Goal: Transaction & Acquisition: Purchase product/service

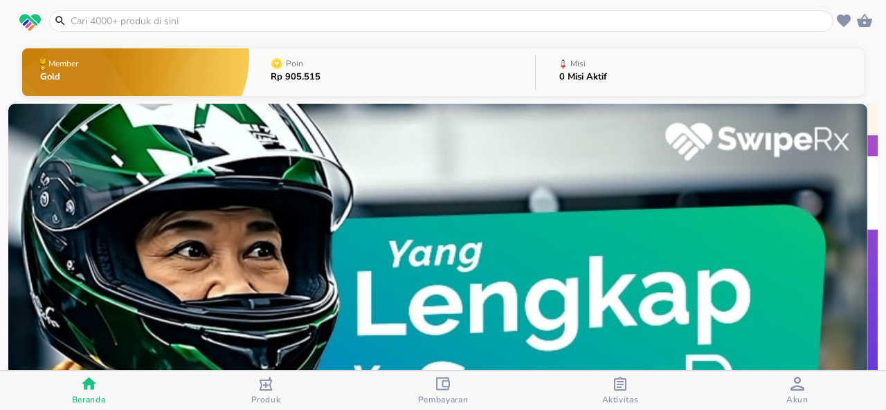
click at [498, 21] on input "text" at bounding box center [449, 21] width 761 height 15
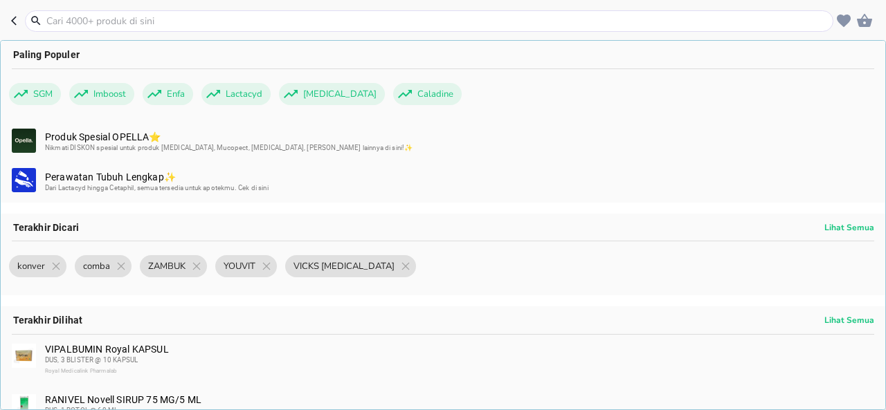
paste input "ASIFIT"
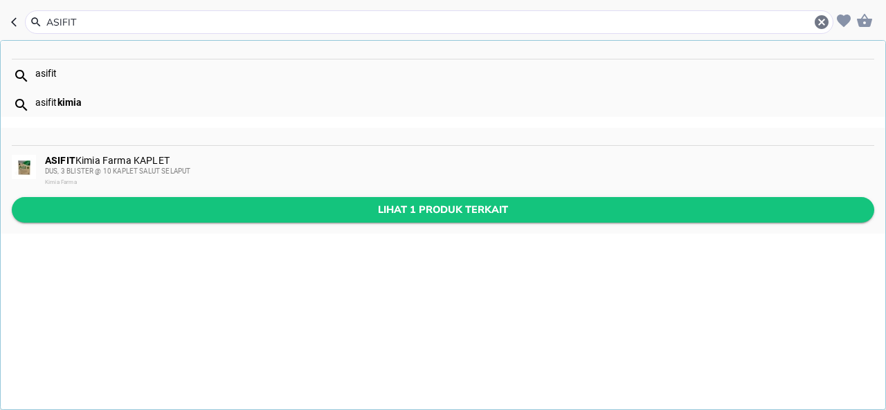
type input "ASIFIT"
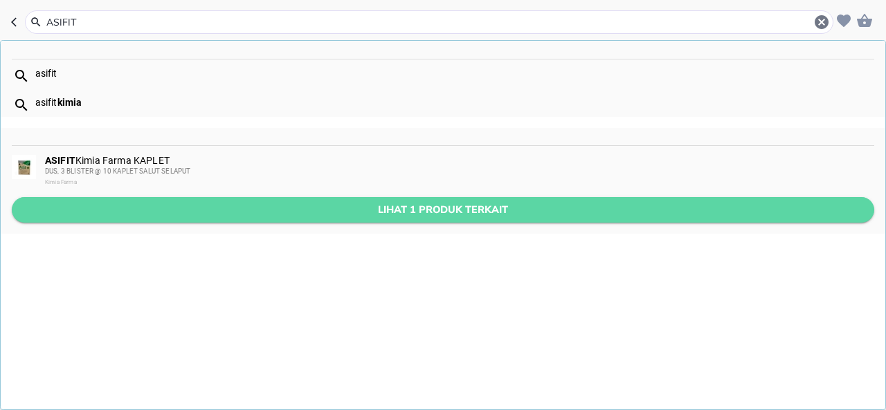
click at [483, 212] on span "Lihat 1 produk terkait" at bounding box center [443, 209] width 840 height 17
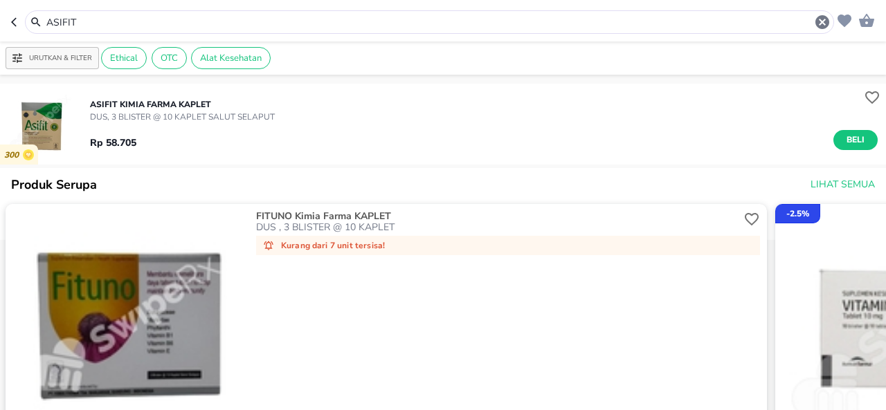
click at [191, 119] on p "DUS, 3 BLISTER @ 10 KAPLET SALUT SELAPUT" at bounding box center [182, 117] width 185 height 12
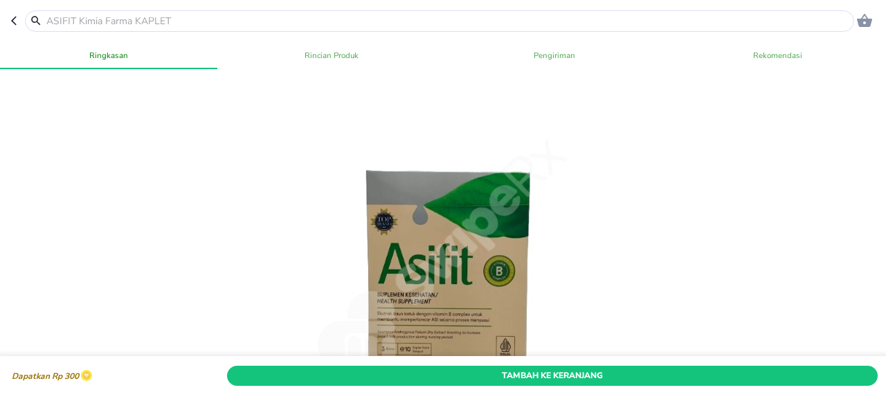
scroll to position [357, 0]
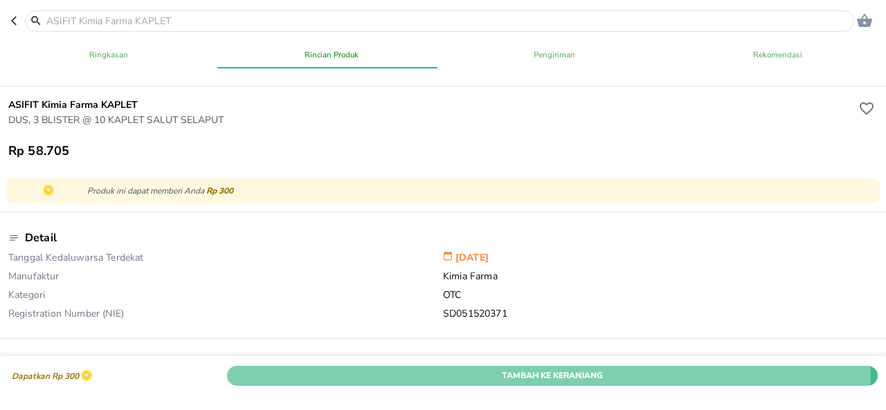
click at [497, 368] on span "Tambah Ke Keranjang" at bounding box center [552, 375] width 630 height 15
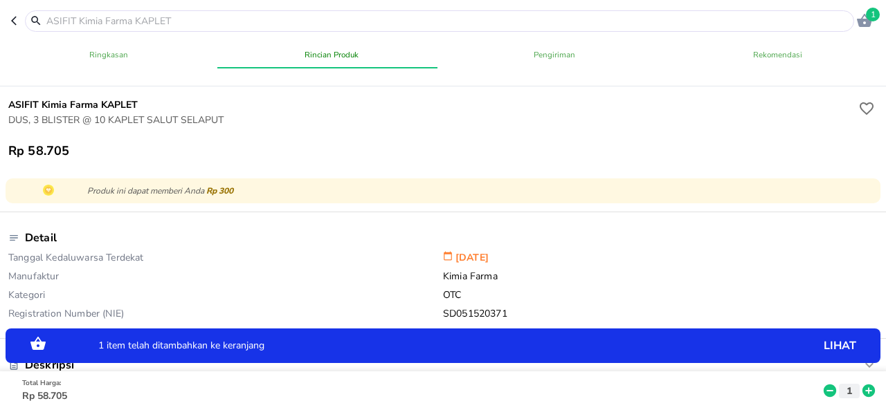
click at [862, 385] on icon at bounding box center [868, 391] width 12 height 12
click at [860, 383] on icon at bounding box center [869, 390] width 18 height 15
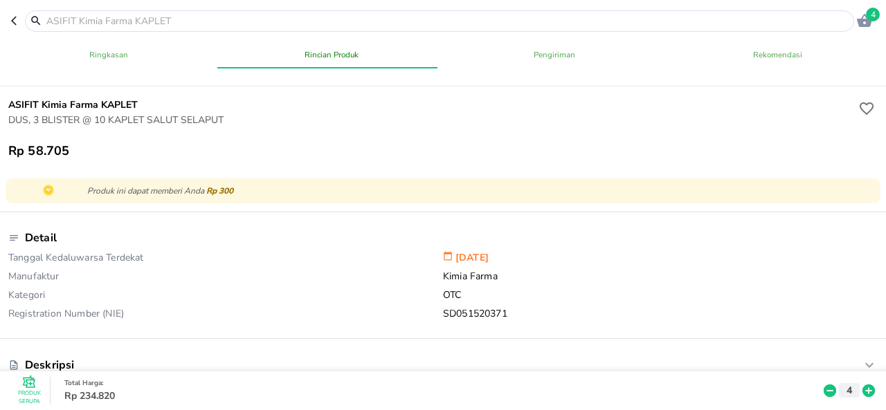
click at [370, 17] on input "text" at bounding box center [448, 21] width 806 height 15
paste input "BEDAK SALICYL KF"
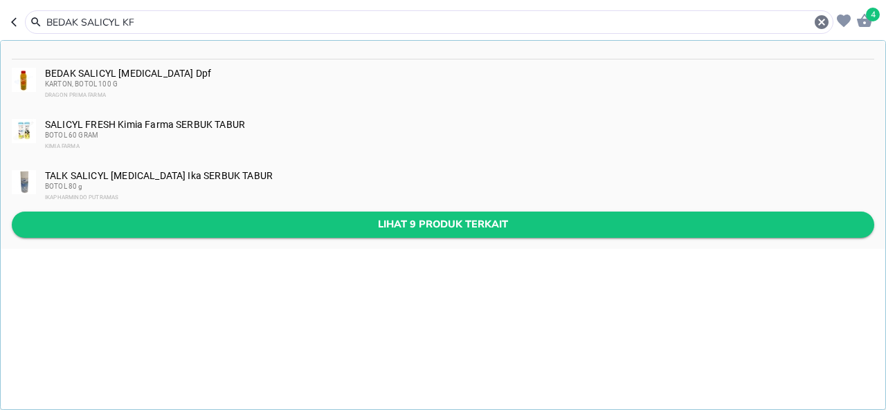
type input "BEDAK SALICYL KF"
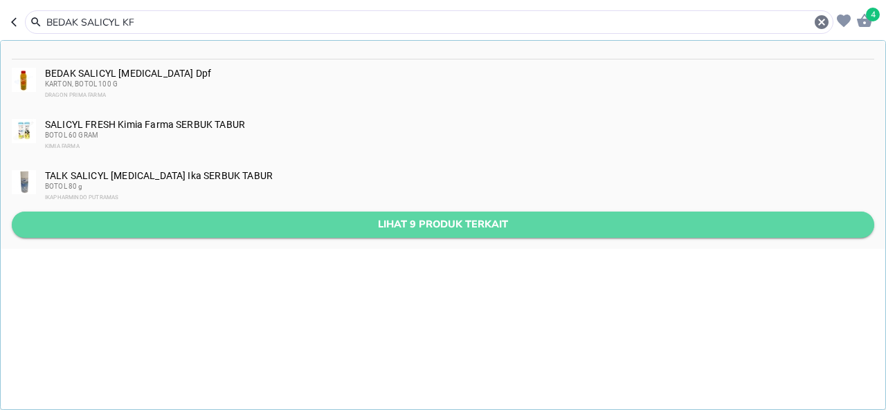
click at [368, 225] on span "Lihat 9 produk terkait" at bounding box center [443, 224] width 840 height 17
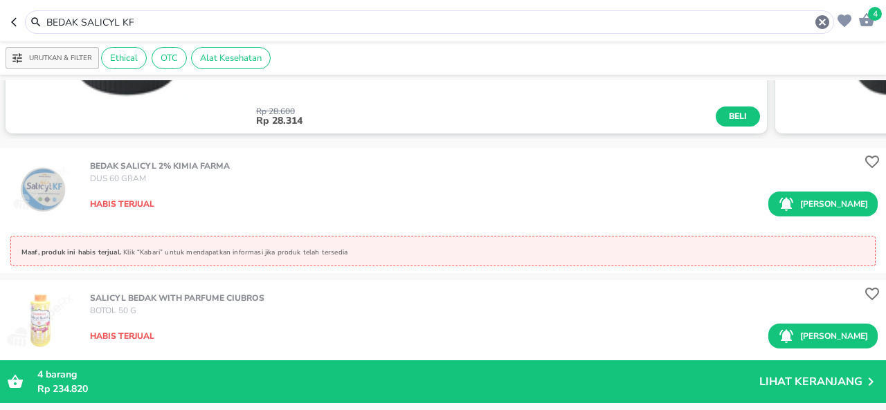
scroll to position [670, 0]
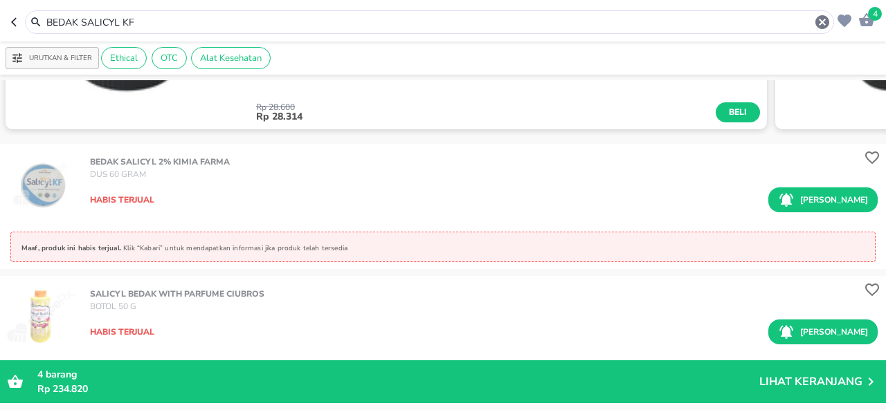
click at [343, 19] on input "BEDAK SALICYL KF" at bounding box center [429, 22] width 769 height 15
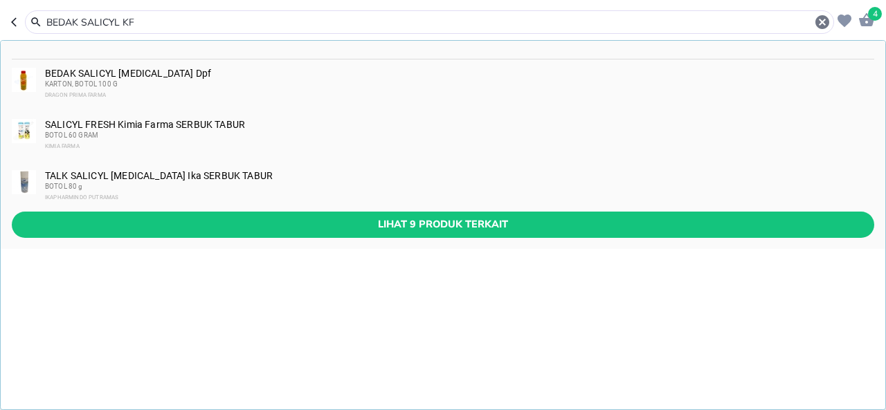
click at [343, 19] on input "BEDAK SALICYL KF" at bounding box center [429, 22] width 769 height 15
paste input "ISOLVON"
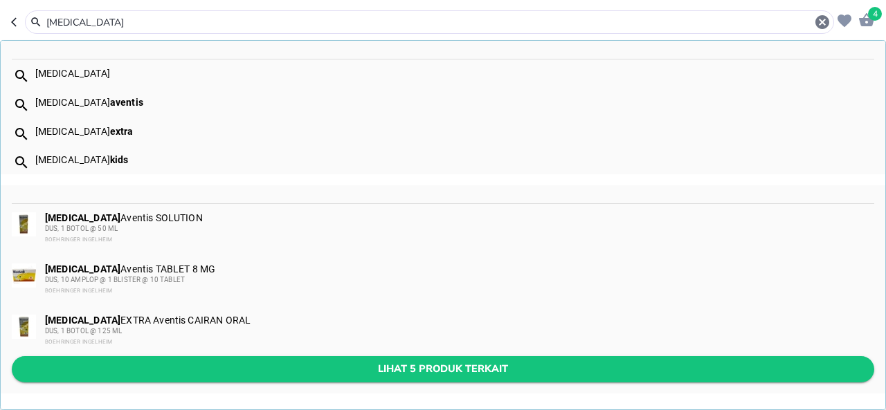
click at [367, 367] on span "Lihat 5 produk terkait" at bounding box center [443, 369] width 840 height 17
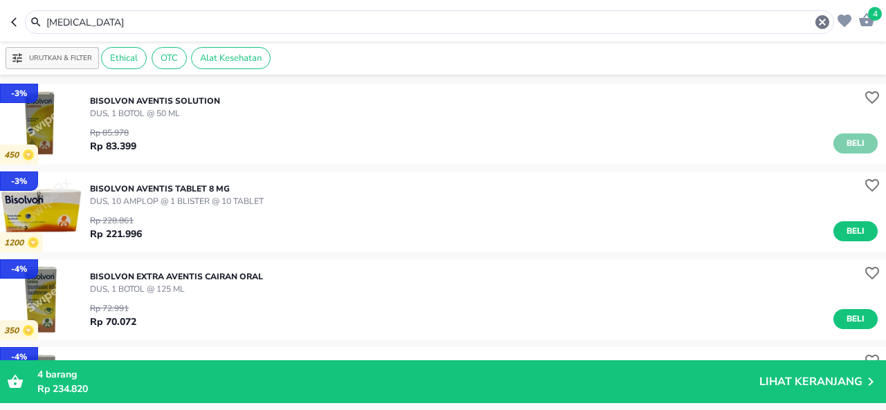
click at [833, 142] on button "Beli" at bounding box center [855, 144] width 44 height 20
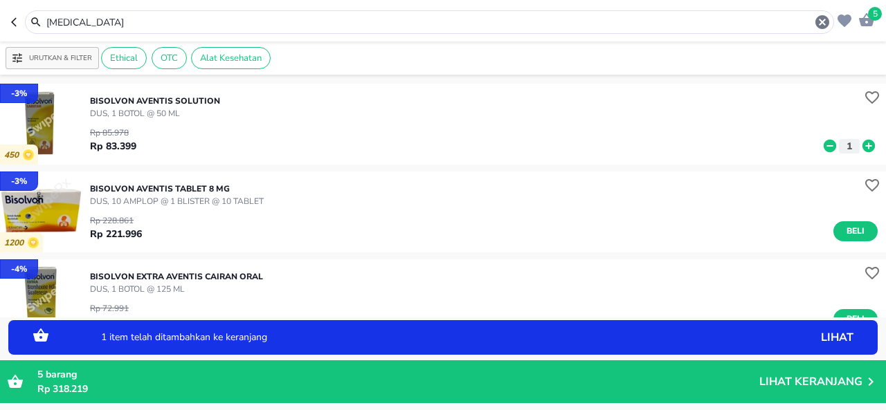
click at [862, 144] on icon at bounding box center [868, 146] width 12 height 12
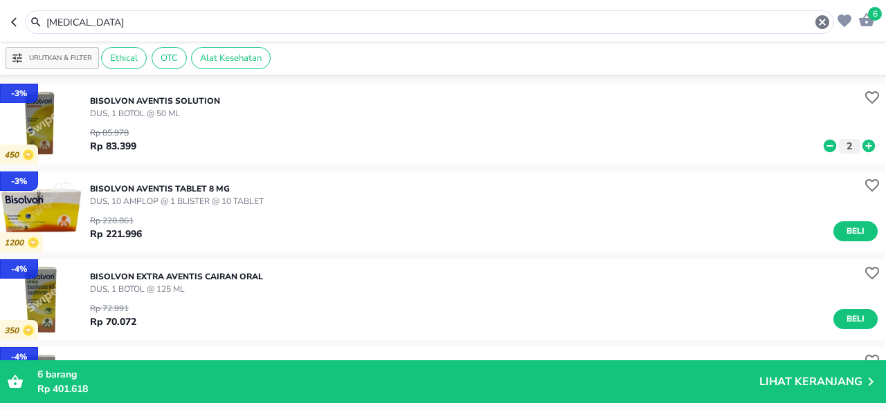
click at [329, 21] on input "[MEDICAL_DATA]" at bounding box center [429, 22] width 769 height 15
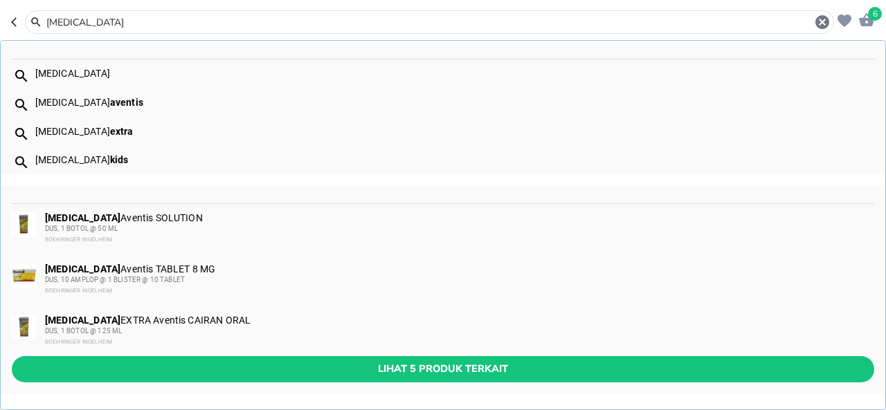
click at [329, 21] on input "[MEDICAL_DATA]" at bounding box center [429, 22] width 769 height 15
paste input "CAL-95"
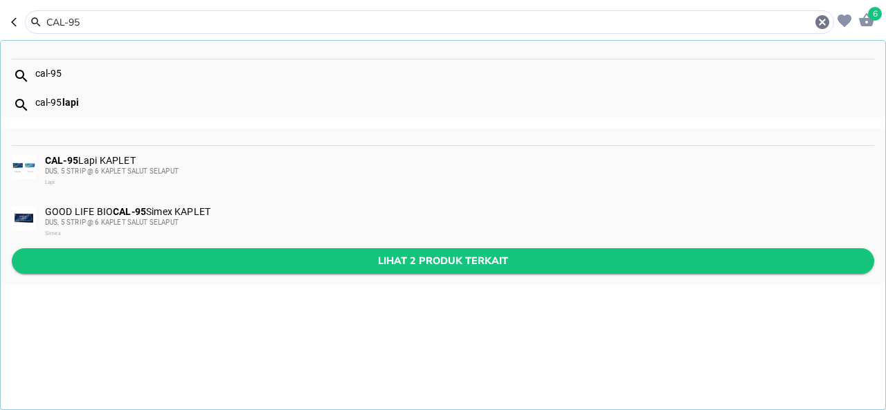
type input "CAL-95"
click at [379, 253] on span "Lihat 2 produk terkait" at bounding box center [443, 261] width 840 height 17
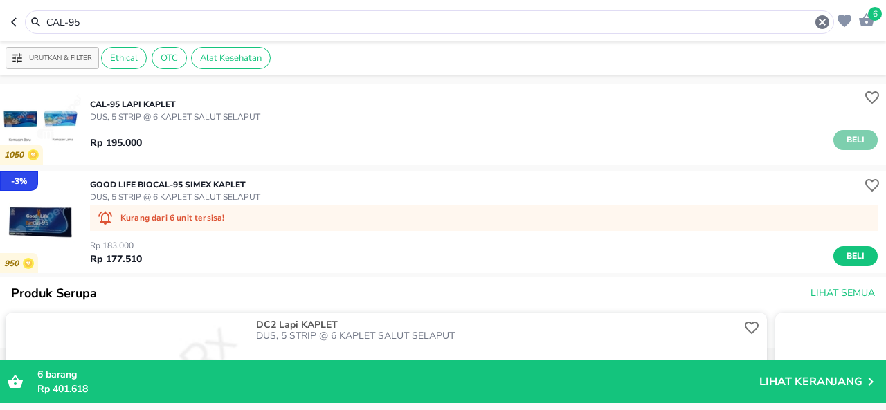
click at [844, 144] on span "Beli" at bounding box center [856, 140] width 24 height 15
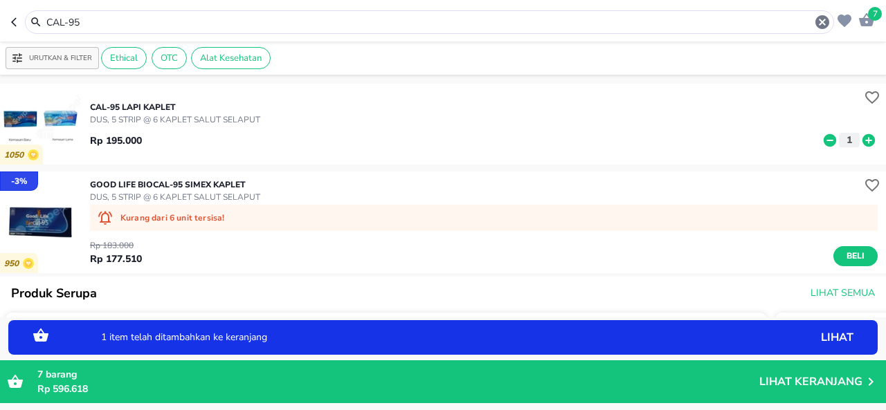
click at [862, 142] on icon at bounding box center [868, 140] width 12 height 12
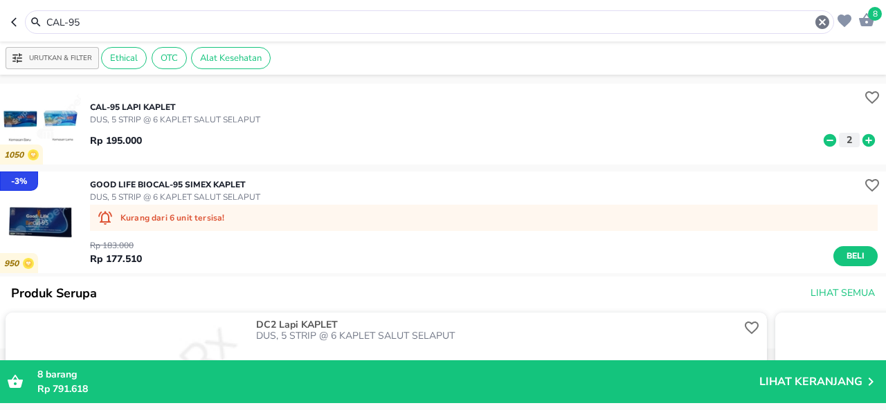
click at [365, 104] on div "CAL-95 Lapi KAPLET DUS, 5 STRIP @ 6 KAPLET SALUT SELAPUT Rp 195.000 2" at bounding box center [488, 124] width 796 height 61
click at [205, 122] on p "DUS, 5 STRIP @ 6 KAPLET SALUT SELAPUT" at bounding box center [175, 119] width 170 height 12
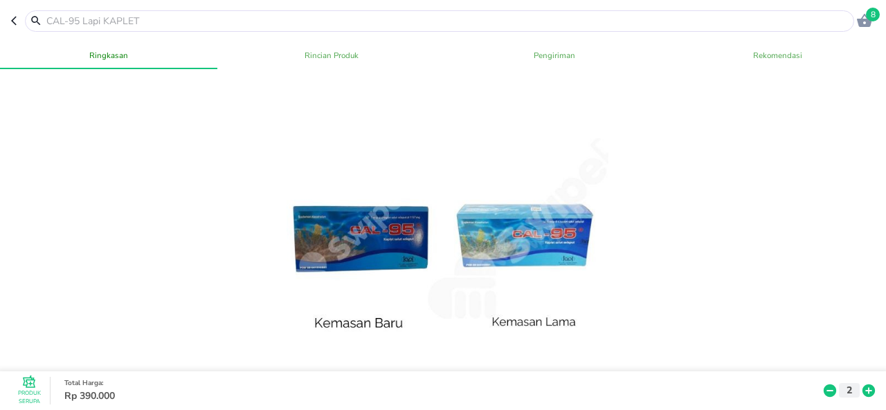
click at [197, 12] on div at bounding box center [439, 20] width 829 height 21
click at [192, 21] on input "text" at bounding box center [448, 21] width 806 height 15
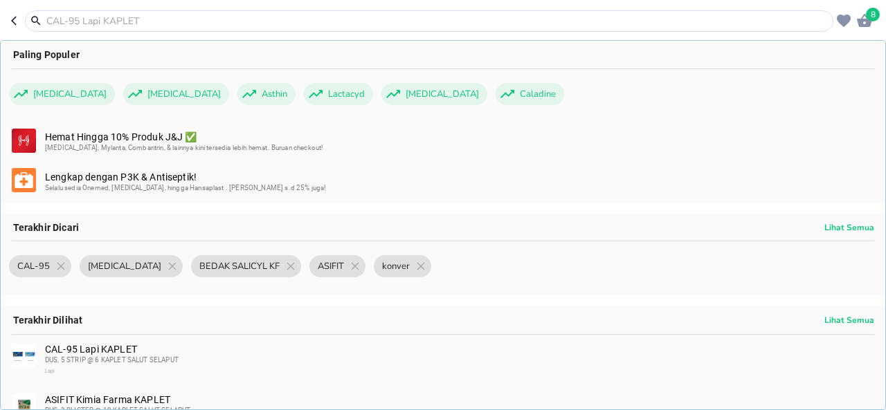
click at [193, 16] on input "text" at bounding box center [437, 21] width 785 height 15
paste input "[MEDICAL_DATA] CREAM 5GR"
type input "[MEDICAL_DATA] CREAM 5GR"
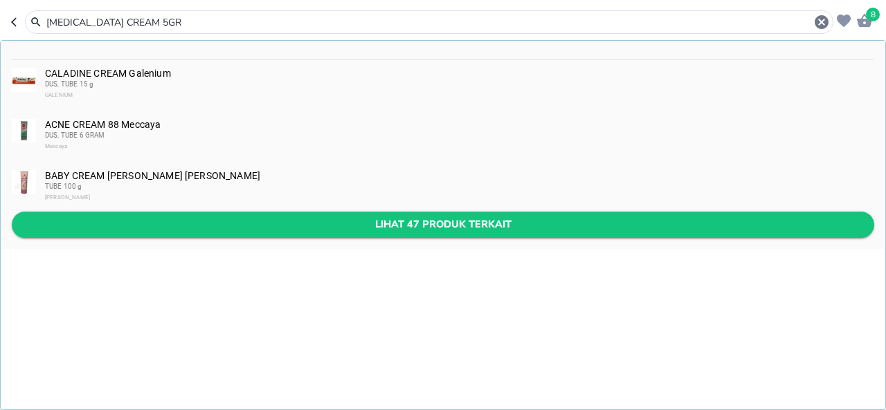
click at [242, 212] on button "Lihat 47 produk terkait" at bounding box center [443, 225] width 862 height 26
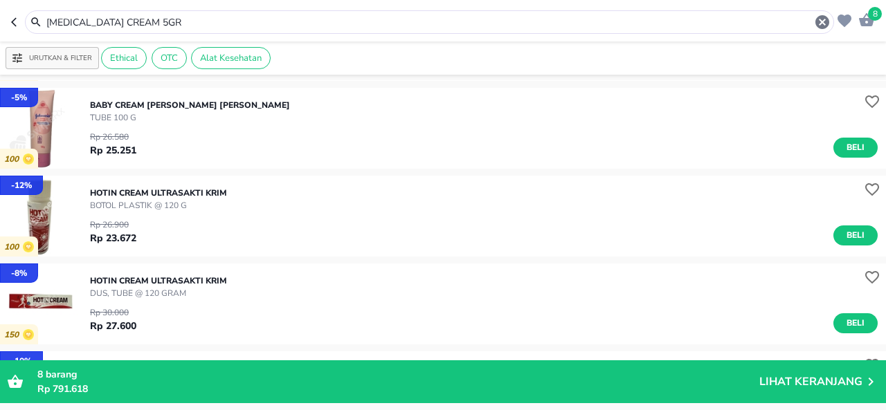
scroll to position [181, 0]
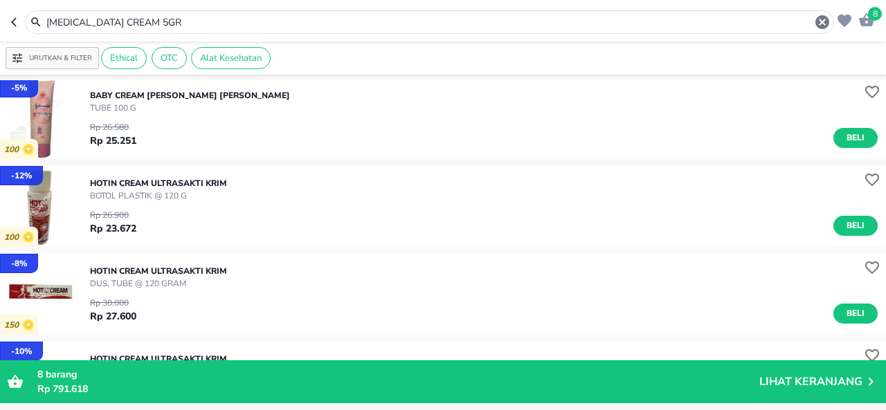
click at [342, 20] on input "[MEDICAL_DATA] CREAM 5GR" at bounding box center [429, 22] width 769 height 15
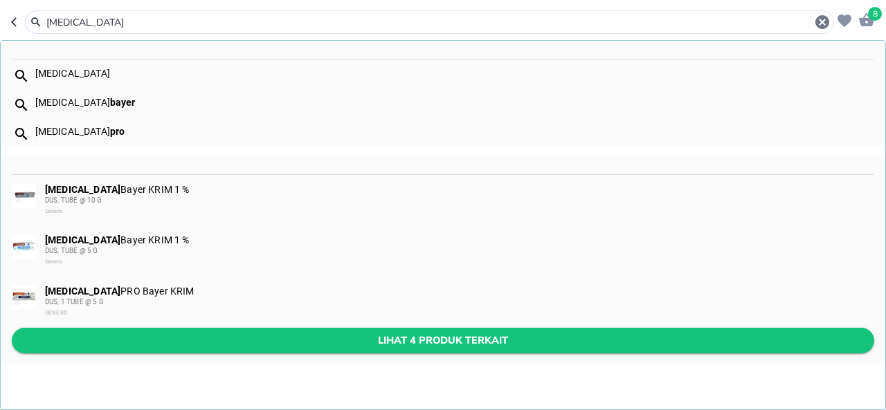
click at [350, 340] on span "Lihat 4 produk terkait" at bounding box center [443, 340] width 840 height 17
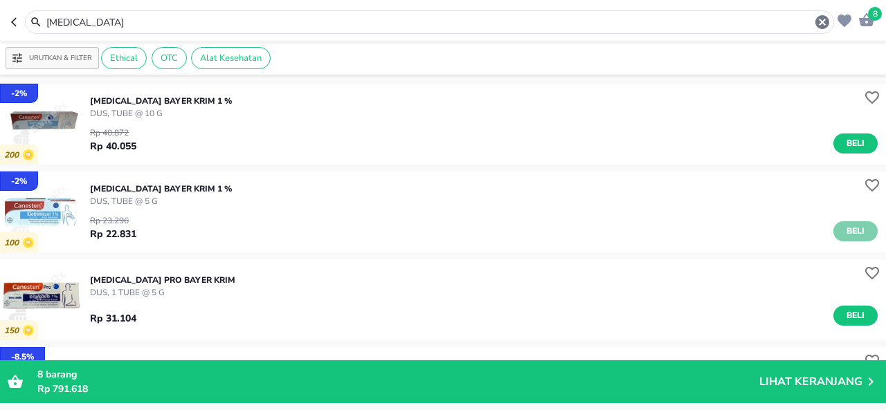
click at [853, 226] on span "Beli" at bounding box center [856, 231] width 24 height 15
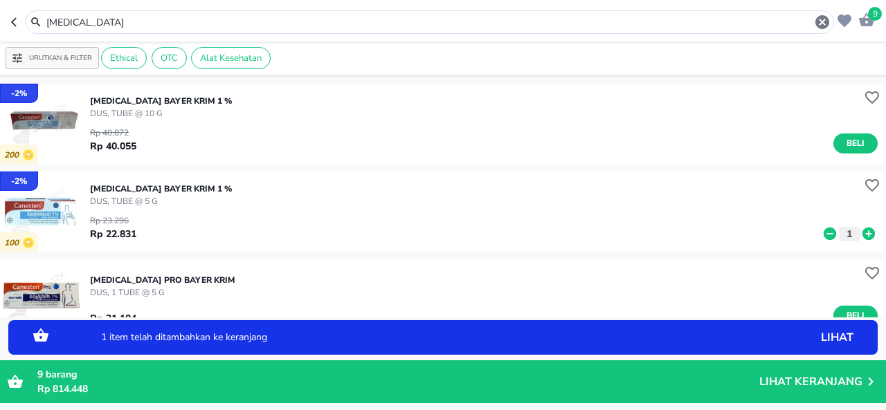
click at [862, 233] on icon at bounding box center [868, 234] width 12 height 12
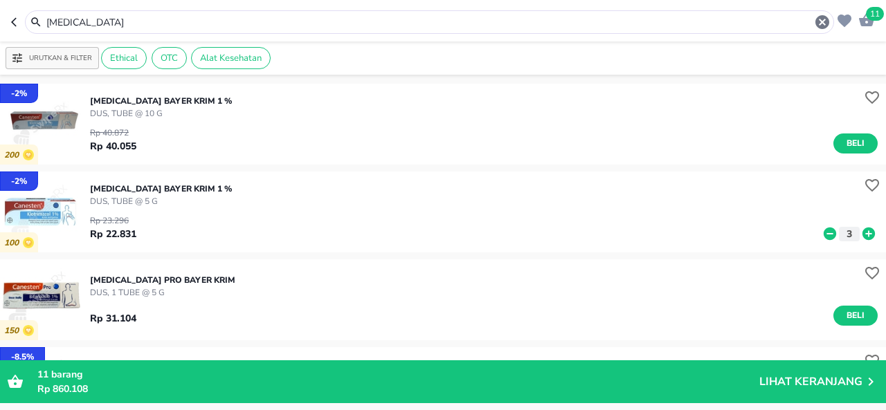
click at [395, 23] on input "[MEDICAL_DATA]" at bounding box center [429, 22] width 769 height 15
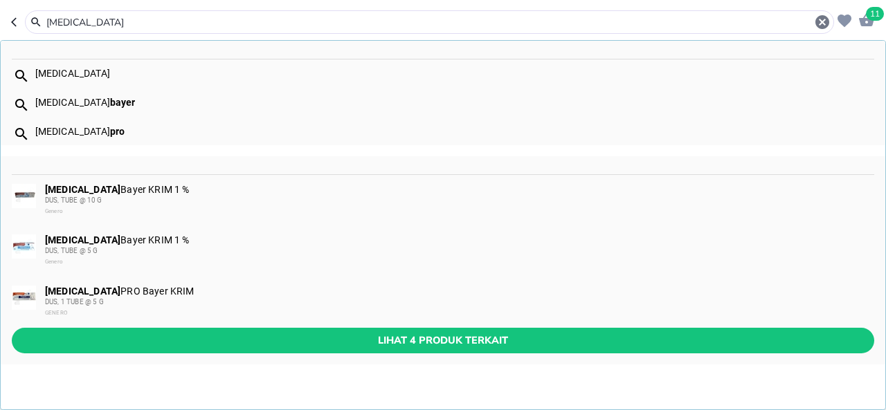
click at [395, 23] on input "[MEDICAL_DATA]" at bounding box center [429, 22] width 769 height 15
paste input "[PERSON_NAME]"
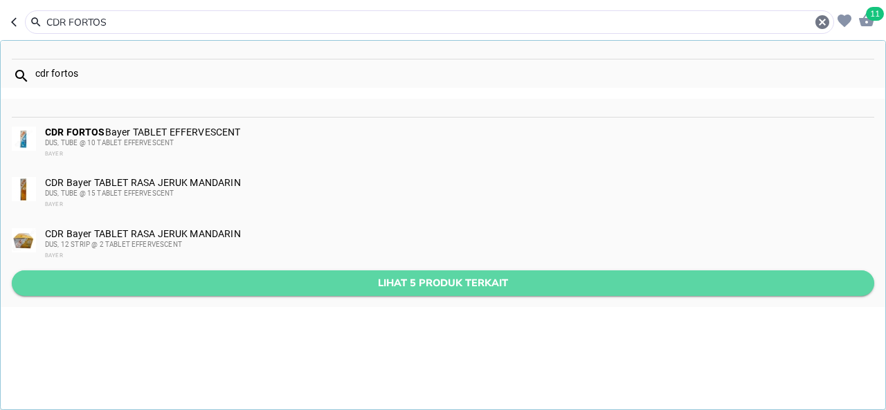
click at [500, 286] on span "Lihat 5 produk terkait" at bounding box center [443, 283] width 840 height 17
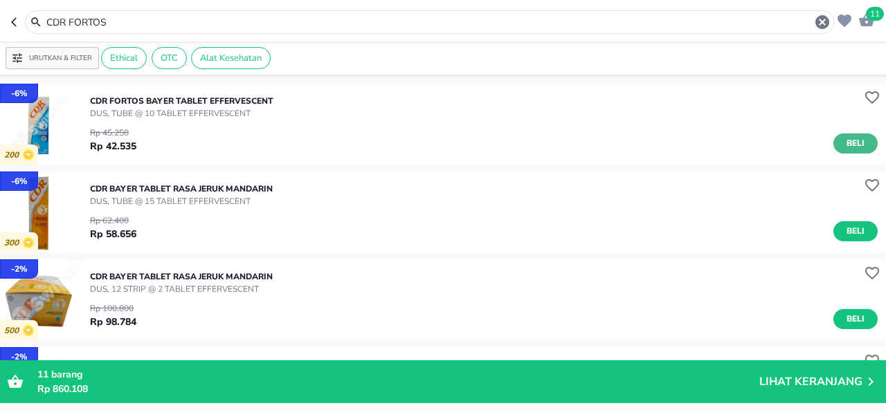
click at [833, 142] on button "Beli" at bounding box center [855, 144] width 44 height 20
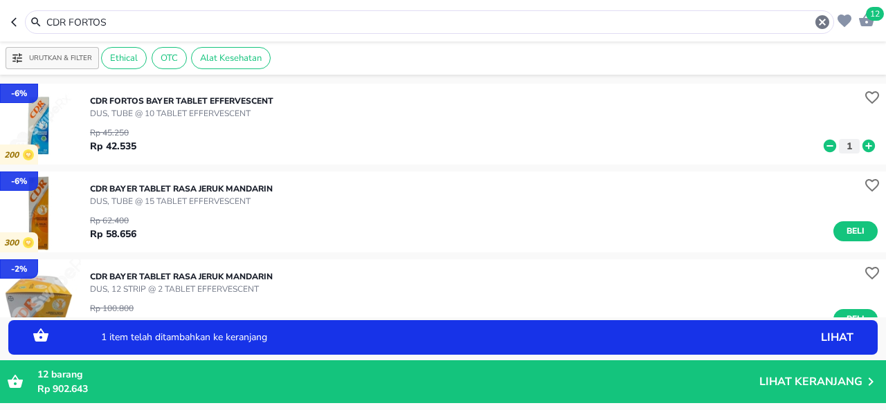
click at [860, 143] on icon at bounding box center [869, 145] width 18 height 15
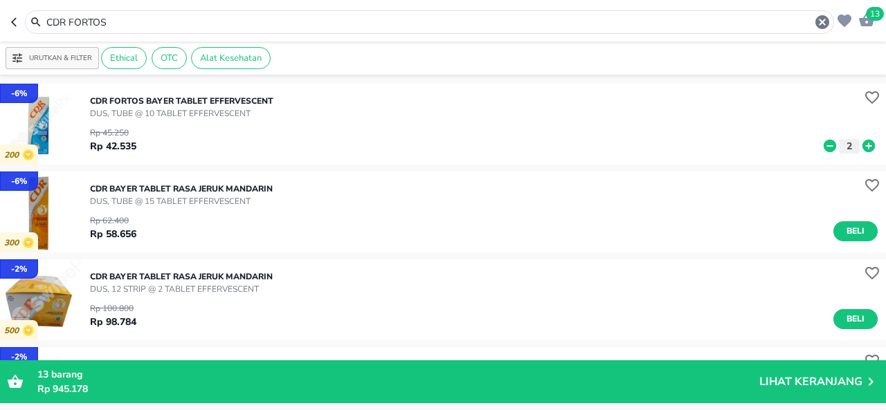
click at [376, 22] on input "CDR FORTOS" at bounding box center [429, 22] width 769 height 15
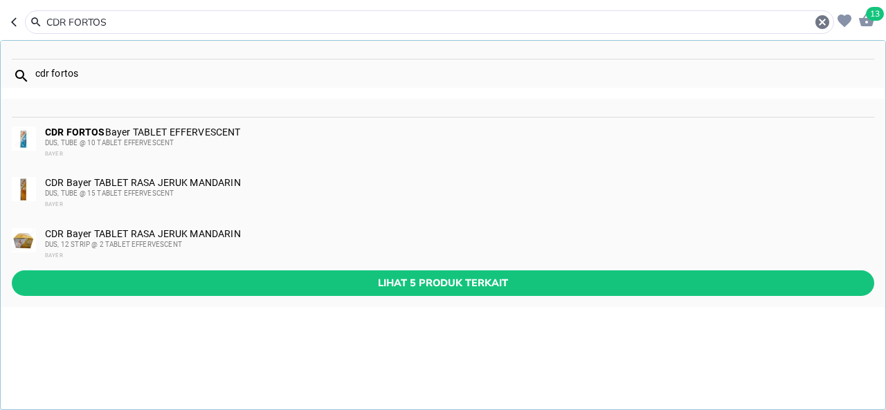
click at [376, 22] on input "CDR FORTOS" at bounding box center [429, 22] width 769 height 15
paste input "URCUMA"
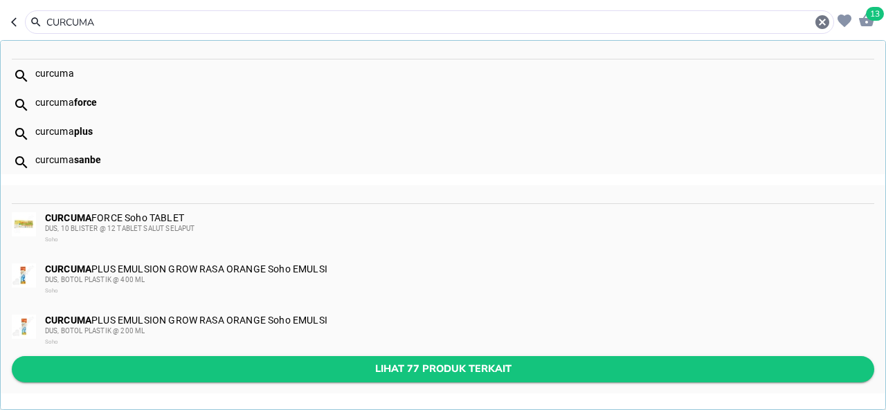
type input "CURCUMA"
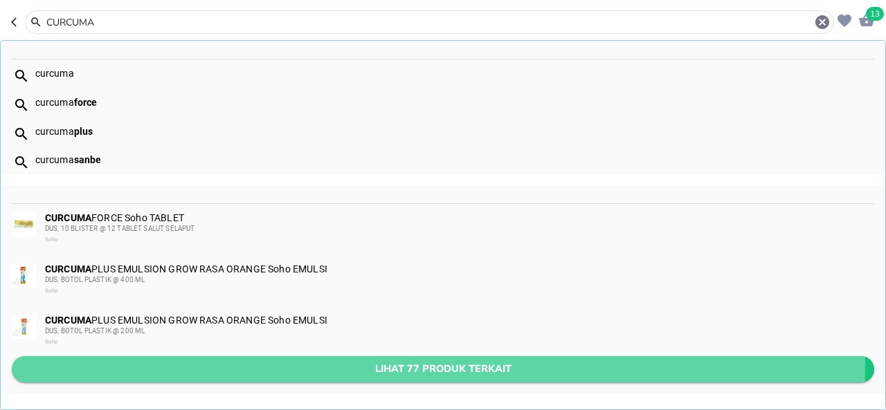
click at [391, 361] on span "Lihat 77 produk terkait" at bounding box center [443, 369] width 840 height 17
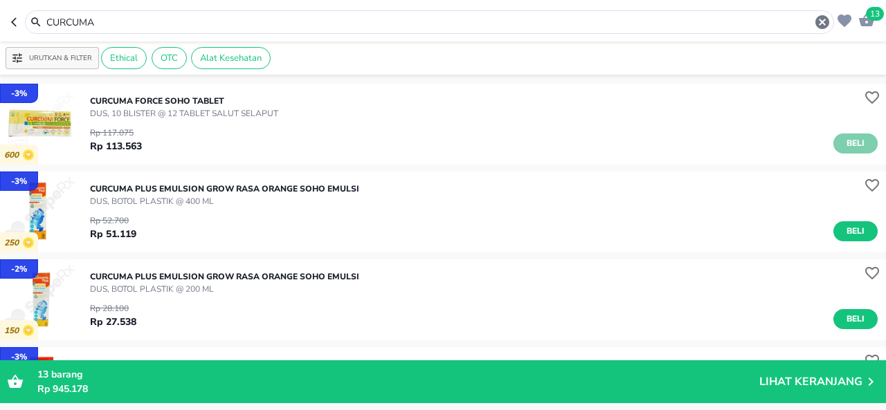
click at [844, 142] on span "Beli" at bounding box center [856, 143] width 24 height 15
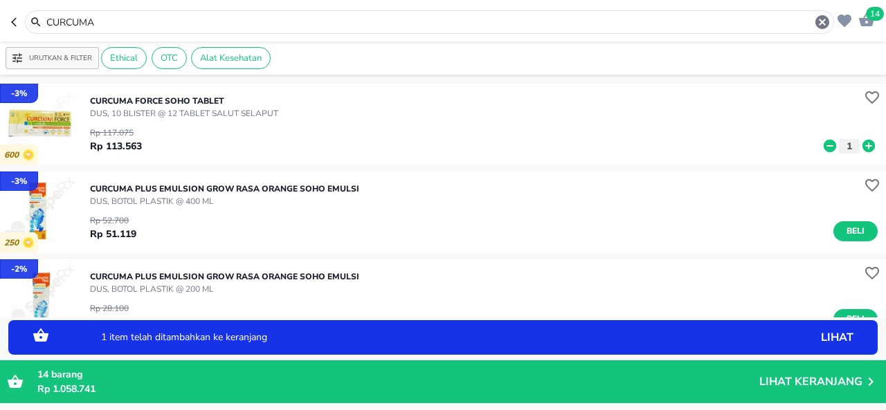
click at [862, 140] on icon at bounding box center [868, 146] width 12 height 12
click at [871, 20] on span "15" at bounding box center [875, 14] width 18 height 14
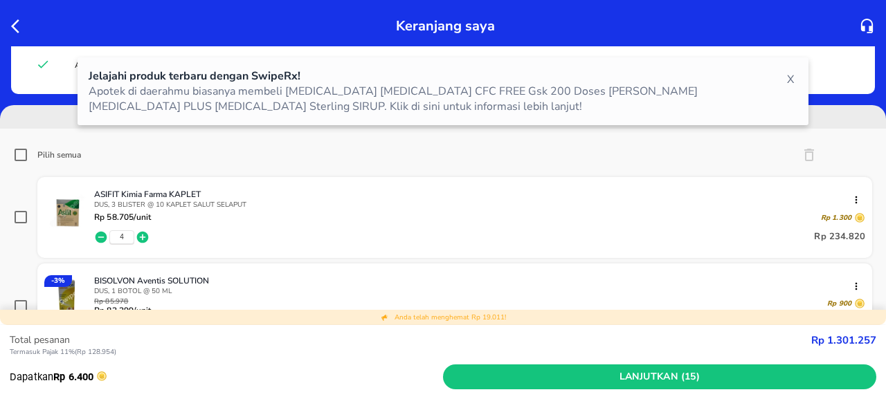
scroll to position [64, 0]
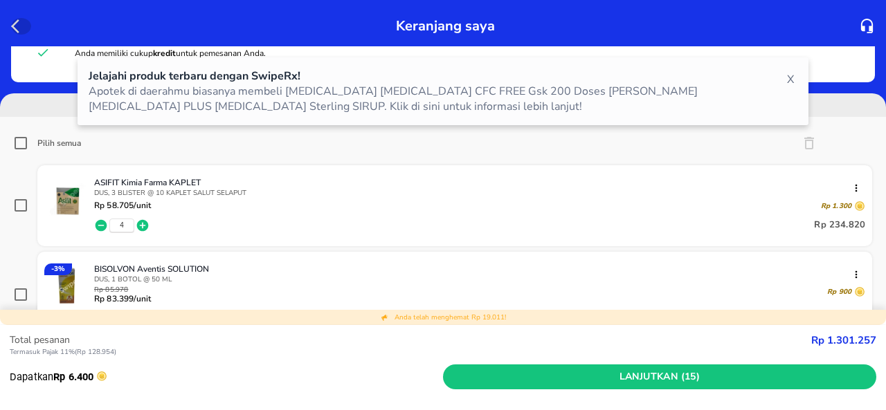
click at [15, 25] on icon "button" at bounding box center [19, 26] width 17 height 17
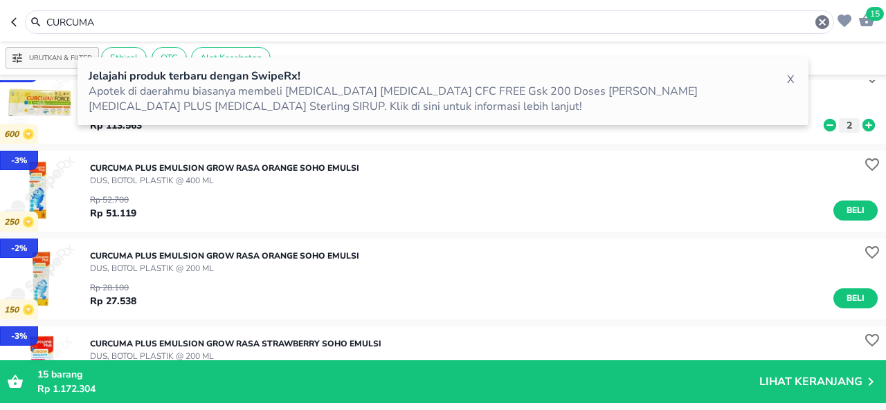
scroll to position [40, 0]
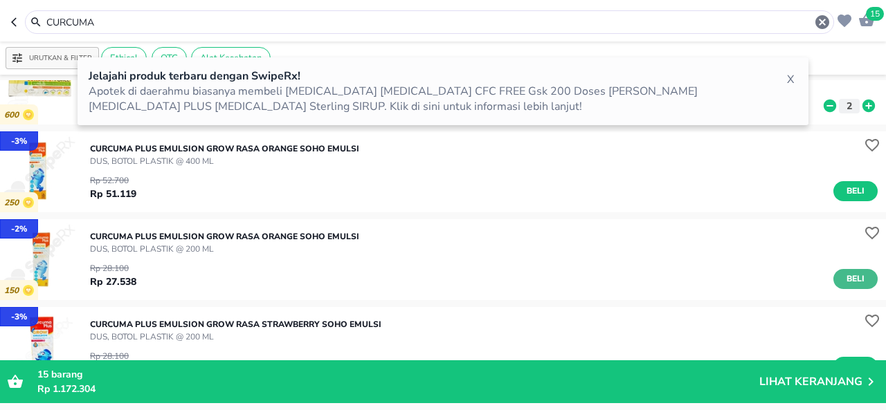
click at [844, 276] on span "Beli" at bounding box center [856, 279] width 24 height 15
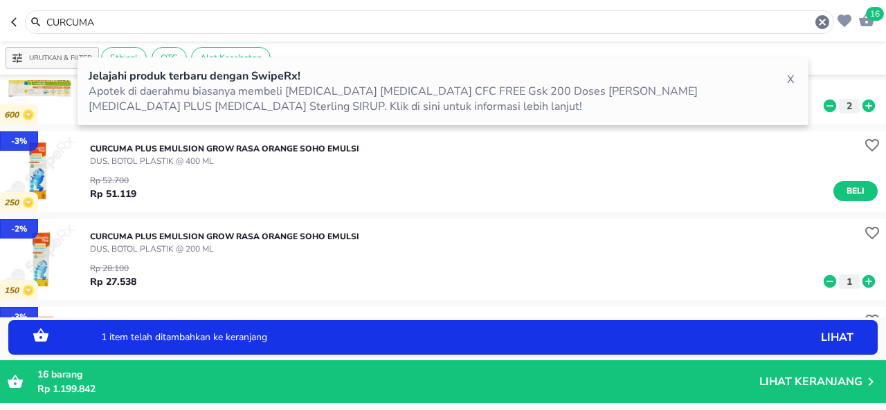
click at [862, 278] on icon at bounding box center [868, 281] width 12 height 12
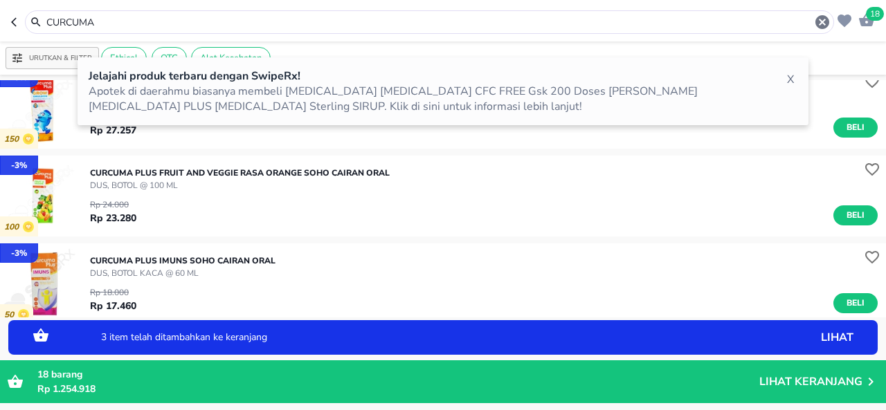
scroll to position [294, 0]
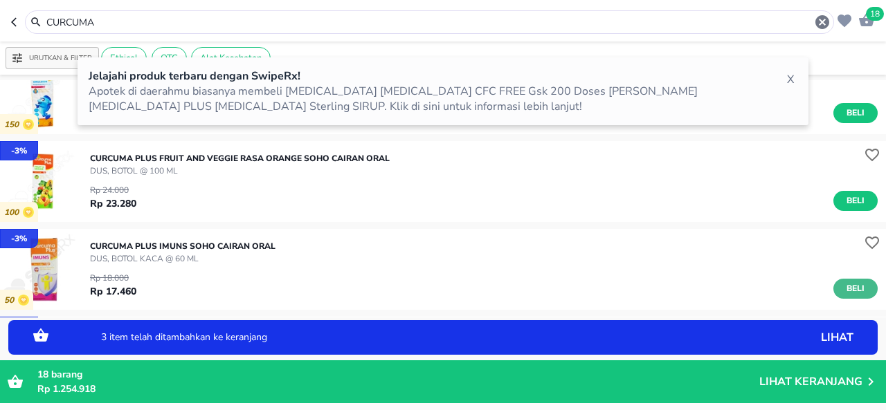
click at [844, 289] on span "Beli" at bounding box center [856, 289] width 24 height 15
click at [862, 290] on icon at bounding box center [868, 291] width 12 height 12
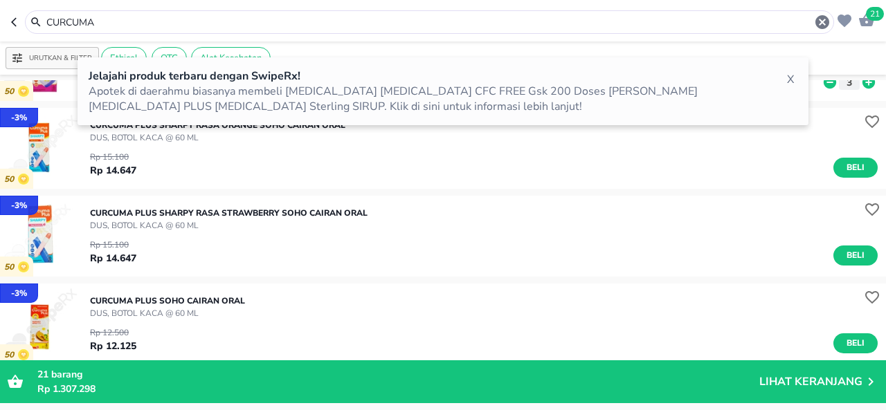
scroll to position [502, 0]
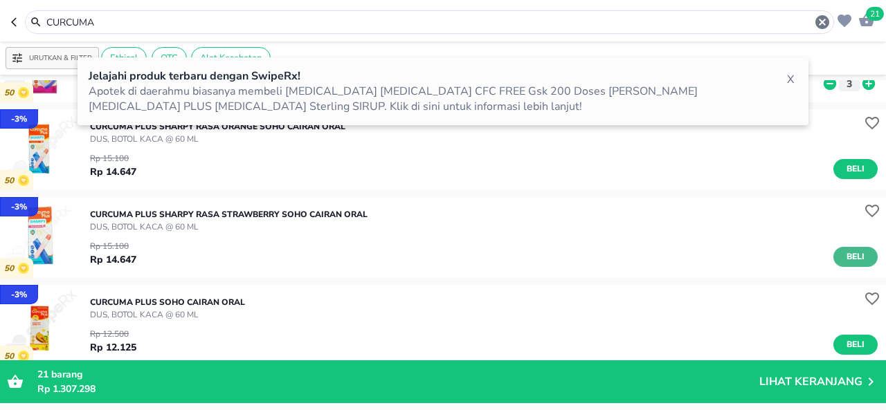
click at [858, 253] on button "Beli" at bounding box center [855, 257] width 44 height 20
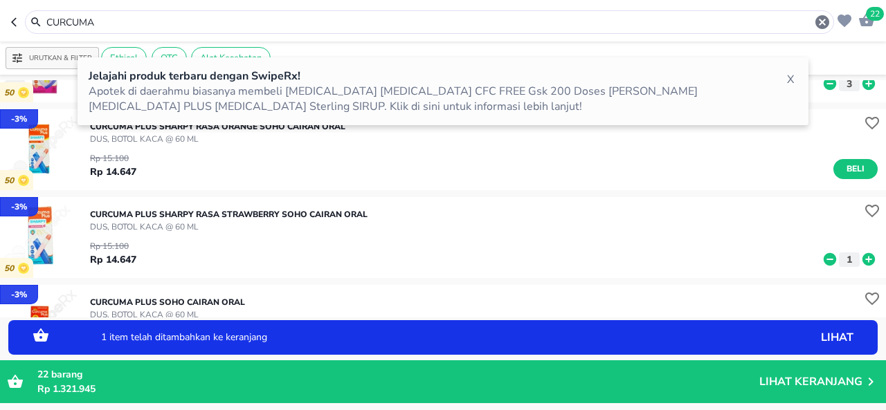
click at [862, 253] on icon at bounding box center [868, 259] width 12 height 12
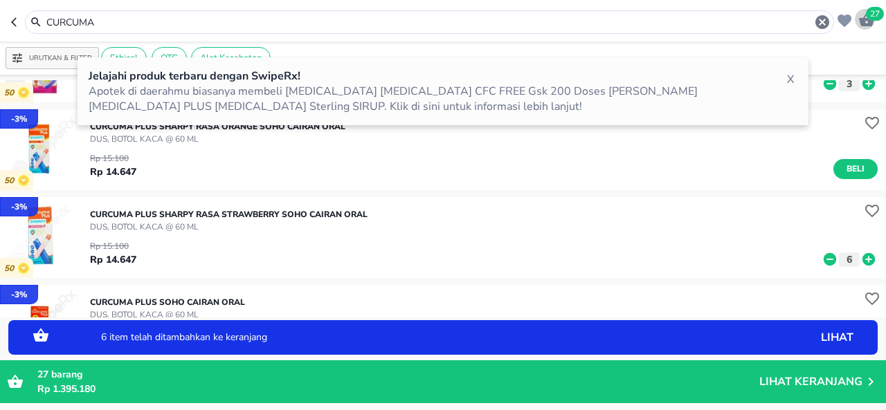
click at [869, 22] on icon "button" at bounding box center [866, 19] width 15 height 13
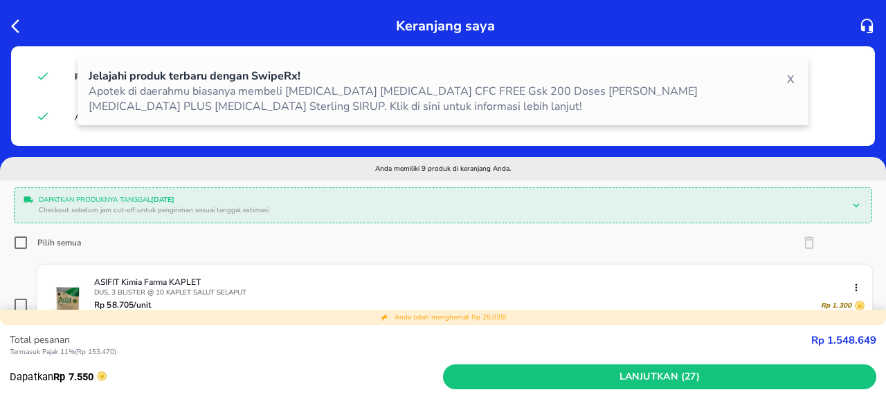
click at [790, 76] on div "X" at bounding box center [790, 80] width 14 height 22
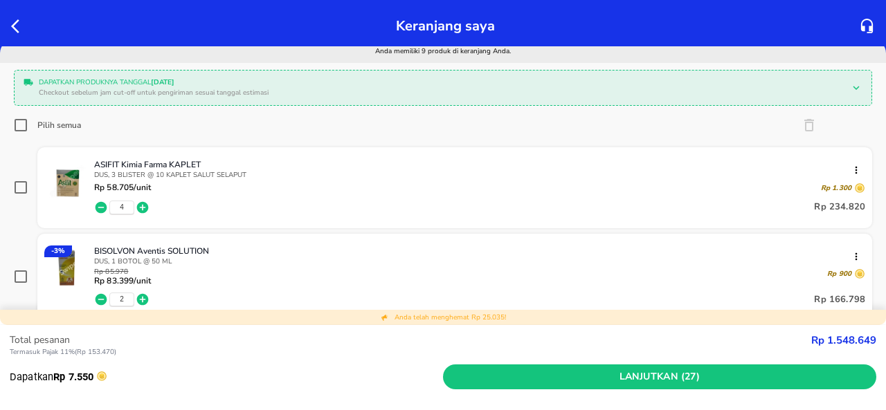
scroll to position [116, 0]
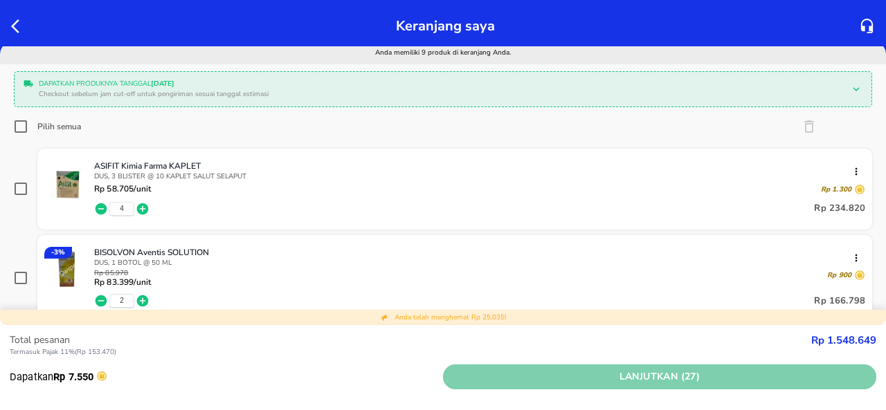
click at [598, 379] on span "Lanjutkan (27)" at bounding box center [659, 377] width 422 height 17
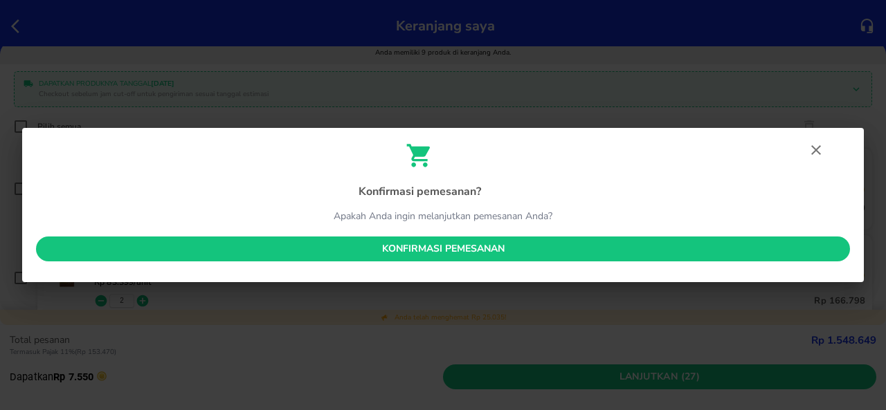
click at [519, 241] on span "Konfirmasi pemesanan" at bounding box center [443, 249] width 792 height 17
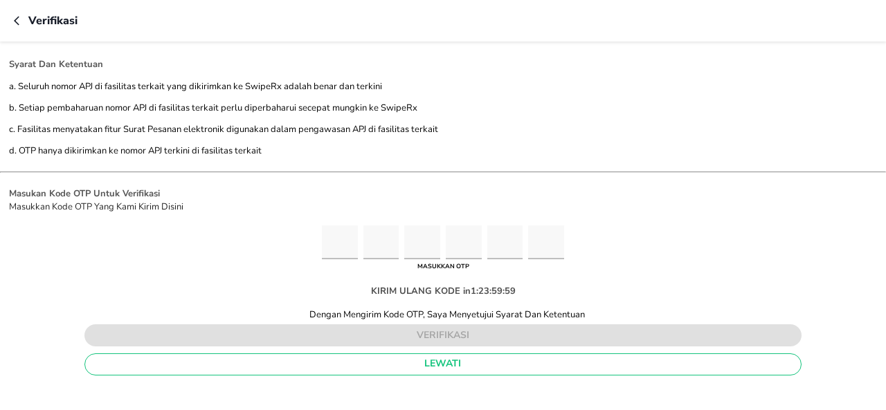
click at [351, 238] on input "Please enter OTP character 1" at bounding box center [340, 243] width 36 height 34
type input "4"
type input "7"
type input "3"
type input "8"
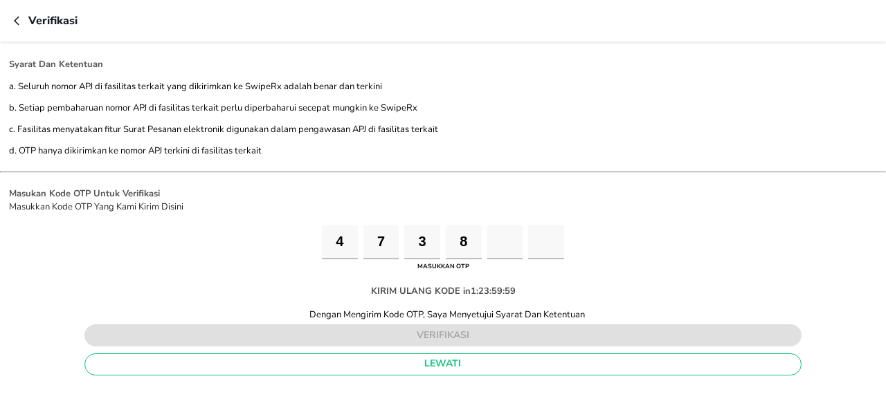
type input "6"
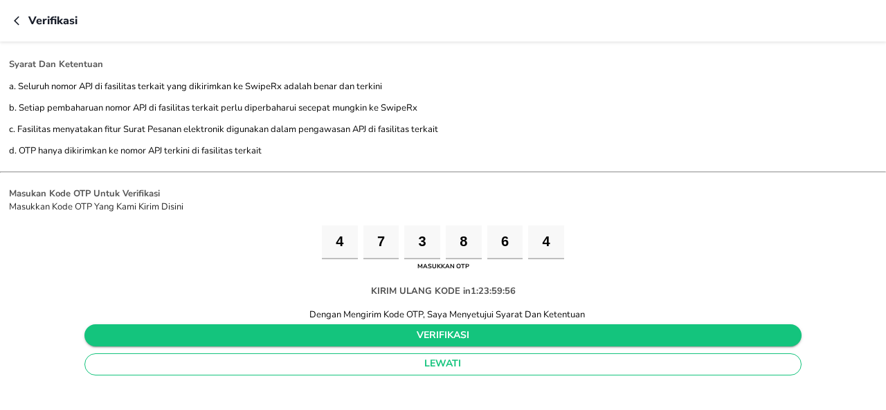
type input "4"
click at [472, 334] on span "verifikasi" at bounding box center [444, 335] width 696 height 17
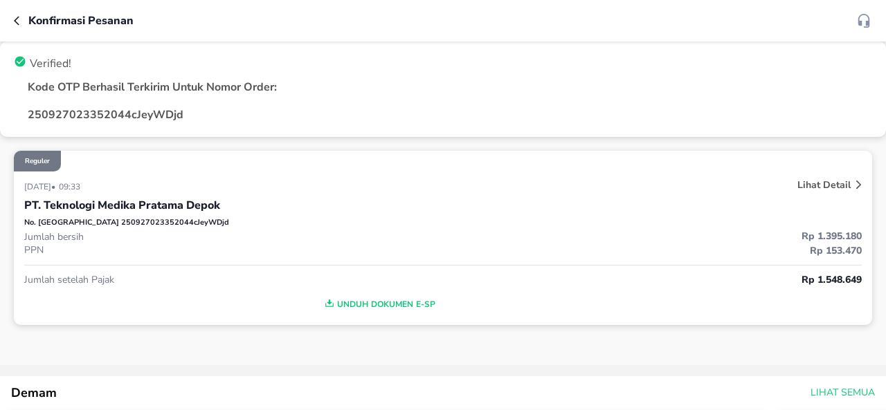
click at [18, 22] on icon "button" at bounding box center [19, 20] width 11 height 11
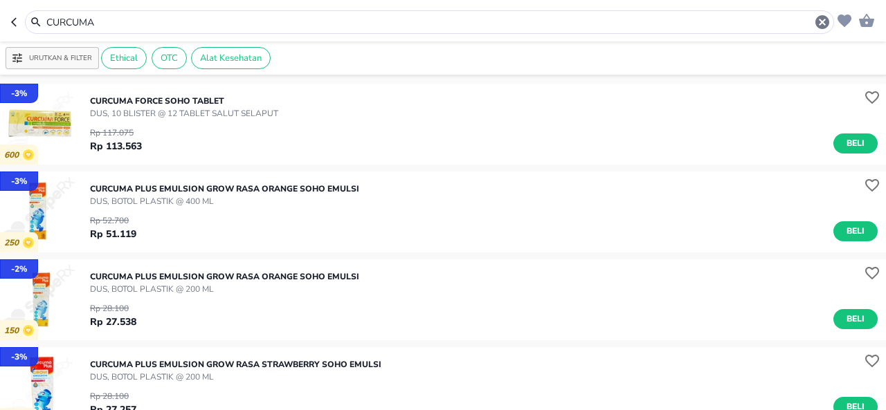
click at [400, 26] on input "CURCUMA" at bounding box center [429, 22] width 769 height 15
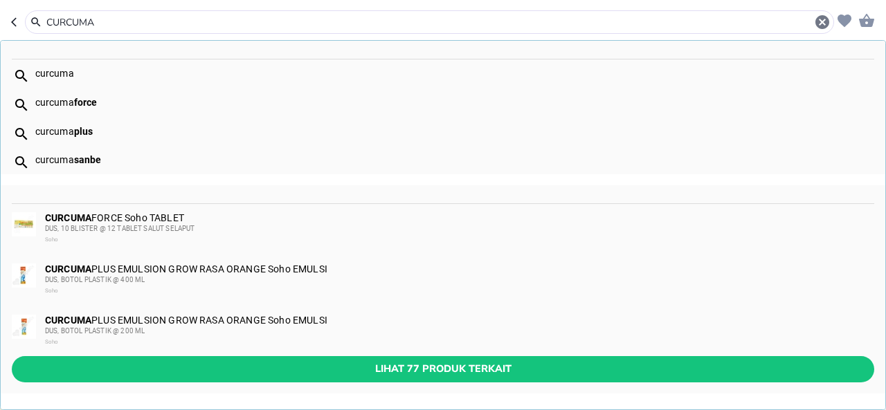
click at [400, 26] on input "CURCUMA" at bounding box center [429, 22] width 769 height 15
paste input "VIT"
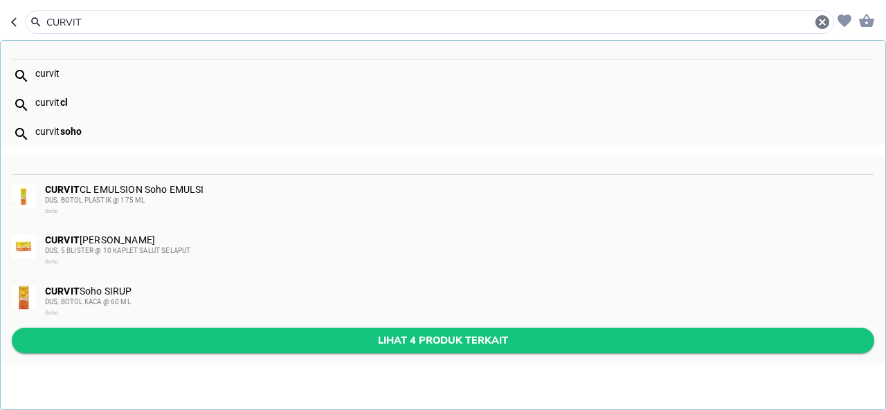
type input "CURVIT"
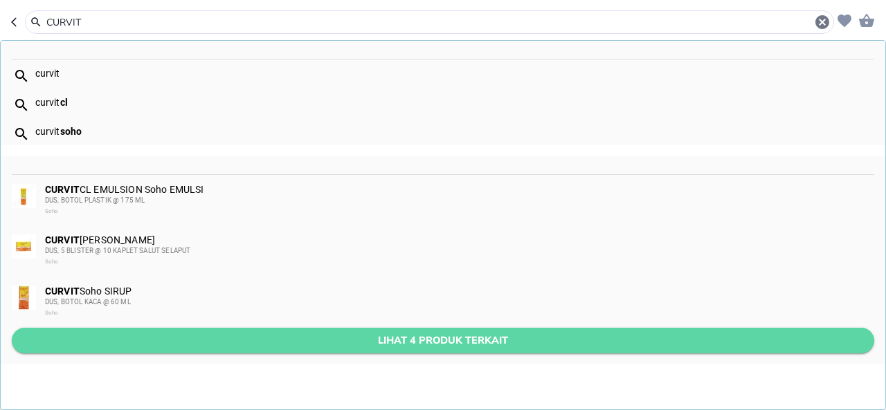
click at [329, 329] on button "Lihat 4 produk terkait" at bounding box center [443, 341] width 862 height 26
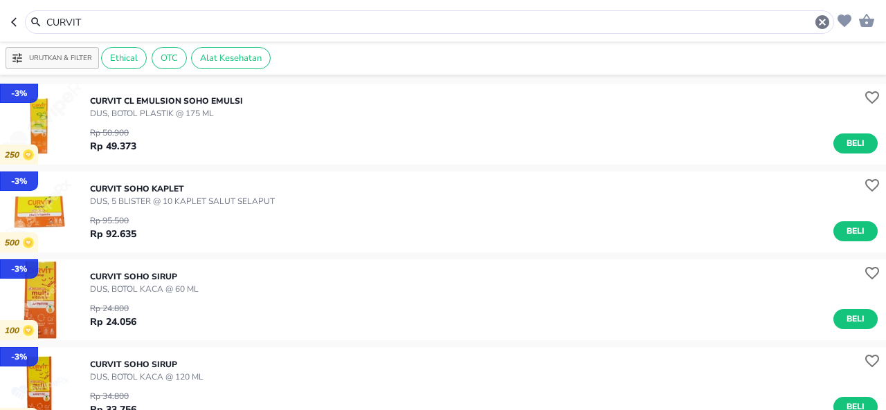
scroll to position [78, 0]
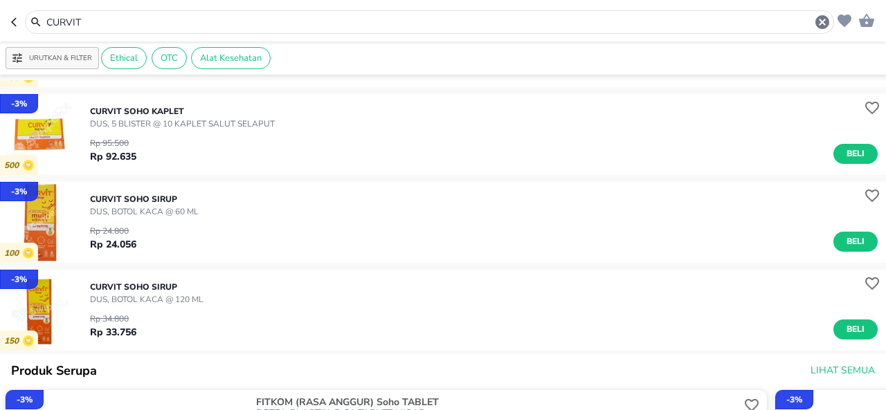
click at [814, 229] on div "Rp 24.800 Rp 24.056 Beli" at bounding box center [484, 235] width 788 height 34
click at [833, 237] on button "Beli" at bounding box center [855, 242] width 44 height 20
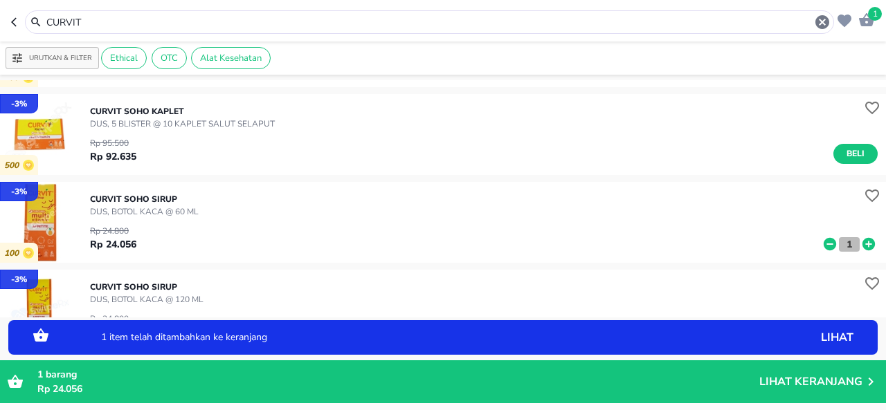
click at [845, 247] on button "1" at bounding box center [849, 244] width 21 height 15
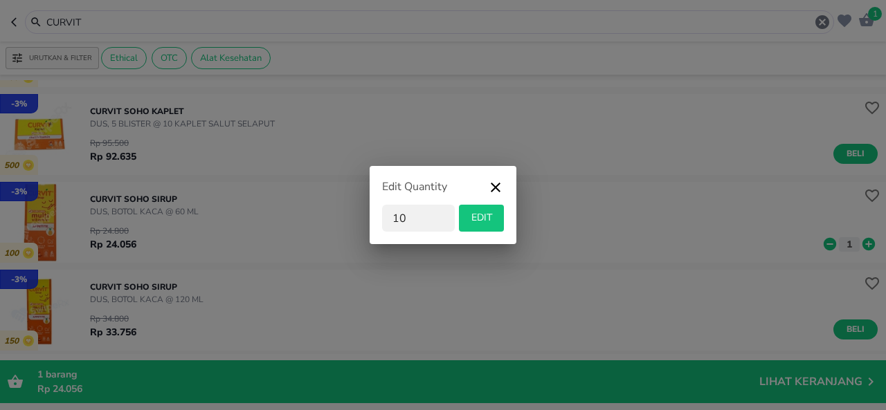
type input "10"
click at [471, 208] on button "EDIT" at bounding box center [481, 218] width 45 height 27
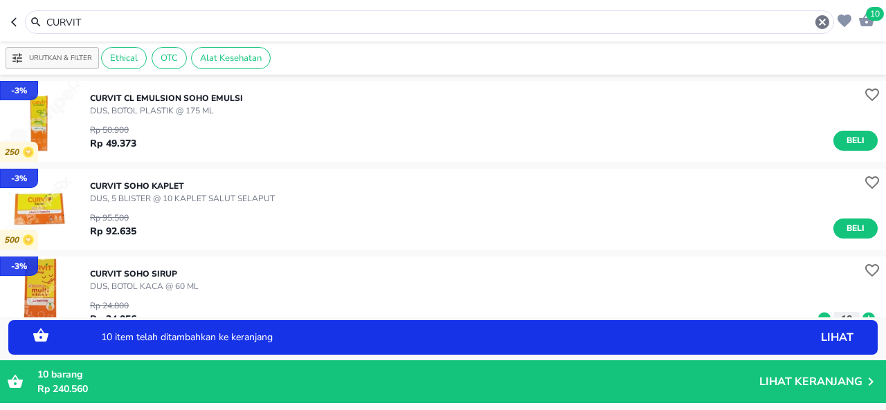
scroll to position [0, 0]
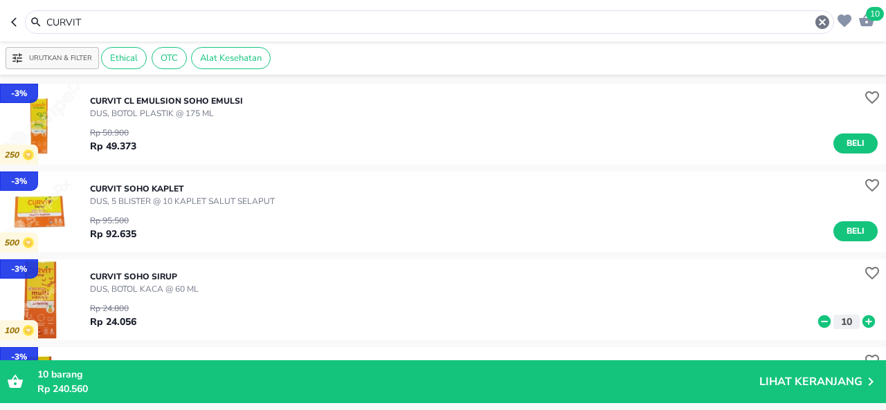
click at [342, 24] on input "CURVIT" at bounding box center [429, 22] width 769 height 15
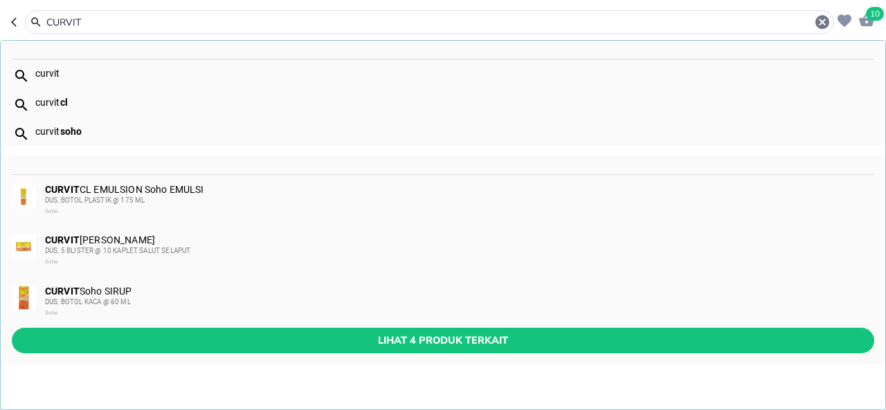
click at [342, 22] on input "CURVIT" at bounding box center [429, 22] width 769 height 15
paste input "DIE DA [PERSON_NAME]"
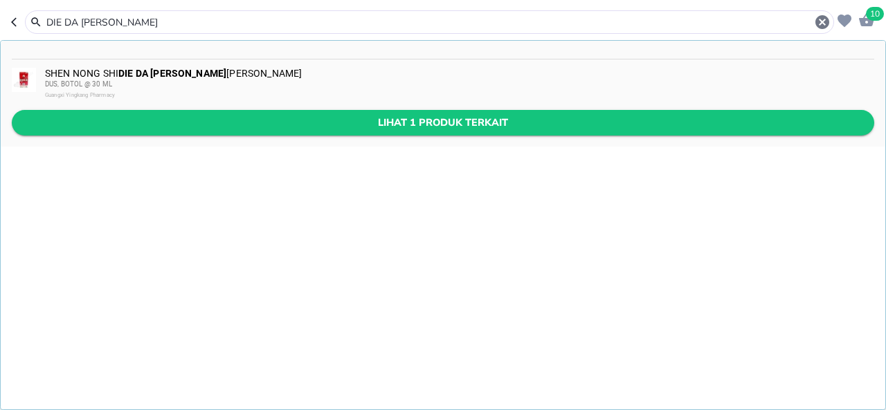
type input "DIE DA [PERSON_NAME]"
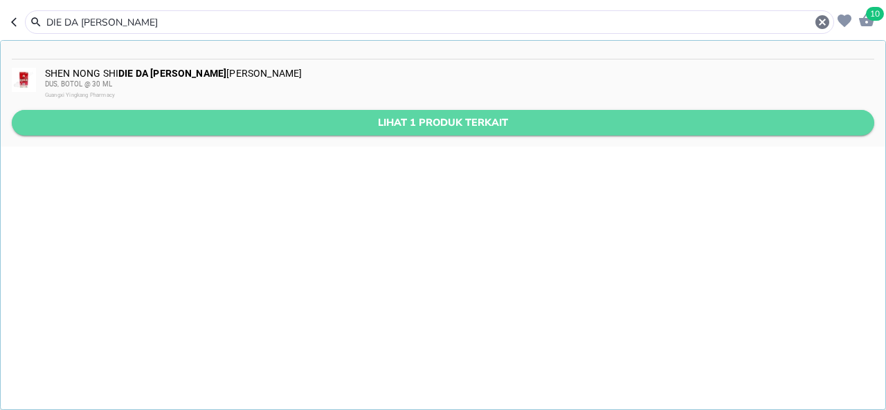
click at [350, 123] on span "Lihat 1 produk terkait" at bounding box center [443, 122] width 840 height 17
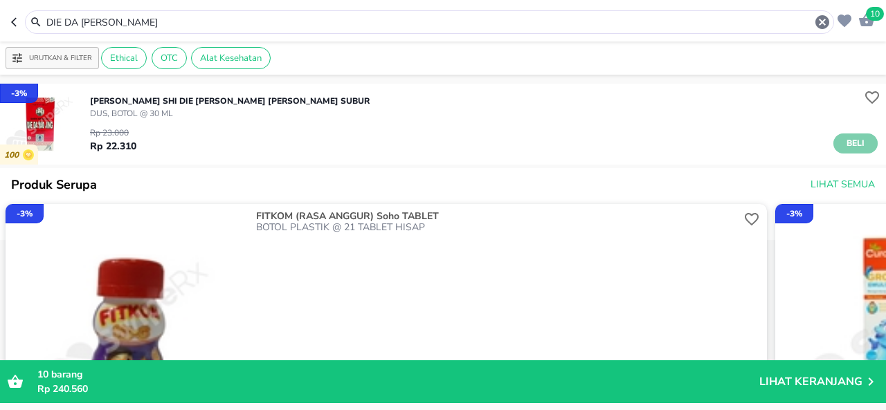
click at [846, 143] on span "Beli" at bounding box center [856, 143] width 24 height 15
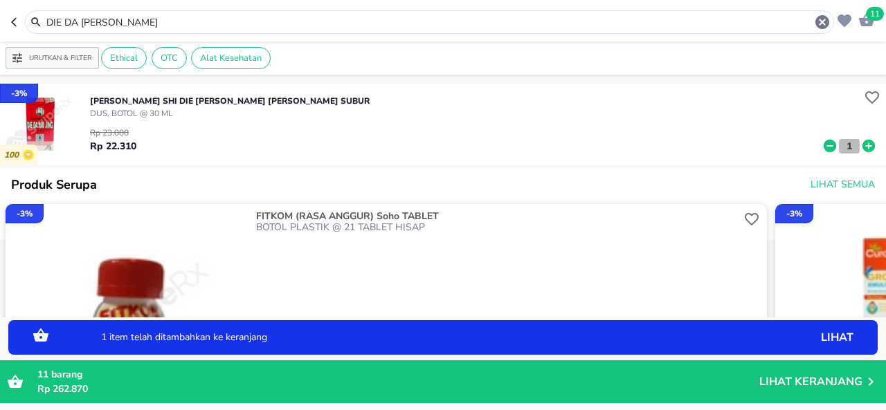
click at [843, 145] on p "1" at bounding box center [849, 146] width 12 height 15
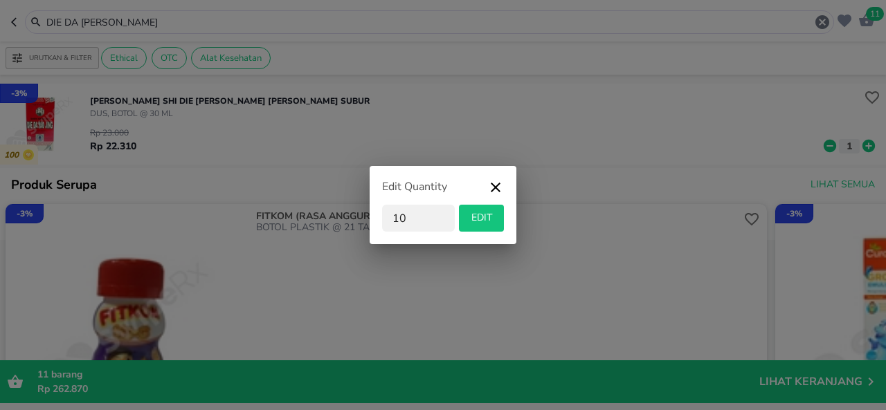
type input "10"
click at [477, 208] on button "EDIT" at bounding box center [481, 218] width 45 height 27
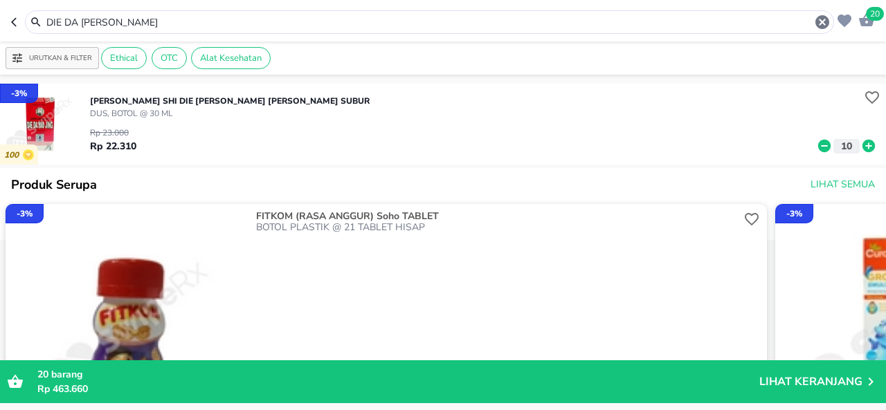
click at [338, 16] on input "DIE DA [PERSON_NAME]" at bounding box center [429, 22] width 769 height 15
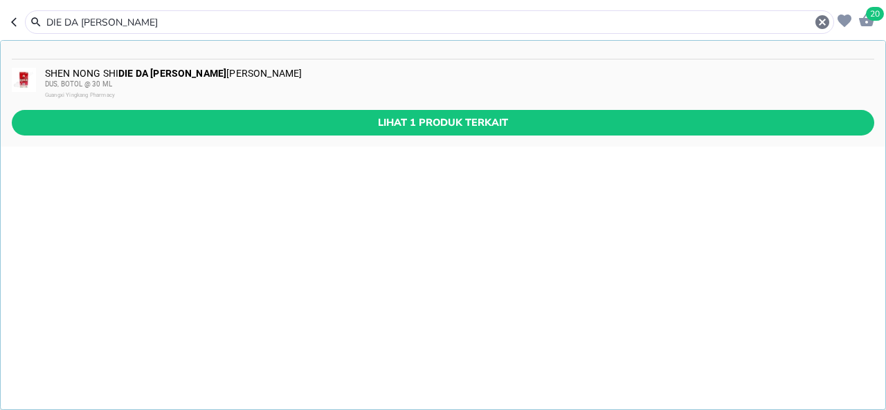
paste input "ULCOLACTOL"
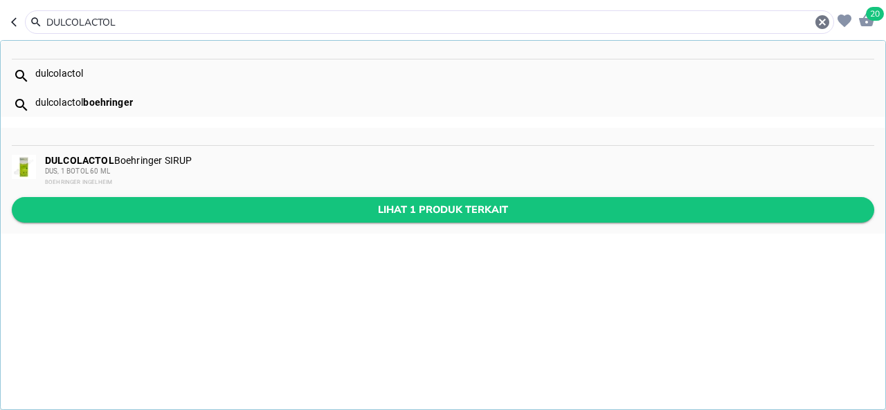
click at [319, 203] on span "Lihat 1 produk terkait" at bounding box center [443, 209] width 840 height 17
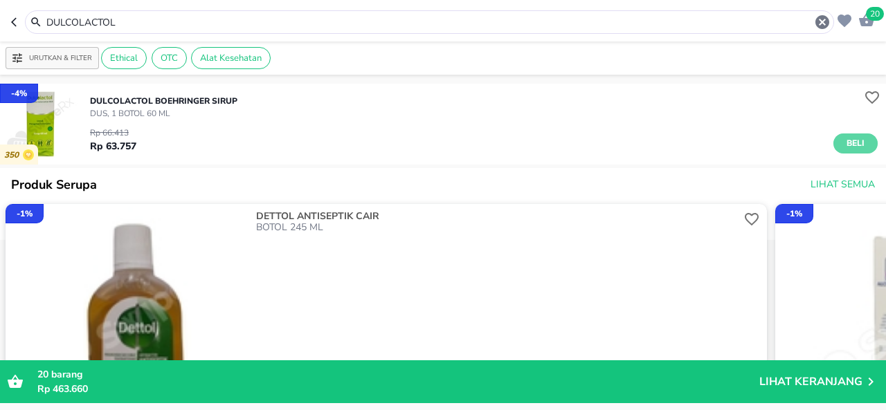
drag, startPoint x: 853, startPoint y: 147, endPoint x: 276, endPoint y: 28, distance: 588.8
click at [853, 147] on span "Beli" at bounding box center [856, 143] width 24 height 15
click at [404, 23] on input "DULCOLACTOL" at bounding box center [429, 22] width 769 height 15
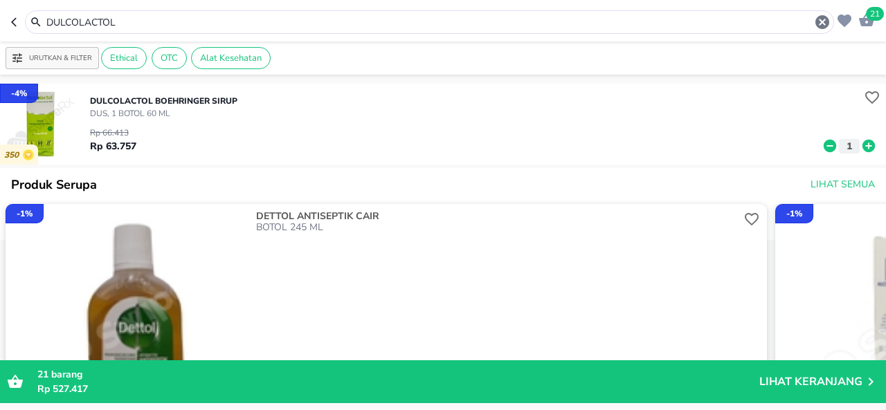
click at [404, 23] on input "DULCOLACTOL" at bounding box center [429, 22] width 769 height 15
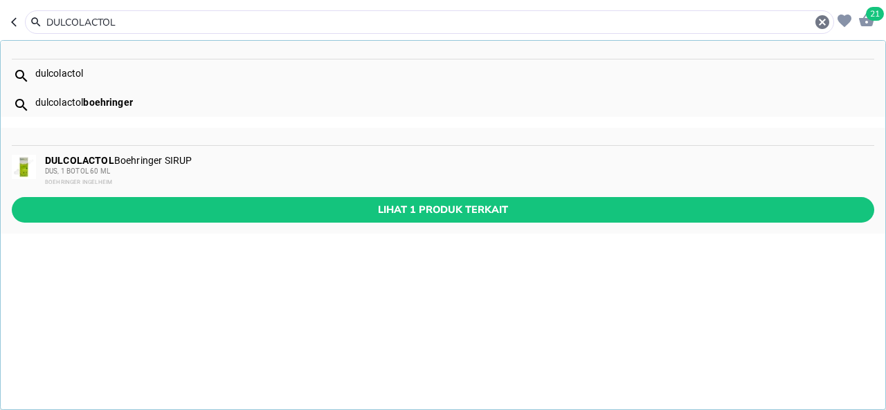
paste input "[PERSON_NAME] ACTIVE"
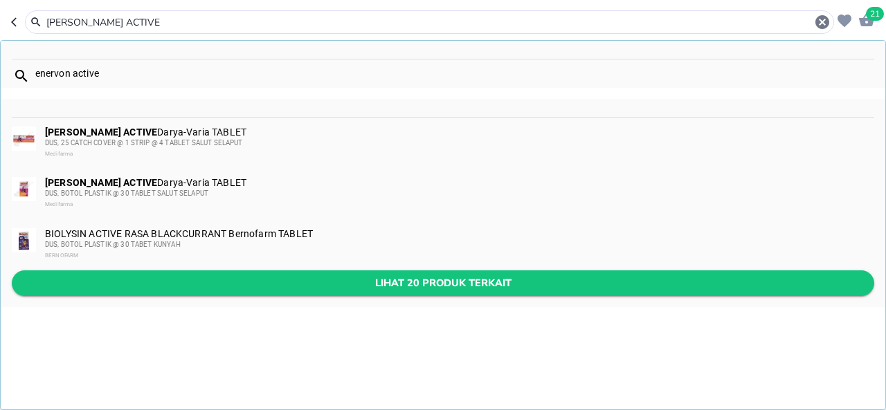
click at [401, 276] on span "Lihat 20 produk terkait" at bounding box center [443, 283] width 840 height 17
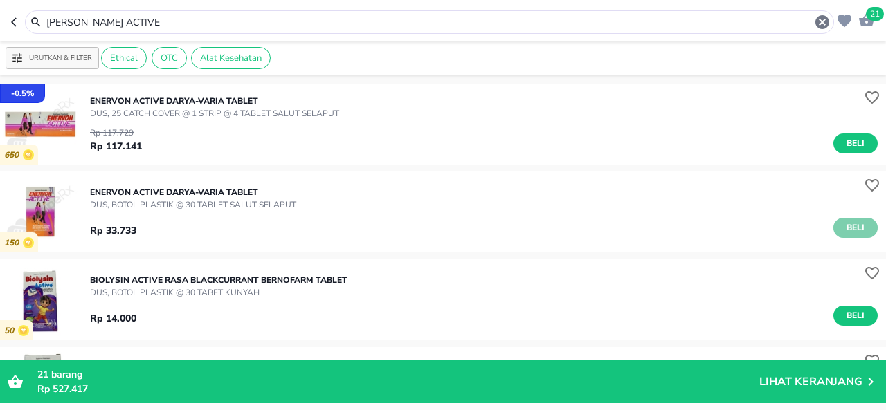
click at [844, 224] on span "Beli" at bounding box center [856, 228] width 24 height 15
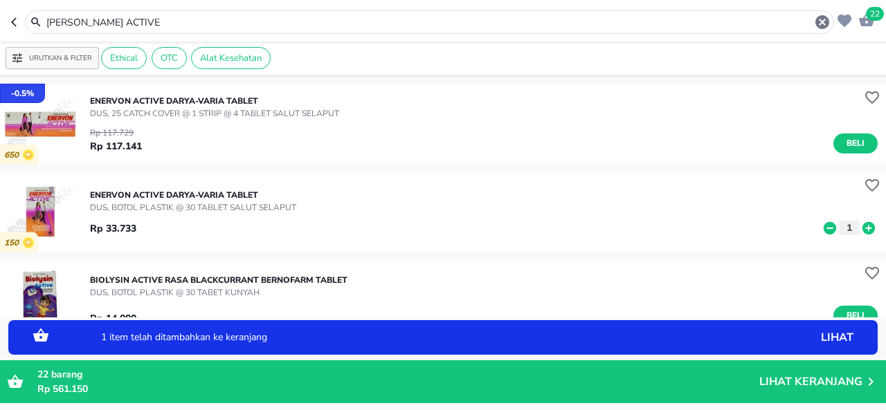
click at [860, 228] on icon at bounding box center [869, 228] width 18 height 15
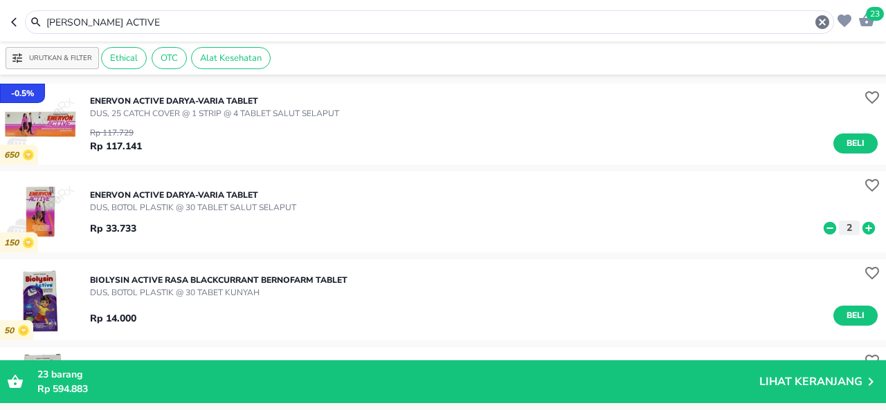
click at [372, 26] on input "[PERSON_NAME] ACTIVE" at bounding box center [429, 22] width 769 height 15
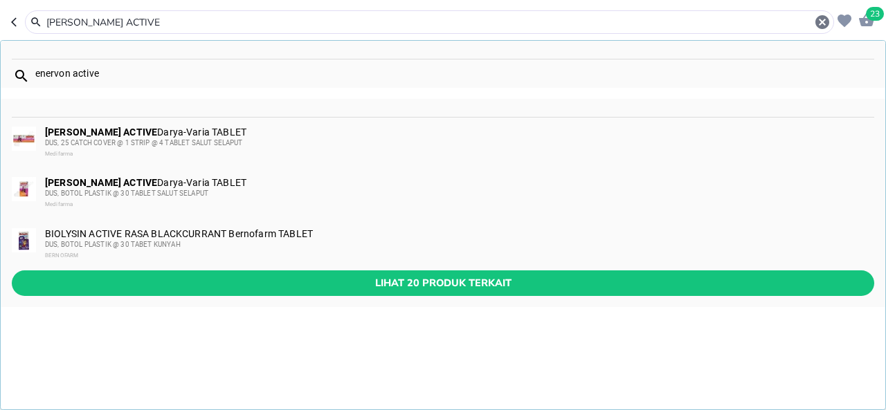
click at [372, 26] on input "[PERSON_NAME] ACTIVE" at bounding box center [429, 22] width 769 height 15
paste input "FEMINAX"
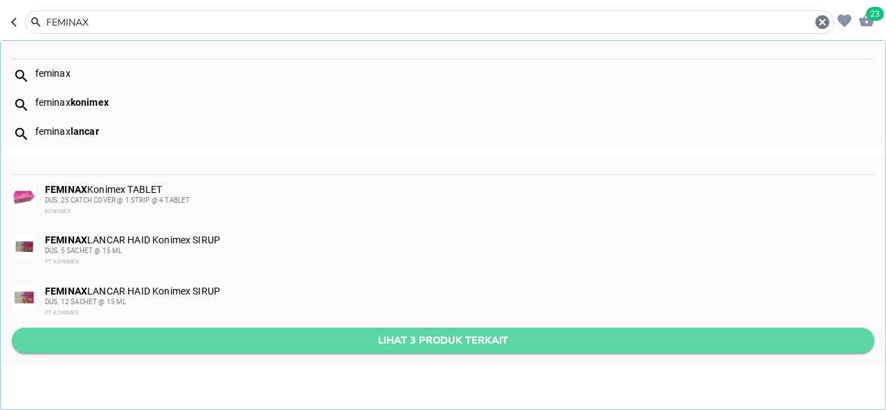
click at [412, 333] on span "Lihat 3 produk terkait" at bounding box center [443, 340] width 840 height 17
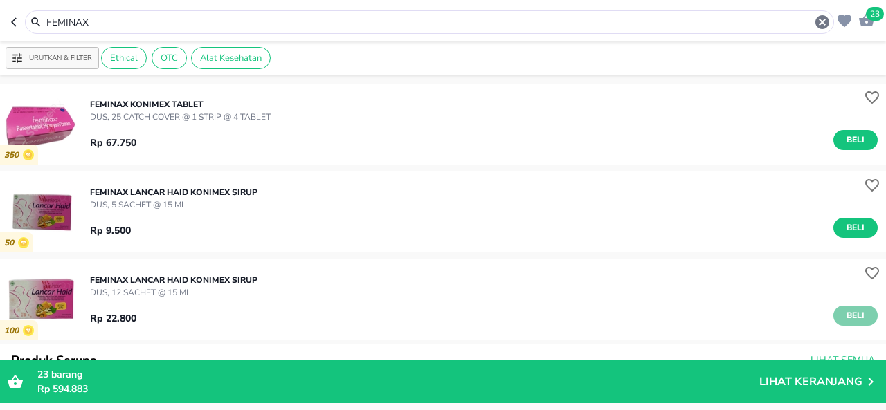
click at [844, 313] on span "Beli" at bounding box center [856, 316] width 24 height 15
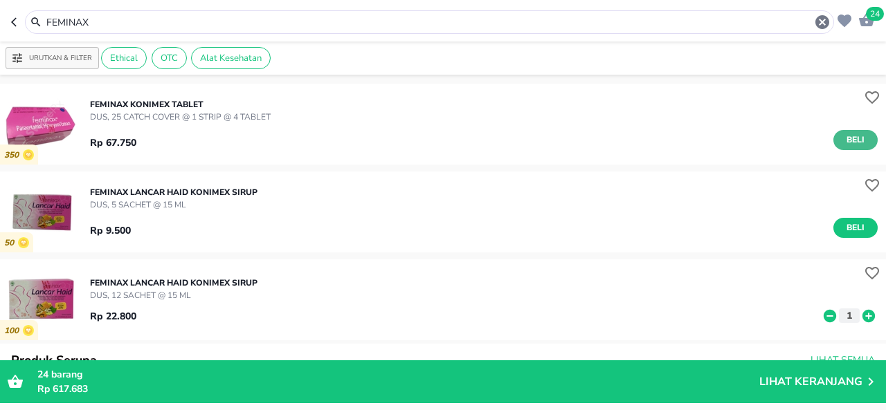
click at [849, 142] on span "Beli" at bounding box center [856, 140] width 24 height 15
click at [323, 22] on input "FEMINAX" at bounding box center [429, 22] width 769 height 15
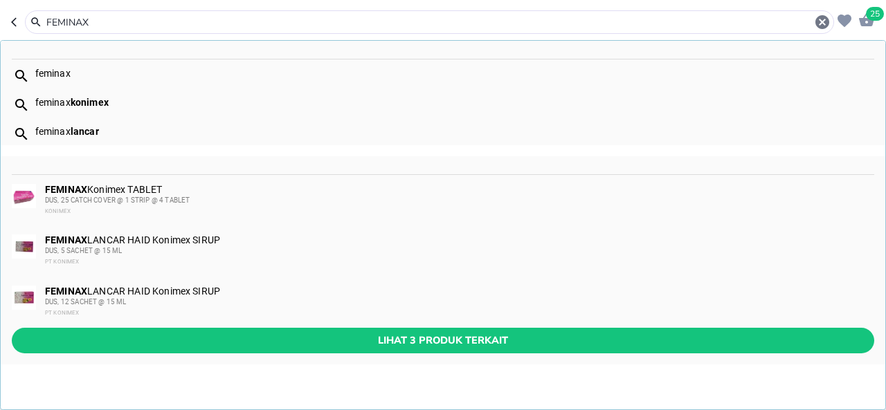
click at [323, 22] on input "FEMINAX" at bounding box center [429, 22] width 769 height 15
paste input "ITKOM"
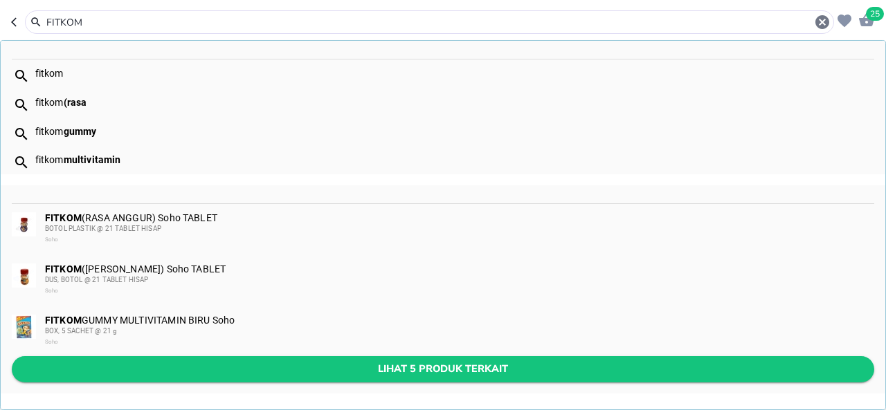
click at [430, 363] on span "Lihat 5 produk terkait" at bounding box center [443, 369] width 840 height 17
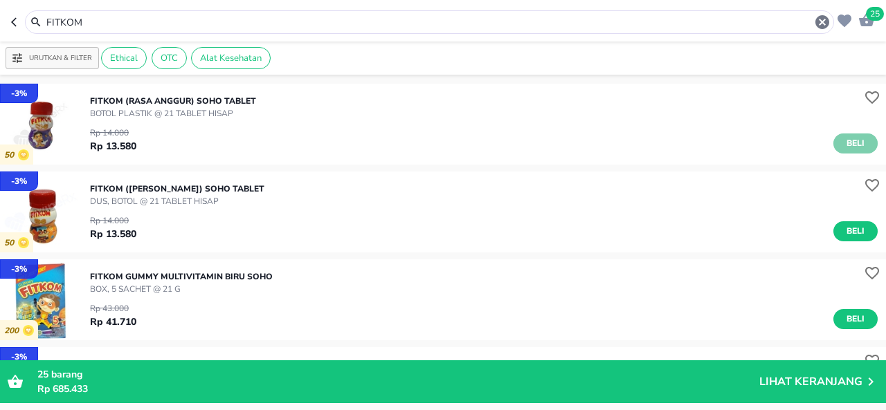
click at [844, 139] on span "Beli" at bounding box center [856, 143] width 24 height 15
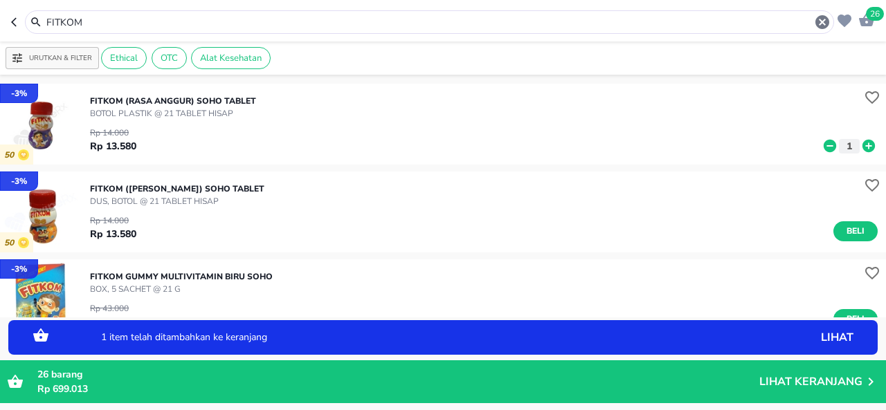
click at [862, 147] on icon at bounding box center [868, 146] width 12 height 12
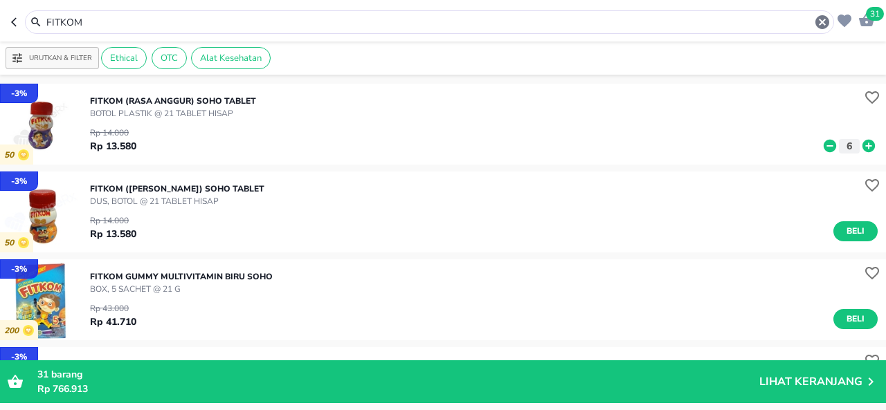
click at [459, 21] on input "FITKOM" at bounding box center [429, 22] width 769 height 15
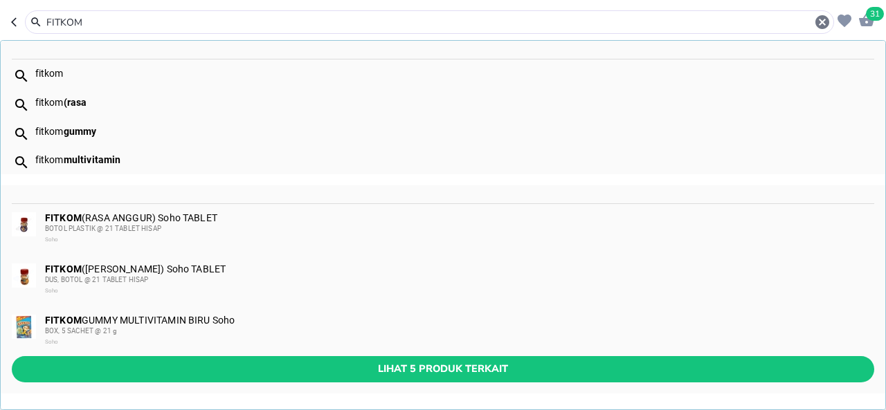
paste input "IMBOOST COUGH ANAK"
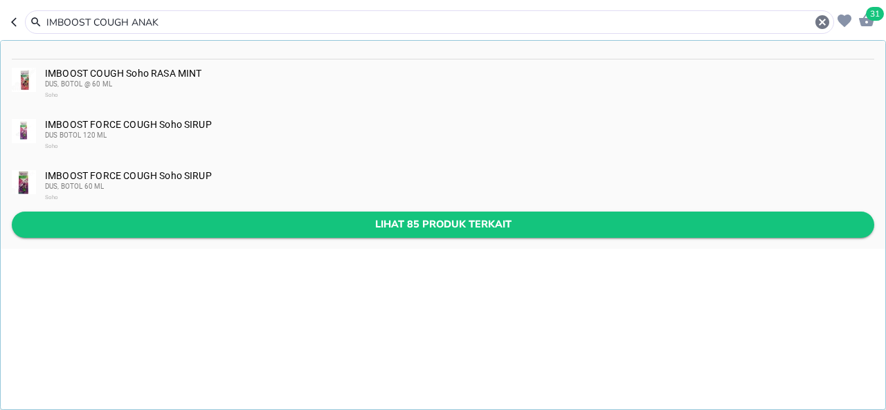
click at [425, 225] on span "Lihat 85 produk terkait" at bounding box center [443, 224] width 840 height 17
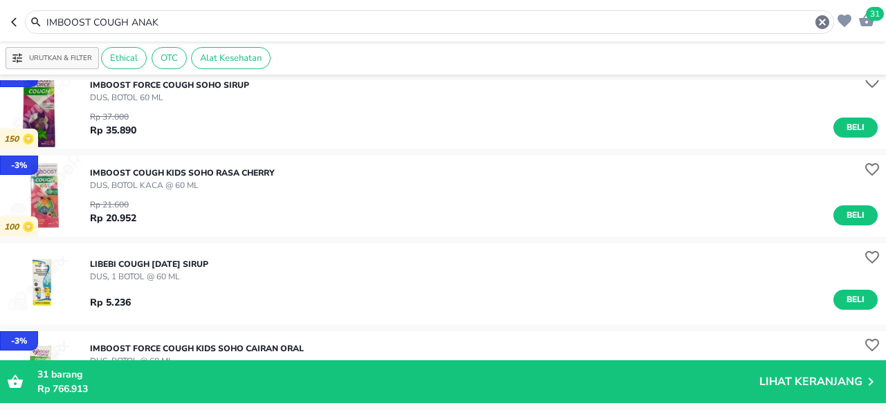
scroll to position [202, 0]
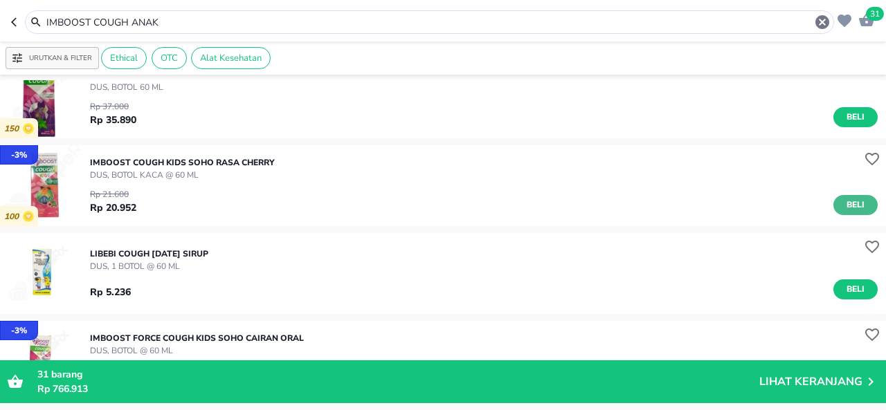
click at [848, 203] on span "Beli" at bounding box center [856, 205] width 24 height 15
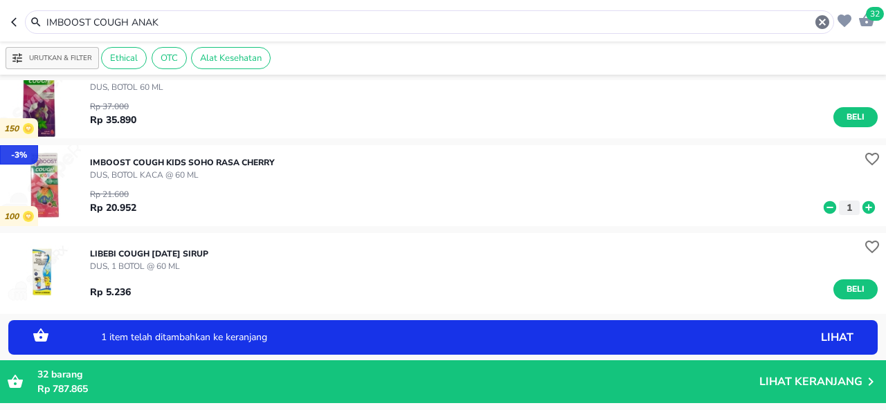
click at [862, 201] on icon at bounding box center [868, 207] width 12 height 12
click at [824, 203] on icon at bounding box center [830, 207] width 12 height 12
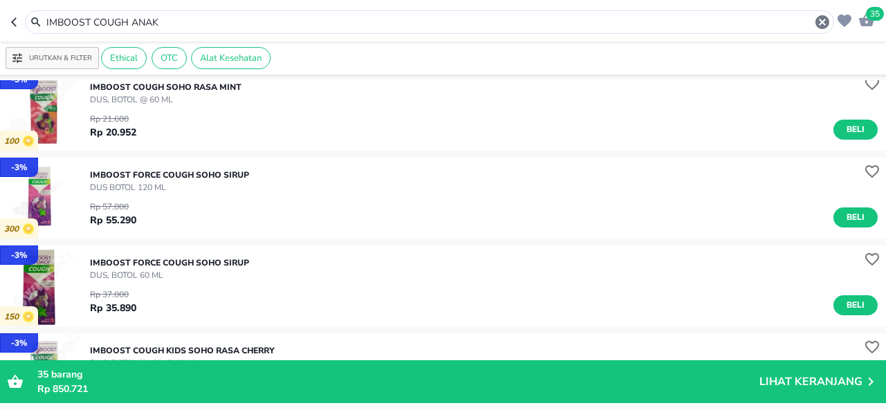
scroll to position [0, 0]
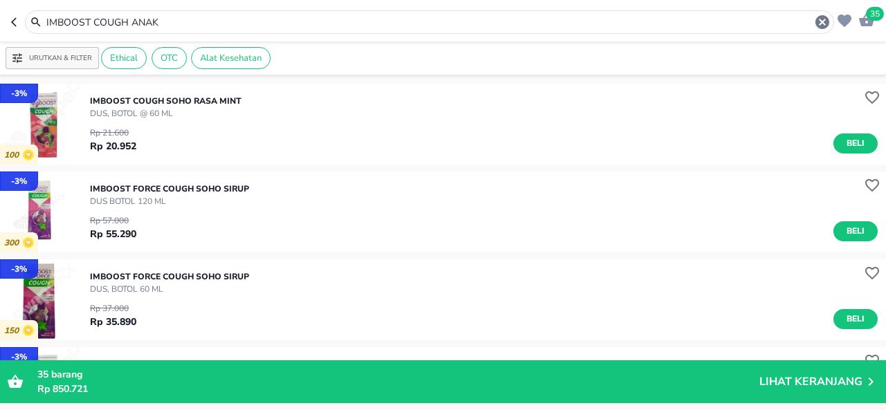
click at [173, 21] on input "IMBOOST COUGH ANAK" at bounding box center [429, 22] width 769 height 15
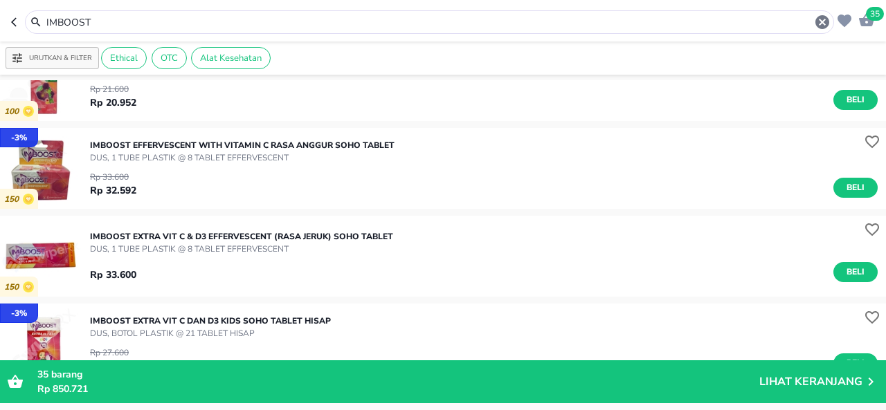
scroll to position [260, 0]
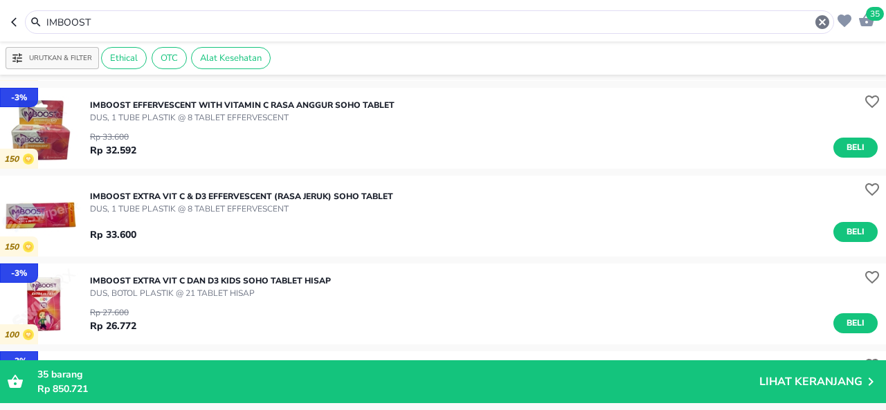
click at [385, 32] on div "IMBOOST" at bounding box center [429, 22] width 809 height 24
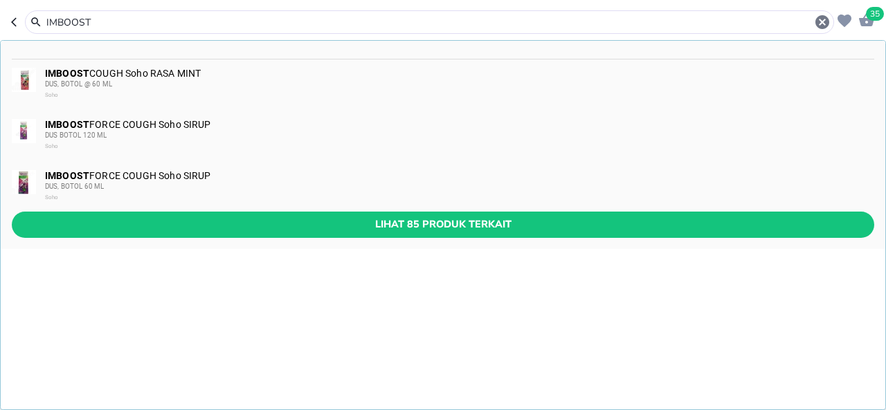
click at [385, 32] on div "IMBOOST" at bounding box center [429, 22] width 809 height 24
click at [383, 19] on input "IMBOOST" at bounding box center [429, 22] width 769 height 15
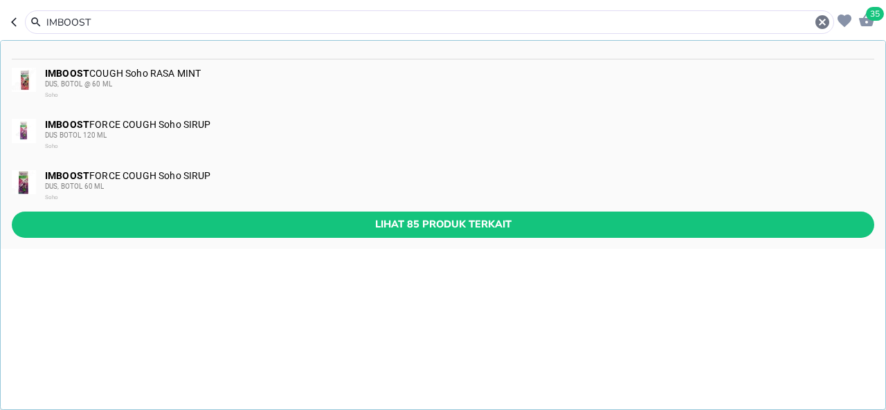
paste input "UNPED"
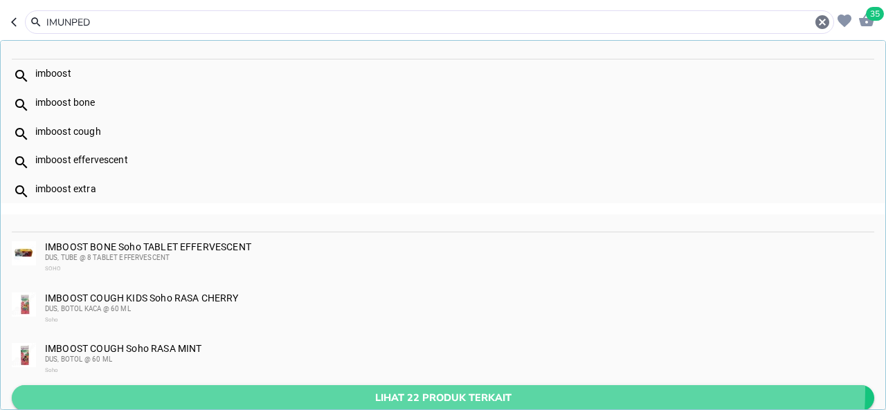
click at [426, 387] on button "Lihat 22 produk terkait" at bounding box center [443, 398] width 862 height 26
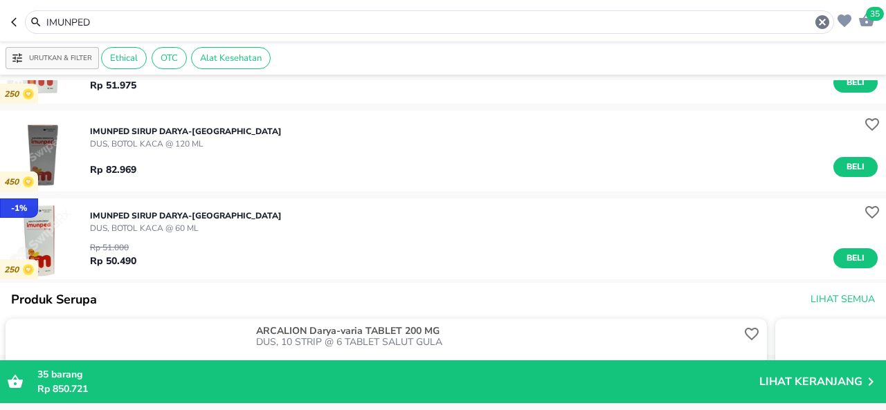
scroll to position [69, 0]
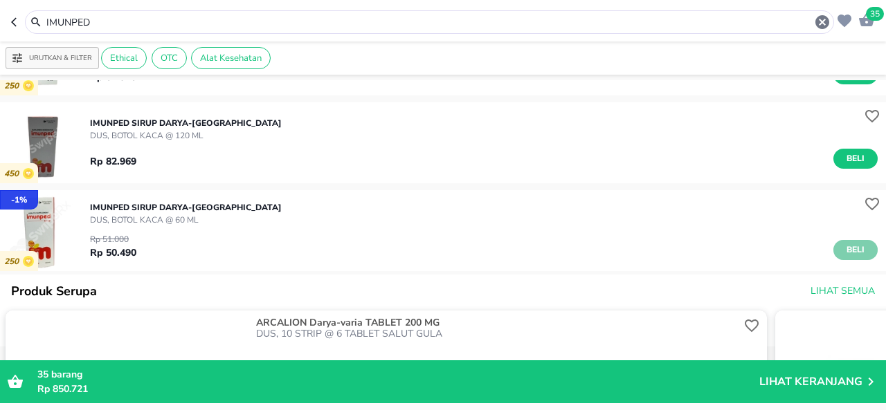
click at [853, 256] on span "Beli" at bounding box center [856, 250] width 24 height 15
click at [400, 23] on input "IMUNPED" at bounding box center [429, 22] width 769 height 15
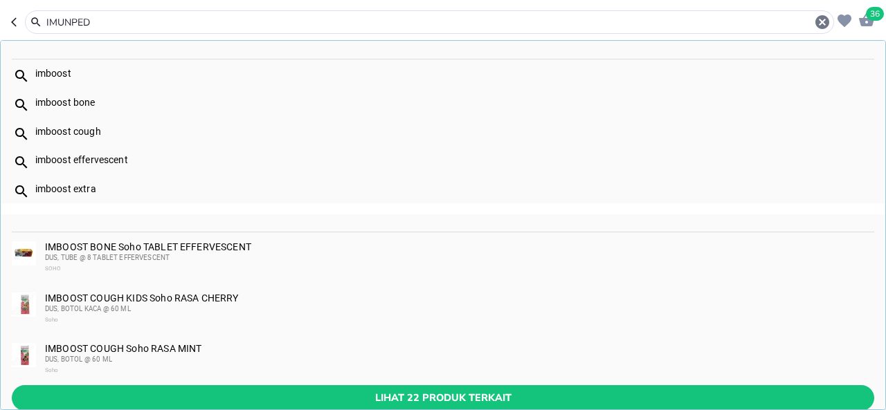
click at [400, 23] on input "IMUNPED" at bounding box center [429, 22] width 769 height 15
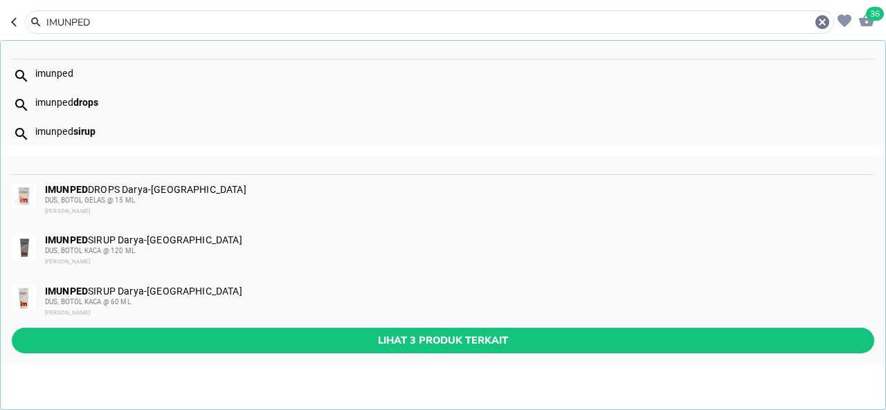
paste input "CHRYSANTEMUM"
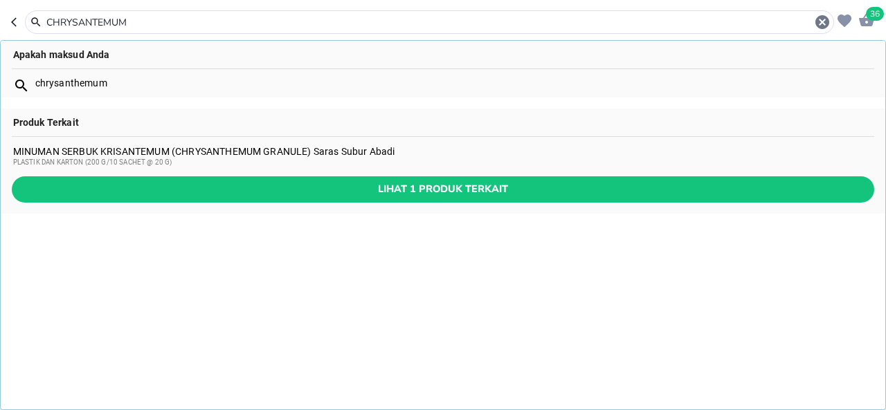
type input "CHRYSANTEMUM"
click at [350, 149] on div "MINUMAN SERBUK KRISANTEMUM (CHRYSANTHEMUM GRANULE) Saras Subur Abadi PLASTIK DA…" at bounding box center [443, 157] width 860 height 22
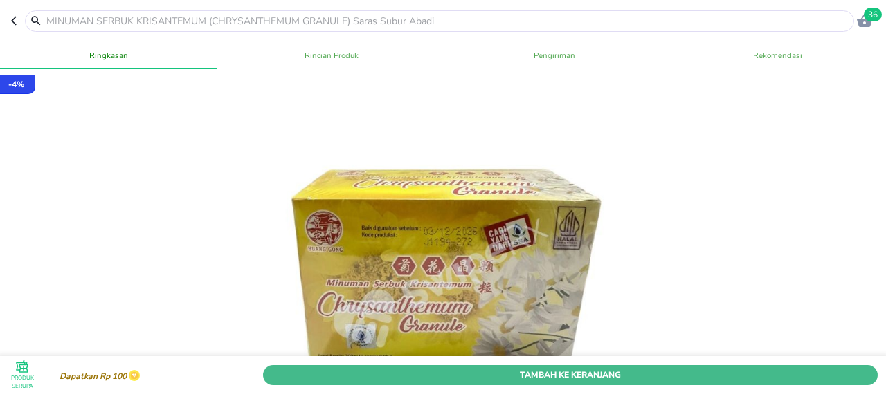
click at [548, 365] on button "Tambah Ke Keranjang" at bounding box center [570, 375] width 615 height 20
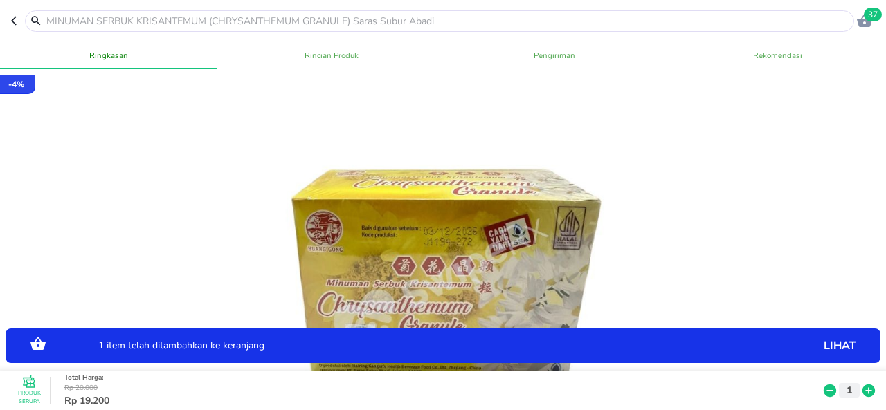
click at [862, 385] on icon at bounding box center [868, 391] width 12 height 12
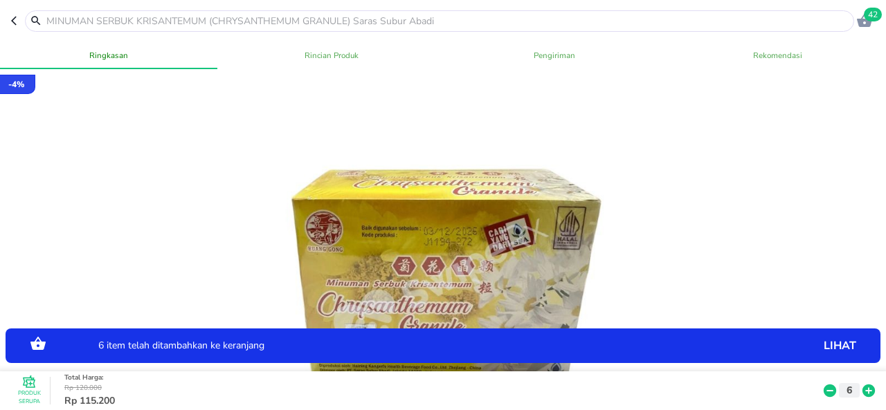
click at [861, 21] on icon "button" at bounding box center [864, 20] width 15 height 13
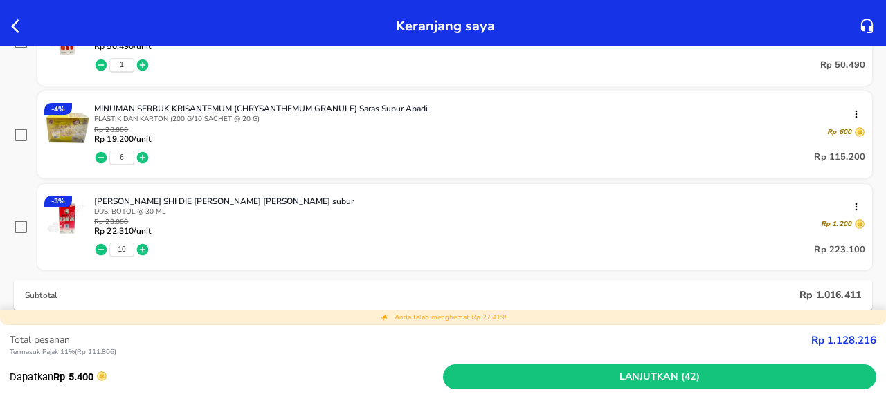
scroll to position [897, 0]
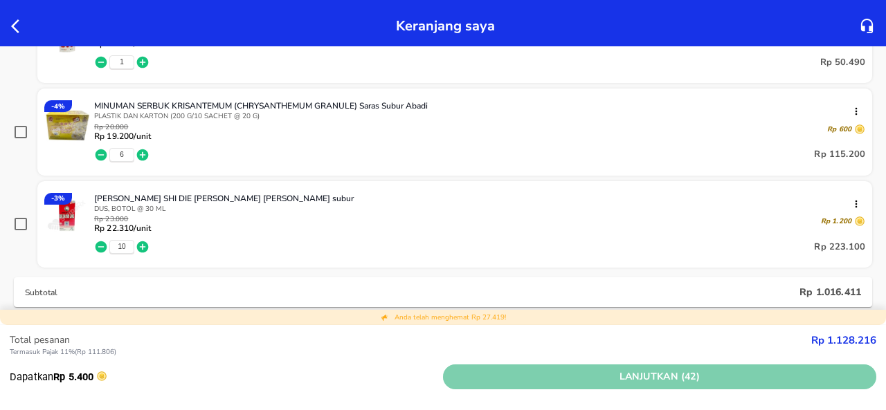
click at [573, 377] on span "Lanjutkan (42)" at bounding box center [659, 377] width 422 height 17
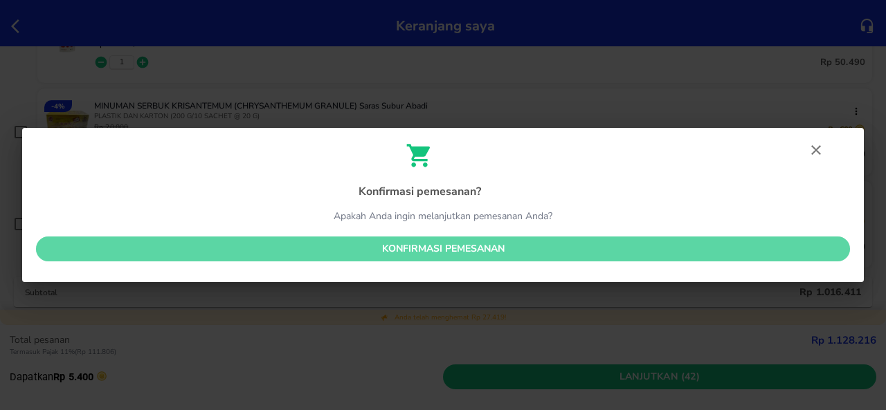
click at [529, 246] on span "Konfirmasi pemesanan" at bounding box center [443, 249] width 792 height 17
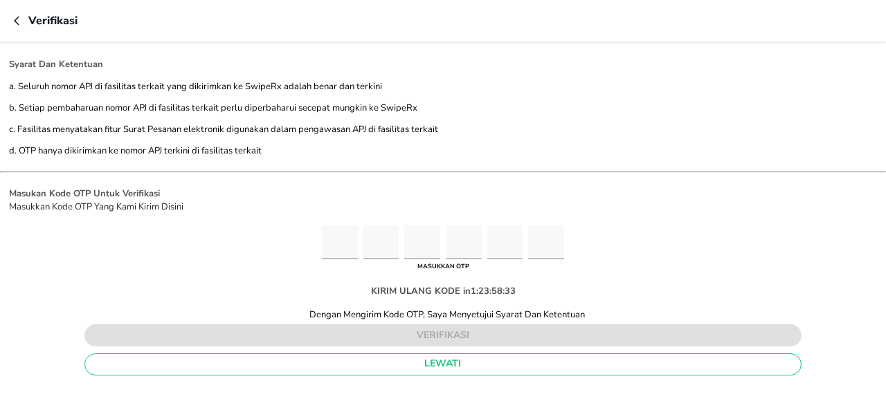
click at [338, 239] on input "Please enter OTP character 1" at bounding box center [340, 243] width 36 height 34
type input "1"
type input "6"
type input "0"
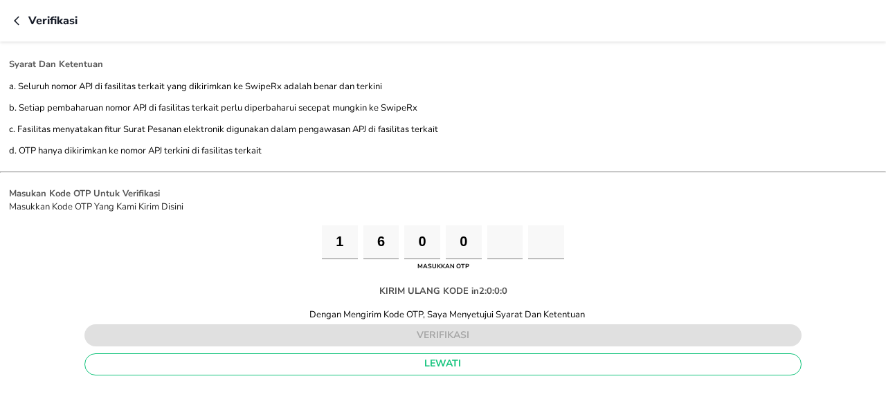
type input "4"
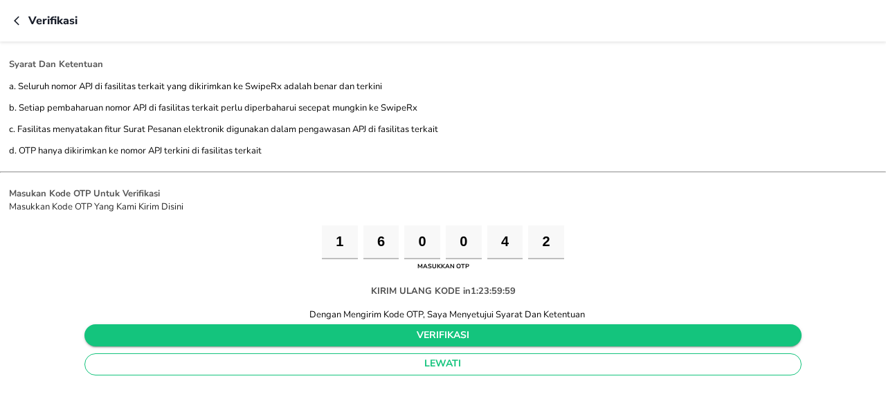
type input "2"
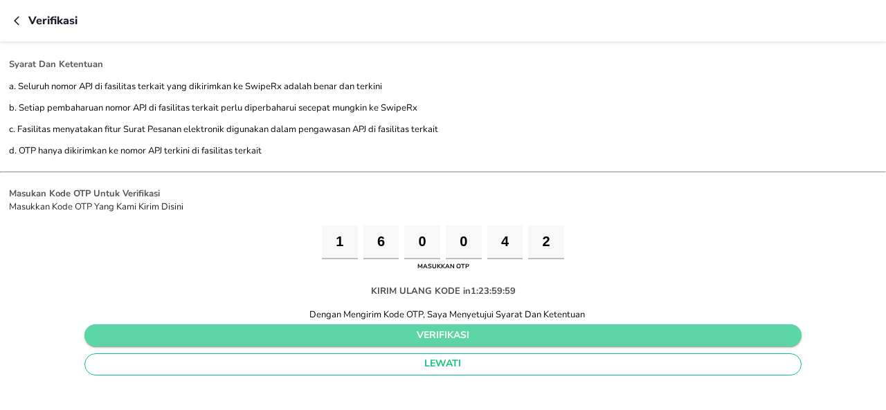
click at [340, 333] on span "verifikasi" at bounding box center [444, 335] width 696 height 17
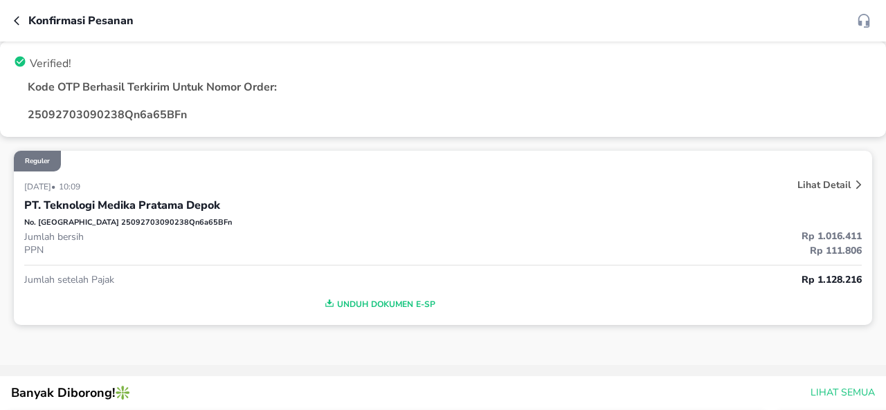
click at [17, 15] on icon "button" at bounding box center [19, 20] width 11 height 11
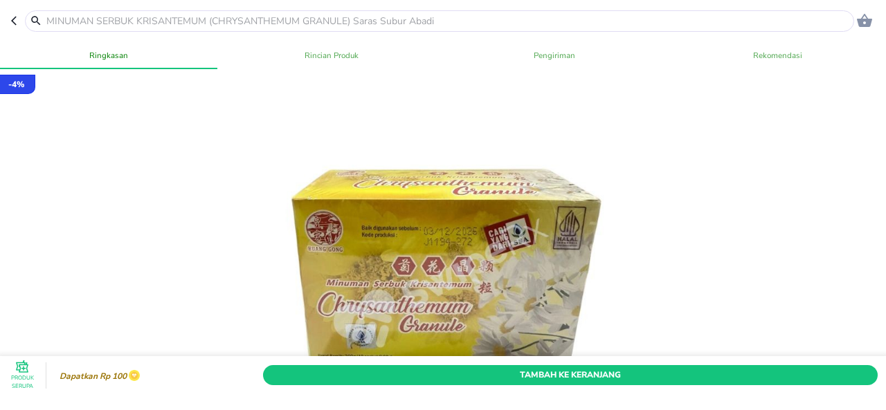
click at [326, 17] on input "text" at bounding box center [448, 21] width 806 height 15
paste input "[MEDICAL_DATA] SYRUP 30ML"
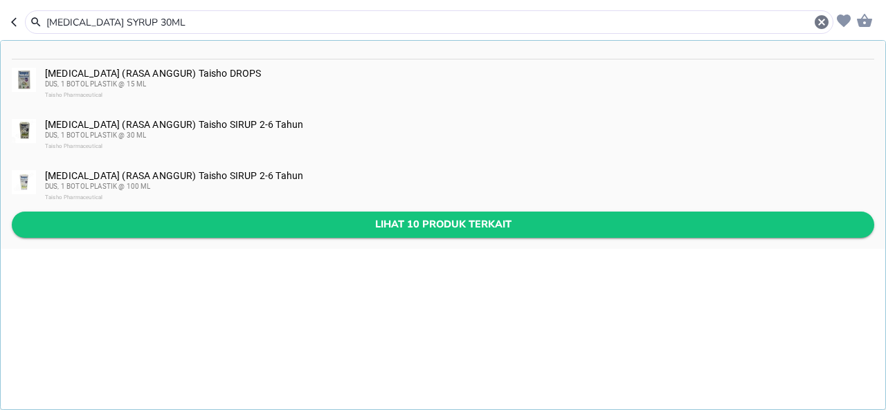
type input "[MEDICAL_DATA] SYRUP 30ML"
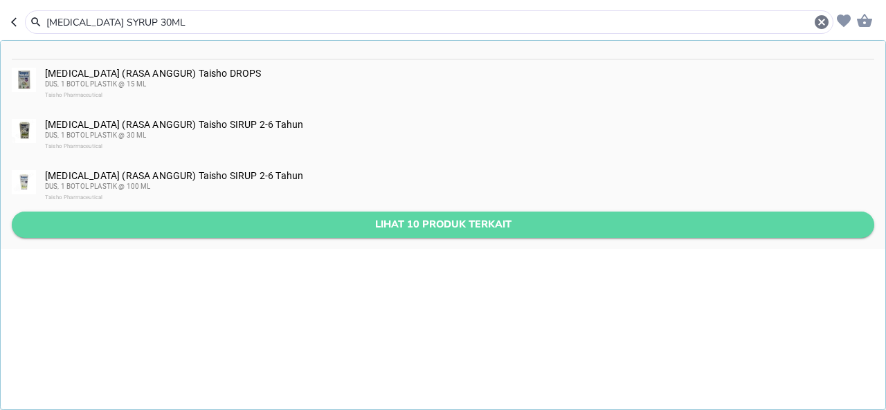
click at [342, 219] on span "Lihat 10 produk terkait" at bounding box center [443, 224] width 840 height 17
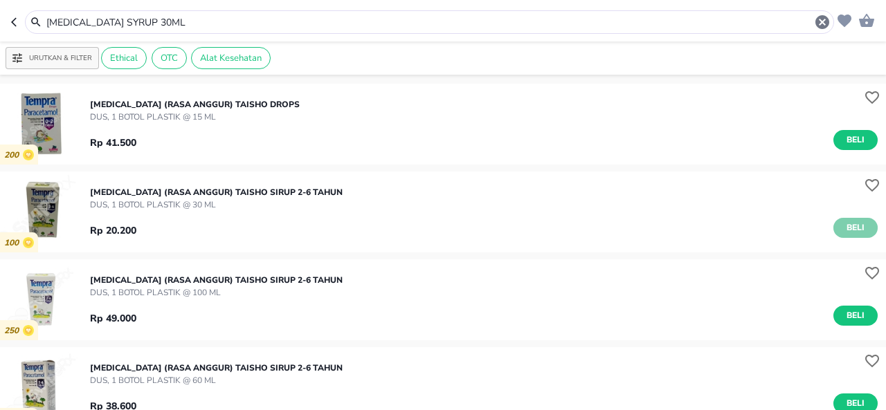
click at [844, 222] on span "Beli" at bounding box center [856, 228] width 24 height 15
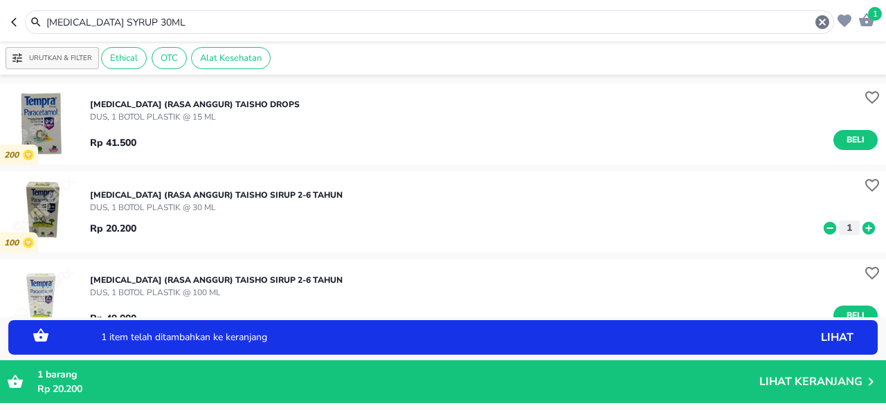
click at [862, 230] on icon at bounding box center [868, 227] width 12 height 12
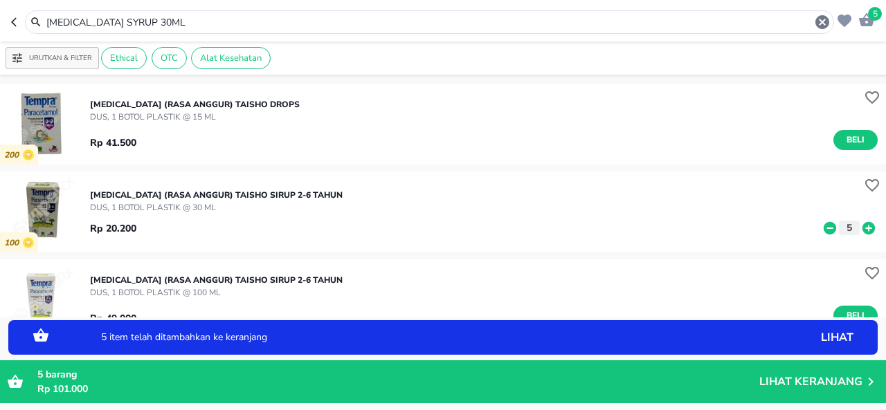
click at [862, 230] on icon at bounding box center [868, 227] width 12 height 12
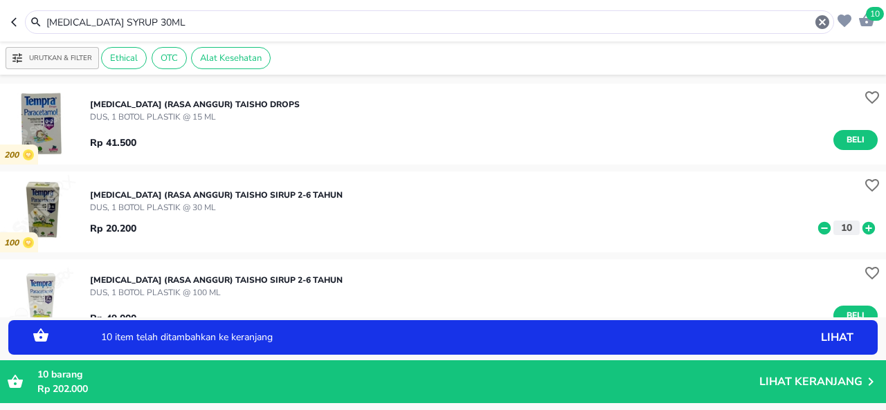
click at [862, 230] on icon at bounding box center [868, 227] width 12 height 12
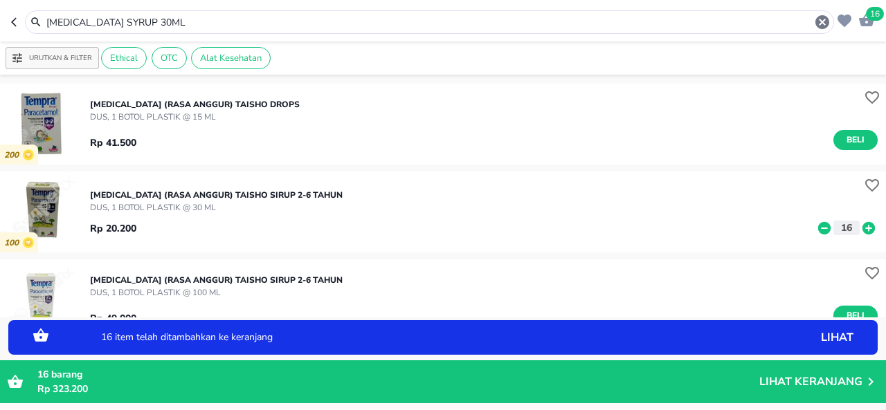
click at [862, 230] on icon at bounding box center [868, 227] width 12 height 12
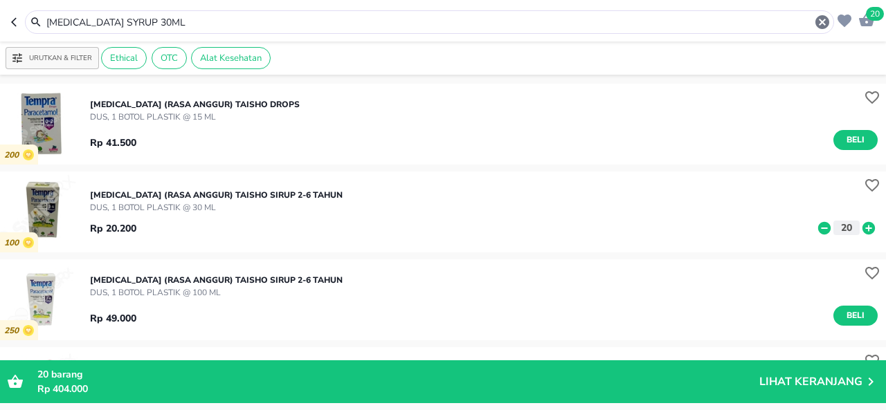
click at [818, 226] on icon at bounding box center [824, 227] width 12 height 12
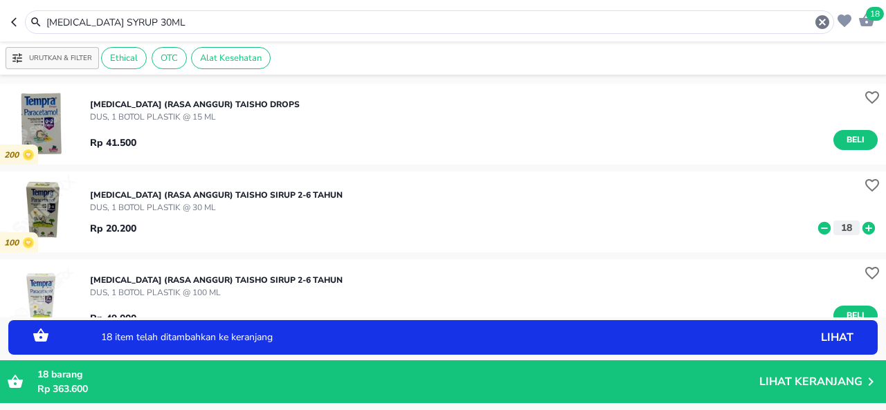
click at [818, 226] on icon at bounding box center [824, 227] width 12 height 12
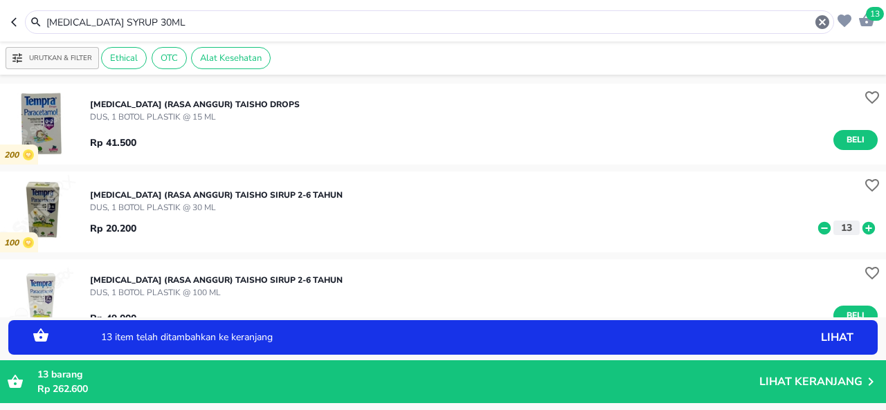
click at [818, 226] on icon at bounding box center [824, 227] width 12 height 12
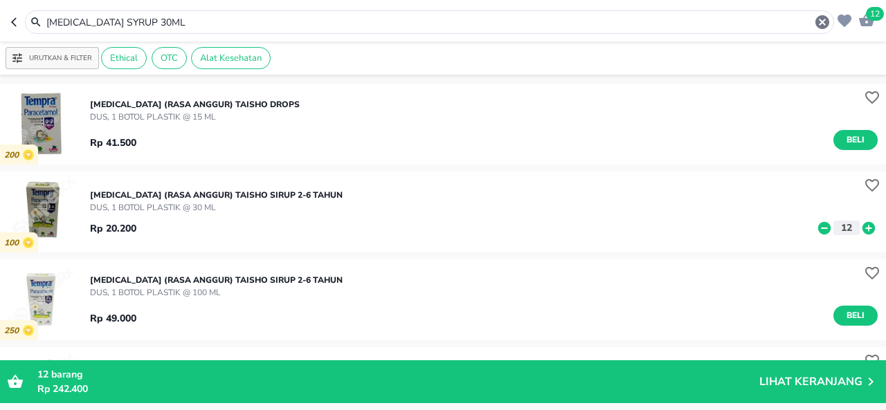
click at [404, 24] on input "[MEDICAL_DATA] SYRUP 30ML" at bounding box center [429, 22] width 769 height 15
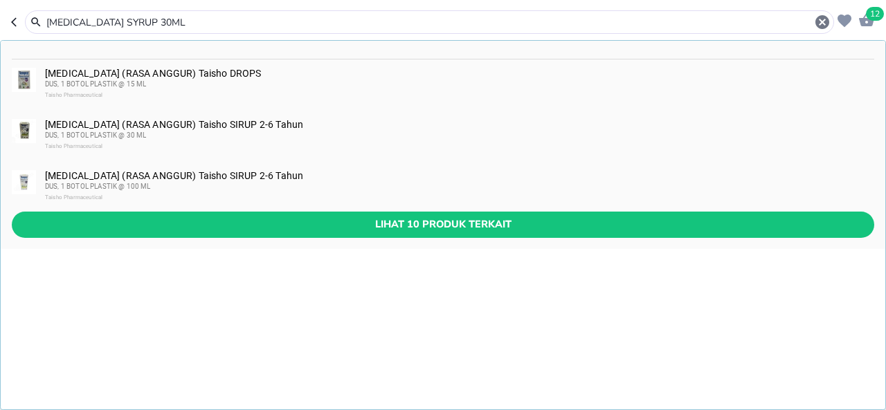
click at [404, 24] on input "[MEDICAL_DATA] SYRUP 30ML" at bounding box center [429, 22] width 769 height 15
paste input "SUMAGESIC"
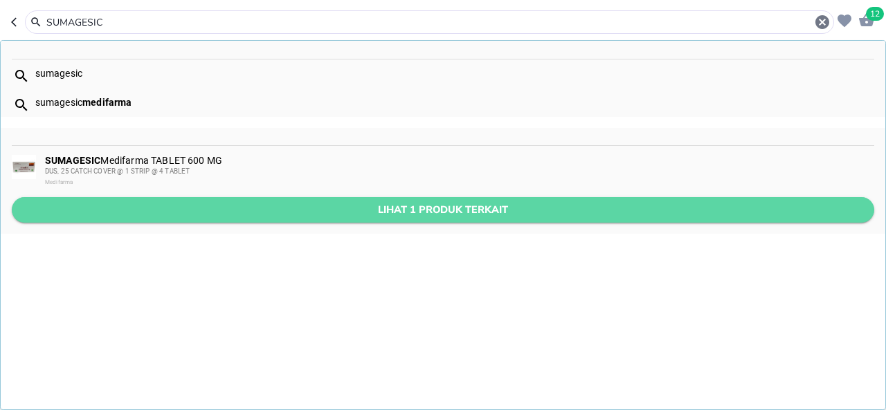
click at [399, 205] on span "Lihat 1 produk terkait" at bounding box center [443, 209] width 840 height 17
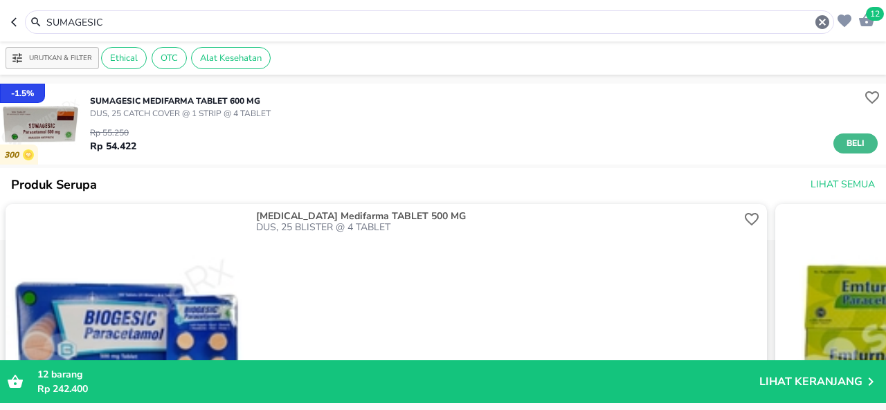
click at [846, 145] on span "Beli" at bounding box center [856, 143] width 24 height 15
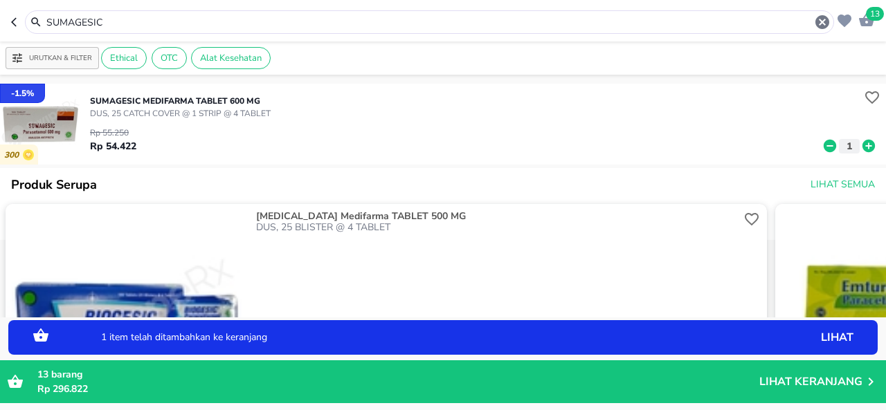
click at [862, 143] on icon at bounding box center [868, 146] width 12 height 12
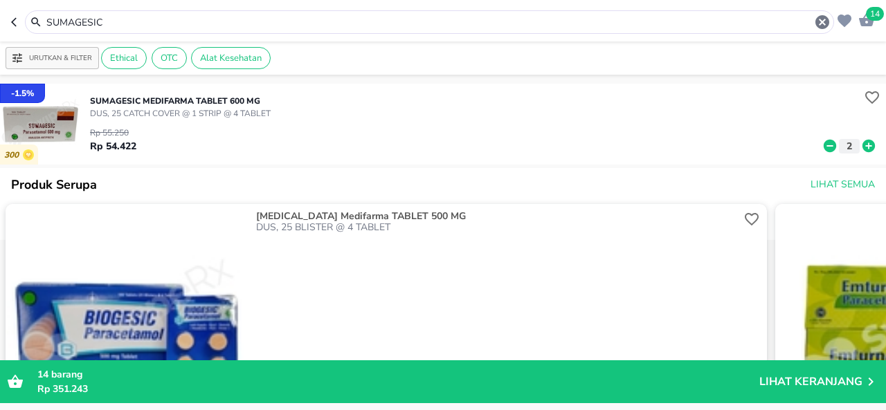
click at [417, 17] on input "SUMAGESIC" at bounding box center [429, 22] width 769 height 15
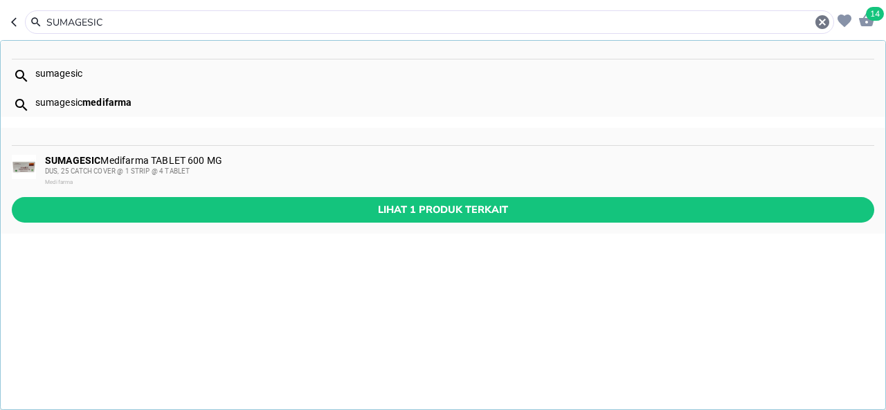
paste input "TREPSILS"
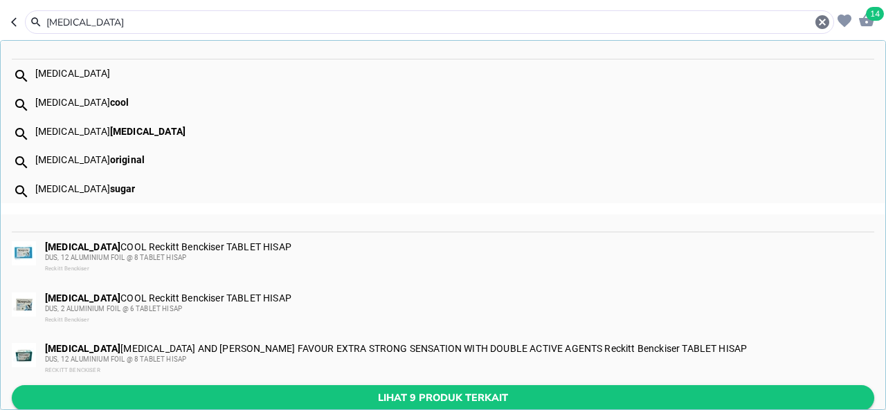
click at [397, 396] on span "Lihat 9 produk terkait" at bounding box center [443, 398] width 840 height 17
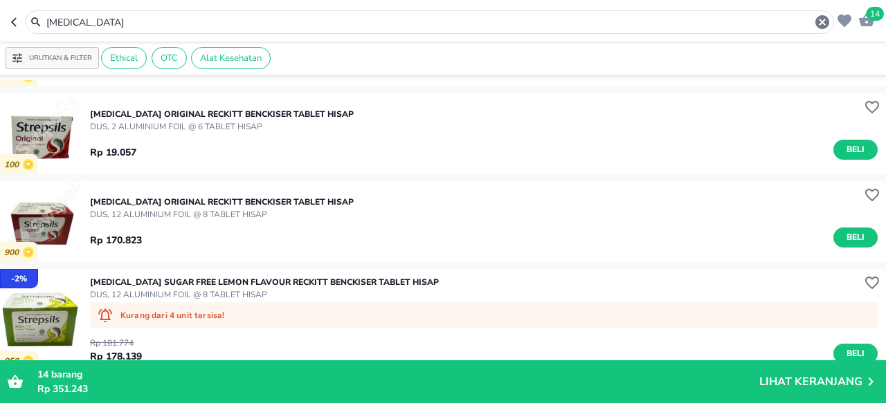
scroll to position [274, 0]
click at [844, 236] on span "Beli" at bounding box center [856, 238] width 24 height 15
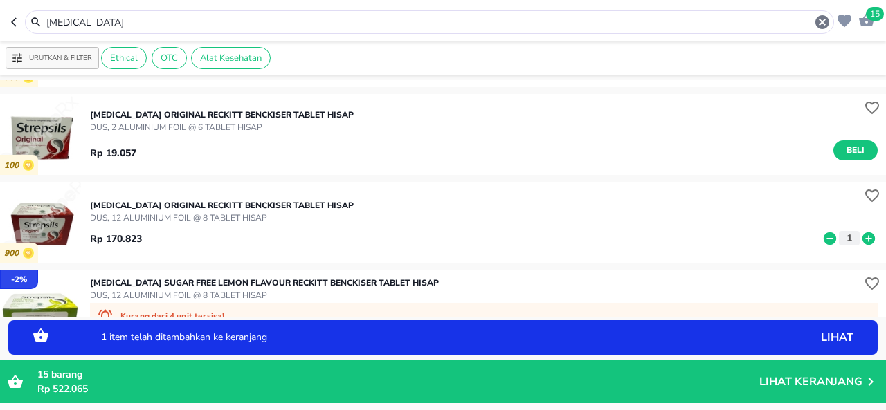
click at [824, 239] on icon at bounding box center [830, 238] width 12 height 12
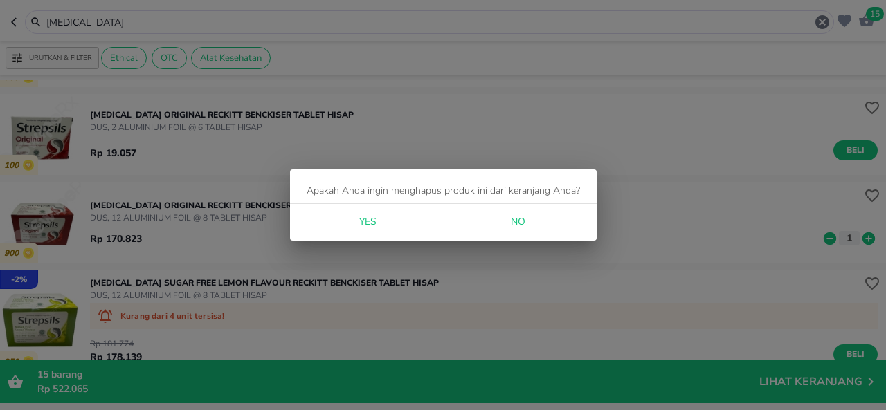
click at [364, 217] on span "Yes" at bounding box center [367, 222] width 33 height 17
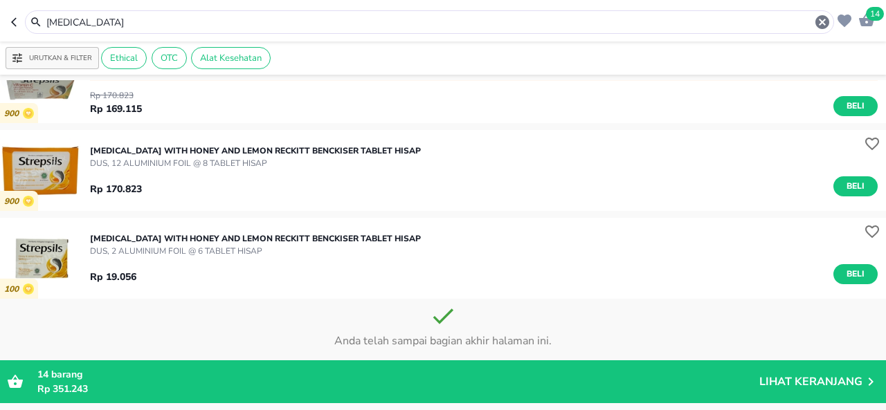
scroll to position [657, 0]
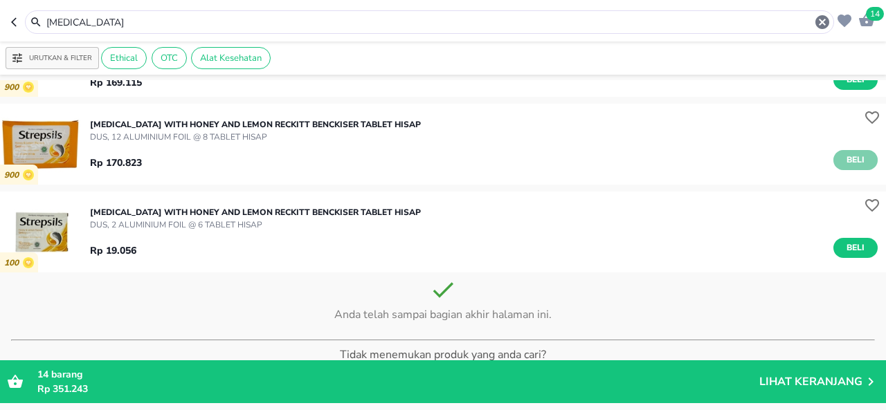
click at [844, 158] on span "Beli" at bounding box center [856, 160] width 24 height 15
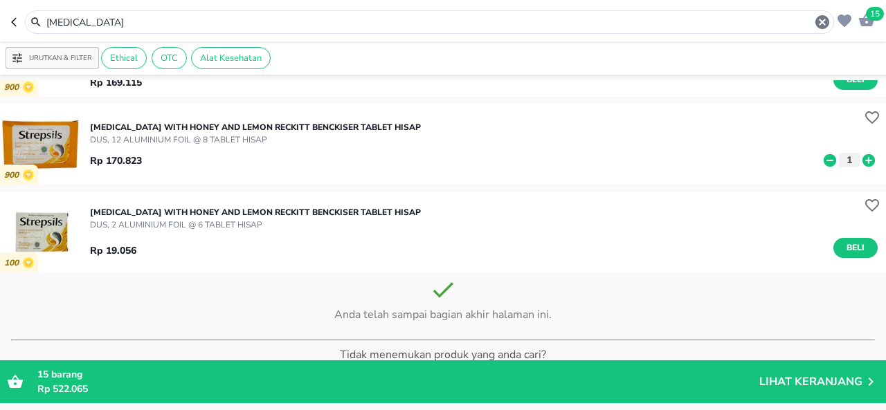
click at [288, 19] on input "[MEDICAL_DATA]" at bounding box center [429, 22] width 769 height 15
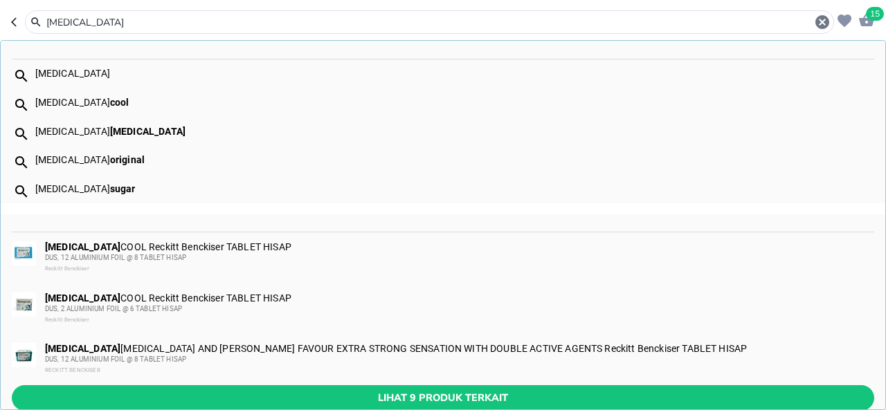
click at [288, 19] on input "[MEDICAL_DATA]" at bounding box center [429, 22] width 769 height 15
paste input "ALONPAS KOYO HOT"
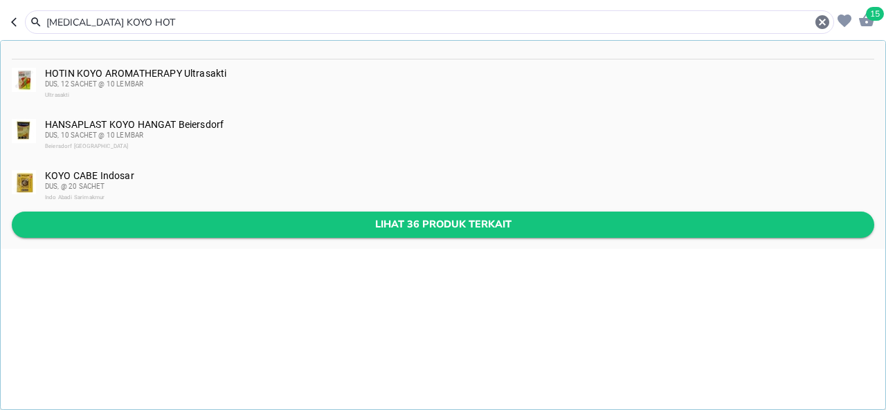
click at [364, 218] on span "Lihat 36 produk terkait" at bounding box center [443, 224] width 840 height 17
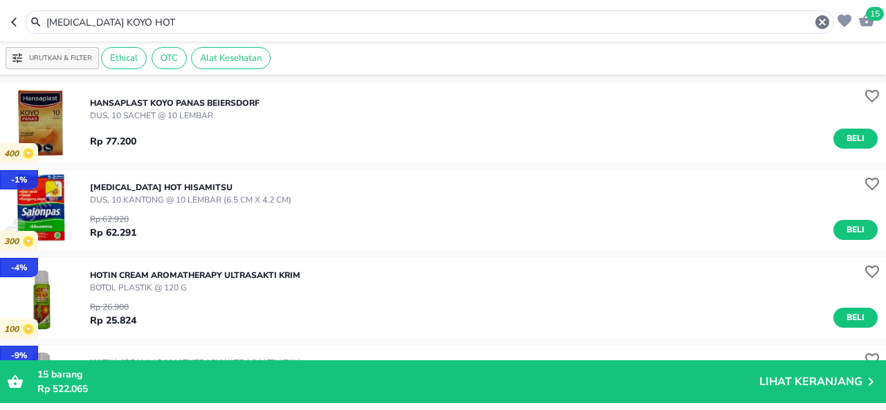
scroll to position [285, 0]
click at [844, 227] on span "Beli" at bounding box center [856, 231] width 24 height 15
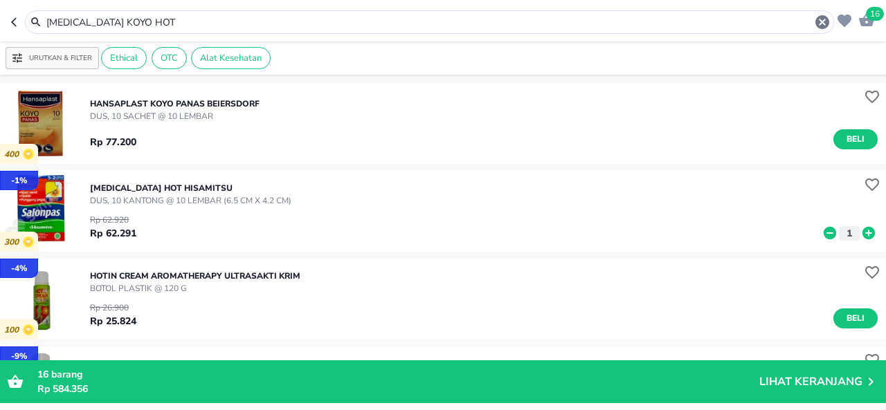
click at [404, 20] on input "[MEDICAL_DATA] KOYO HOT" at bounding box center [429, 22] width 769 height 15
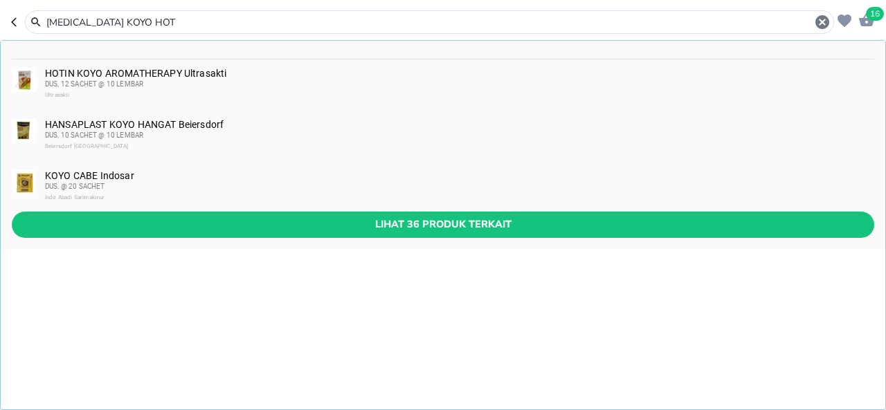
click at [404, 20] on input "[MEDICAL_DATA] KOYO HOT" at bounding box center [429, 22] width 769 height 15
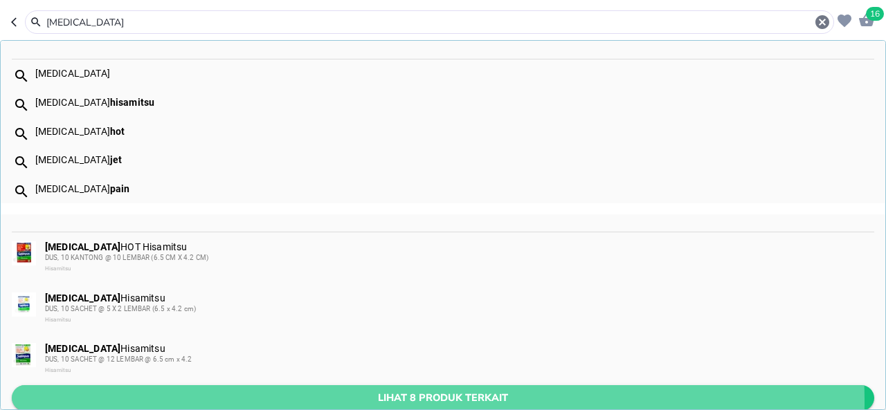
click at [364, 401] on span "Lihat 8 produk terkait" at bounding box center [443, 398] width 840 height 17
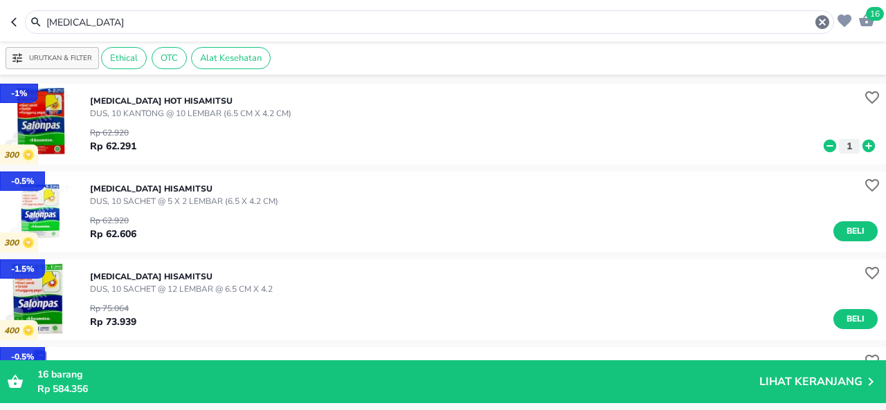
click at [370, 23] on input "[MEDICAL_DATA]" at bounding box center [429, 22] width 769 height 15
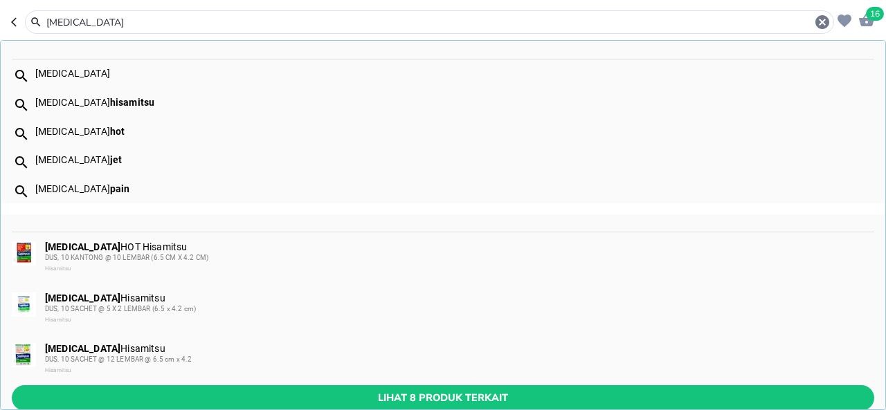
click at [370, 23] on input "[MEDICAL_DATA]" at bounding box center [429, 22] width 769 height 15
paste input "STIMUNO"
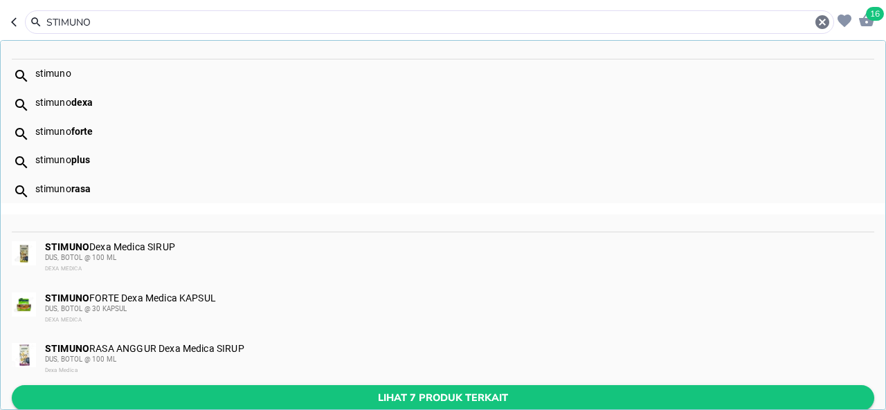
click at [489, 401] on span "Lihat 7 produk terkait" at bounding box center [443, 398] width 840 height 17
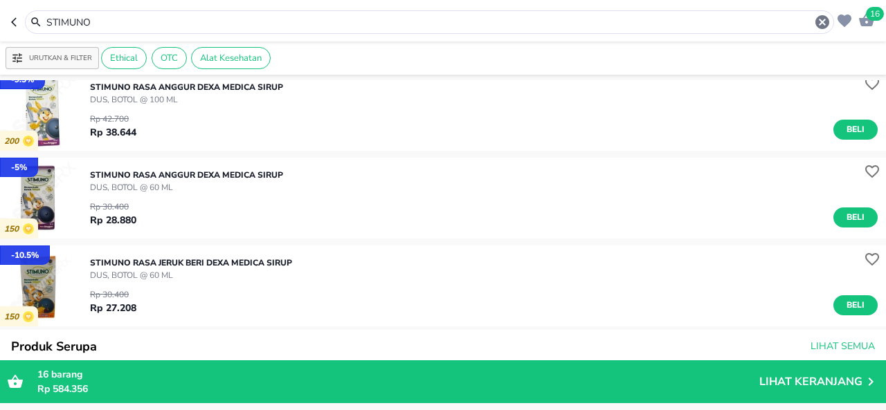
scroll to position [233, 0]
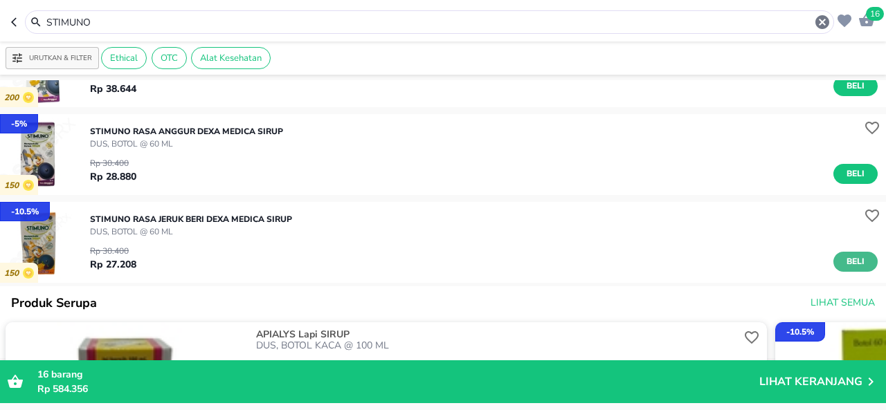
click at [846, 255] on span "Beli" at bounding box center [856, 262] width 24 height 15
click at [862, 261] on icon at bounding box center [868, 264] width 12 height 12
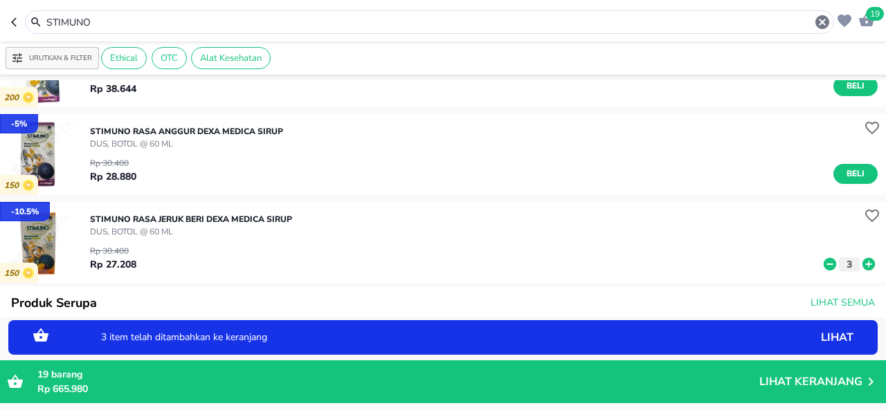
click at [862, 261] on icon at bounding box center [868, 264] width 12 height 12
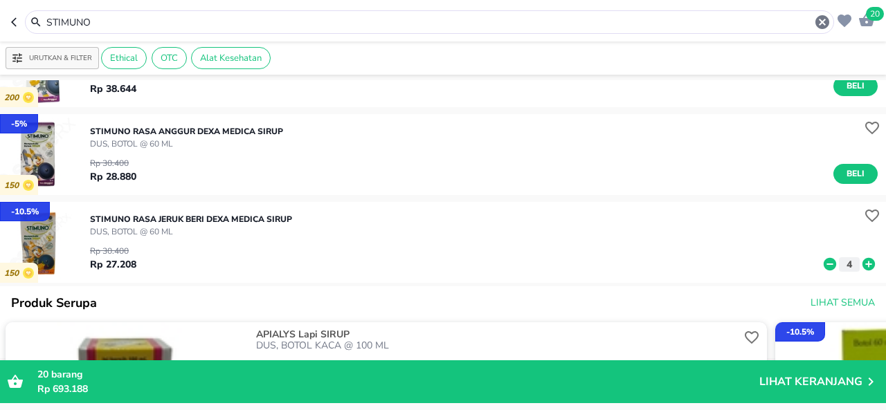
click at [394, 23] on input "STIMUNO" at bounding box center [429, 22] width 769 height 15
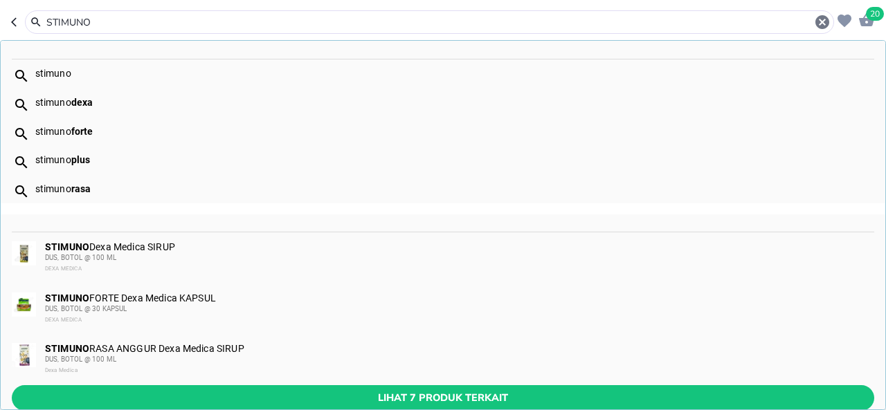
click at [394, 23] on input "STIMUNO" at bounding box center [429, 22] width 769 height 15
paste input "PROVE"
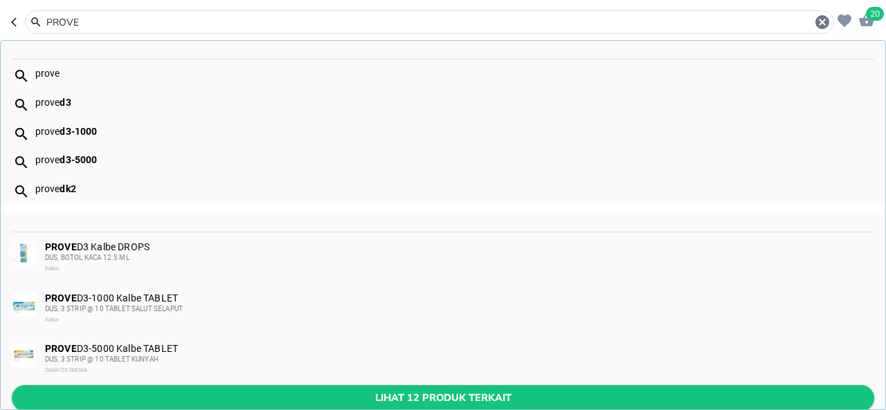
type input "PROVE"
click at [437, 387] on button "Lihat 12 produk terkait" at bounding box center [443, 398] width 862 height 26
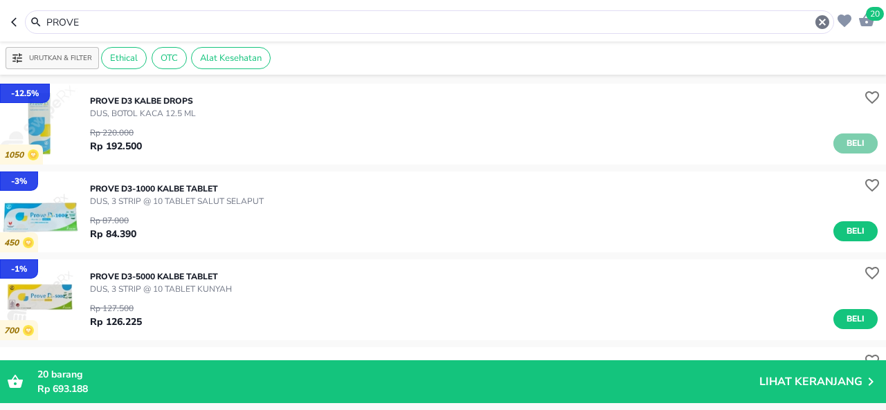
click at [844, 139] on span "Beli" at bounding box center [856, 143] width 24 height 15
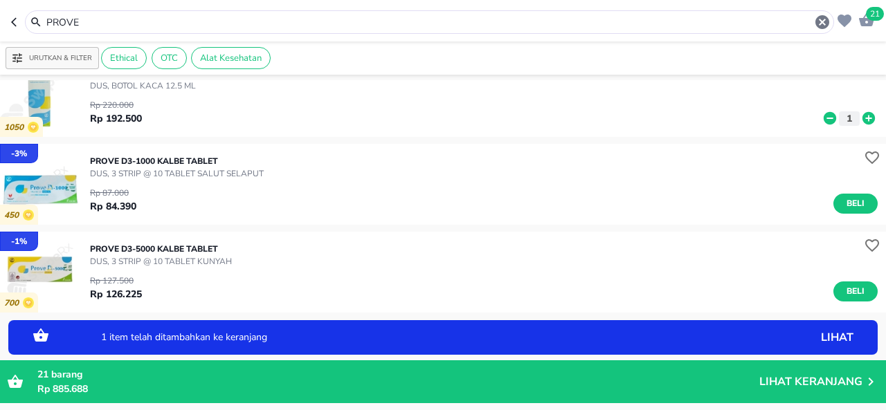
scroll to position [29, 0]
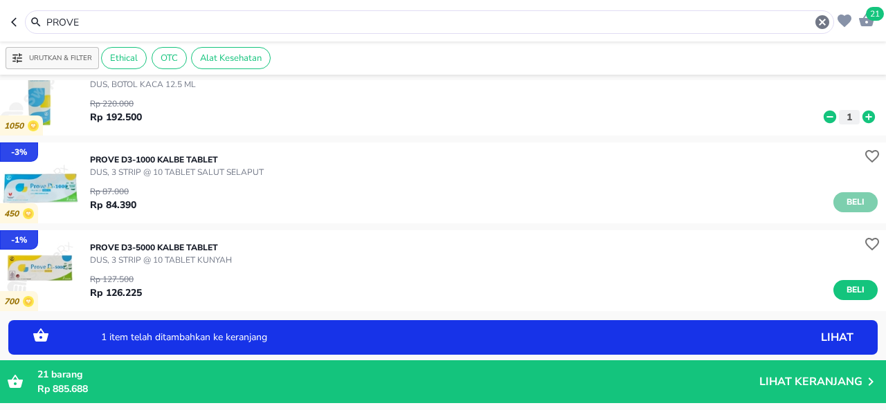
click at [844, 201] on span "Beli" at bounding box center [856, 202] width 24 height 15
click at [843, 201] on p "1" at bounding box center [849, 205] width 12 height 15
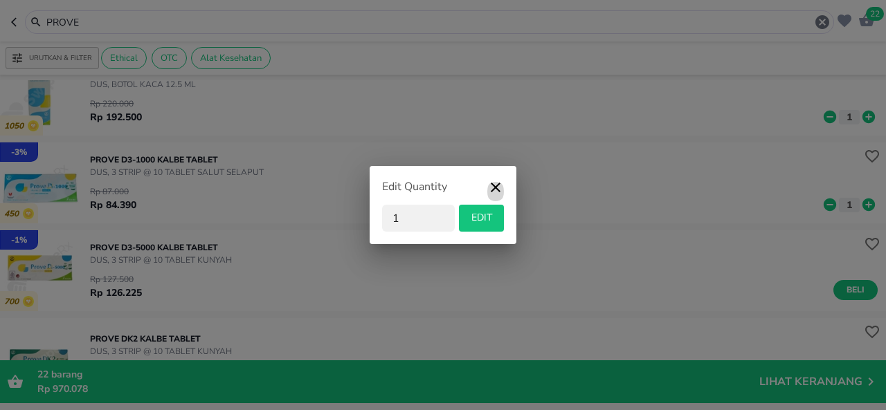
click at [499, 185] on icon "button" at bounding box center [495, 191] width 17 height 25
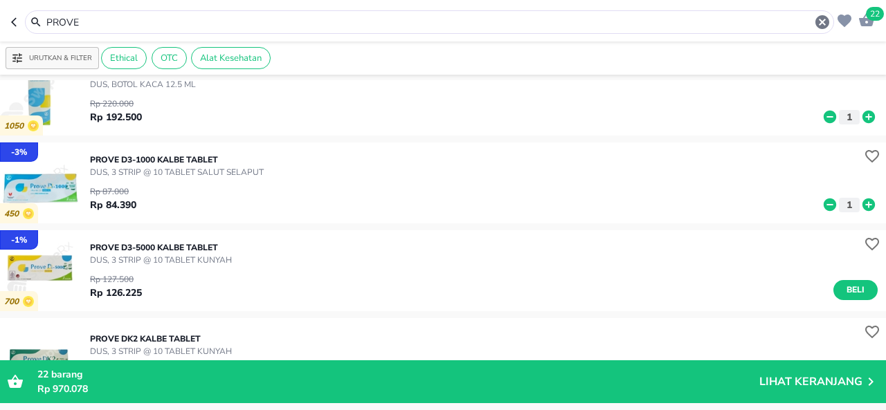
click at [862, 207] on icon at bounding box center [868, 205] width 12 height 12
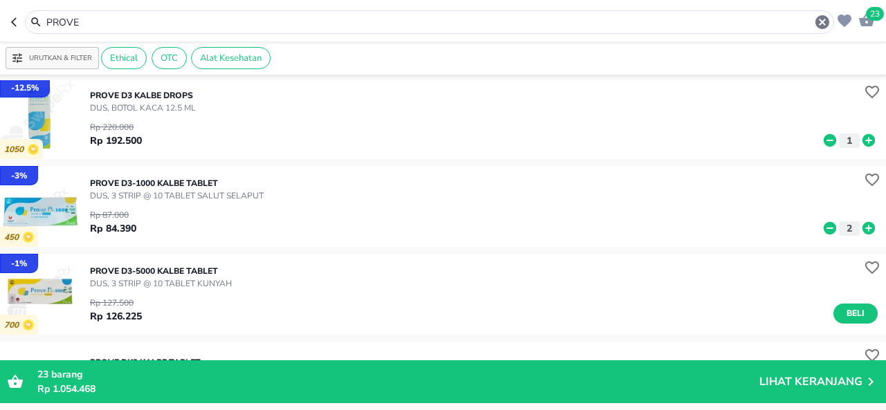
scroll to position [0, 0]
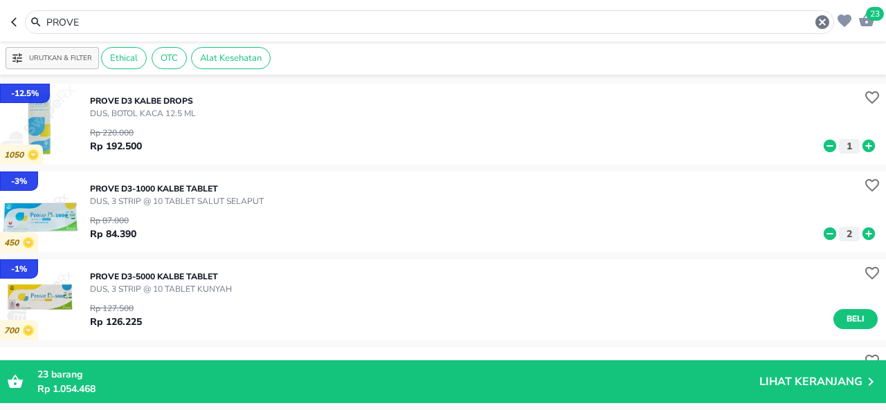
click at [866, 19] on icon "button" at bounding box center [866, 19] width 15 height 13
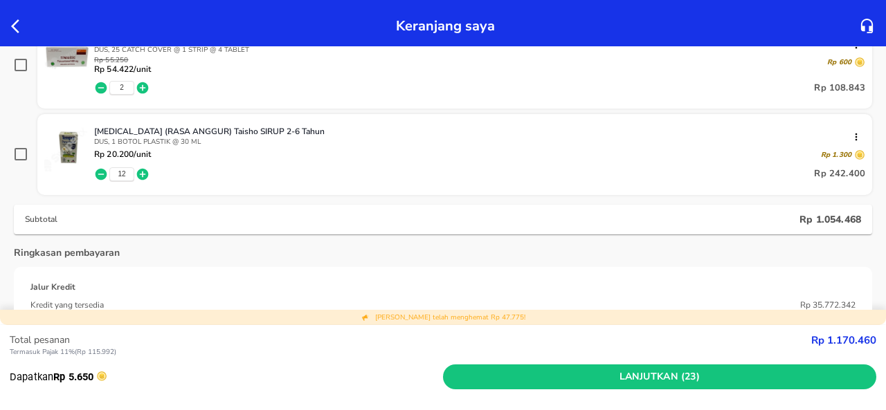
scroll to position [700, 0]
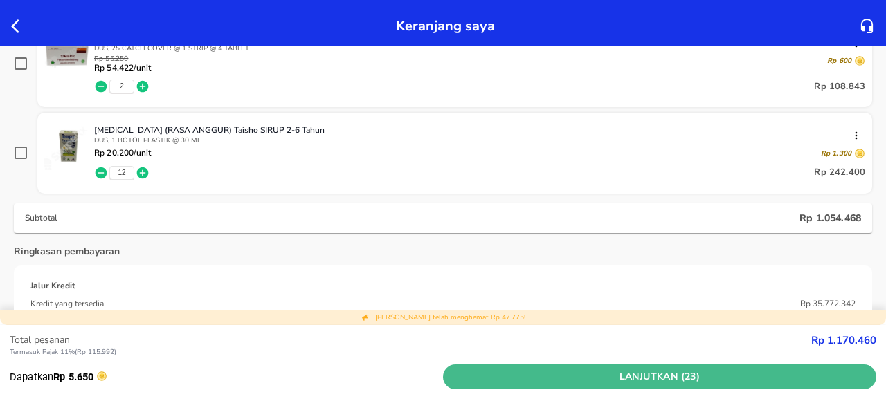
click at [602, 373] on span "Lanjutkan (23)" at bounding box center [659, 377] width 422 height 17
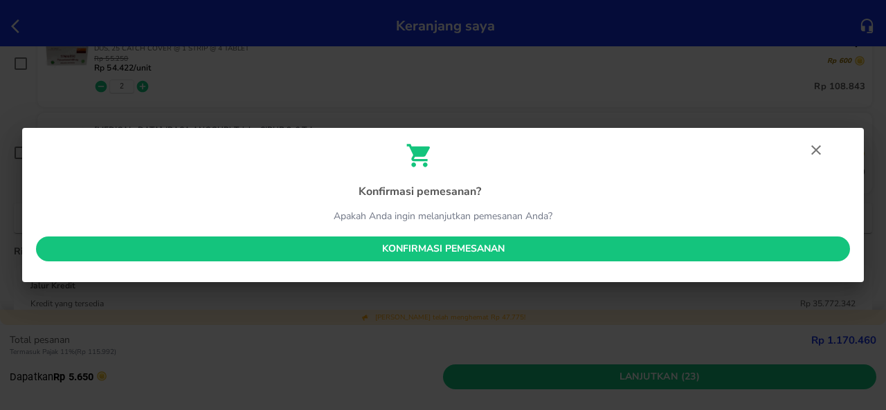
click at [526, 246] on span "Konfirmasi pemesanan" at bounding box center [443, 249] width 792 height 17
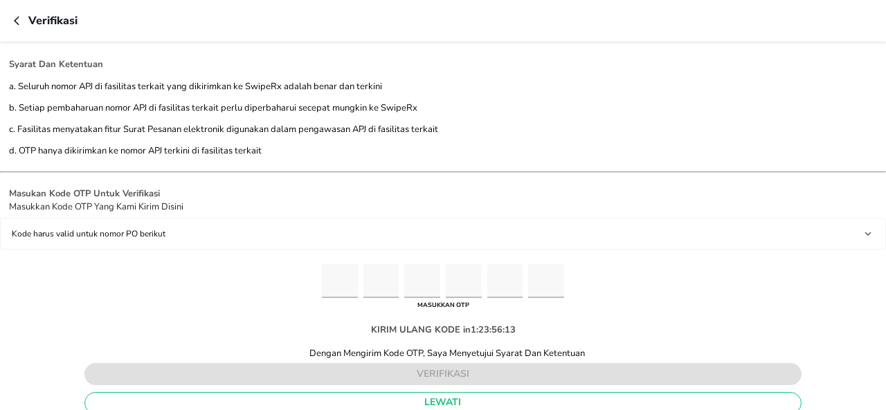
click at [337, 276] on input "Please enter OTP character 1" at bounding box center [340, 281] width 36 height 34
type input "2"
type input "0"
type input "5"
type input "0"
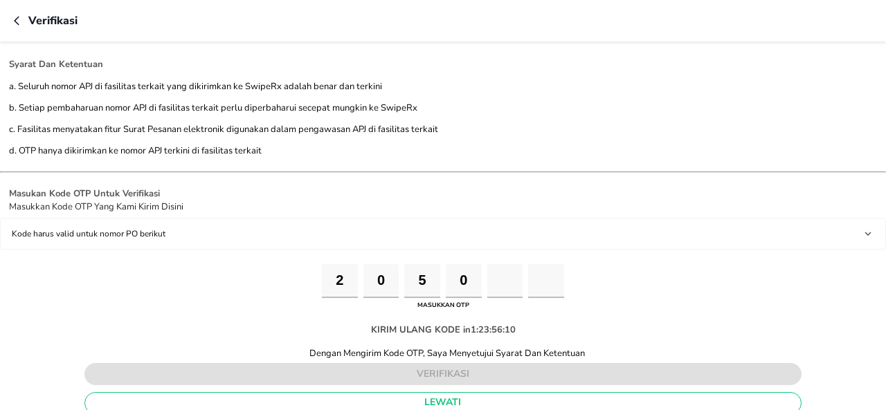
type input "8"
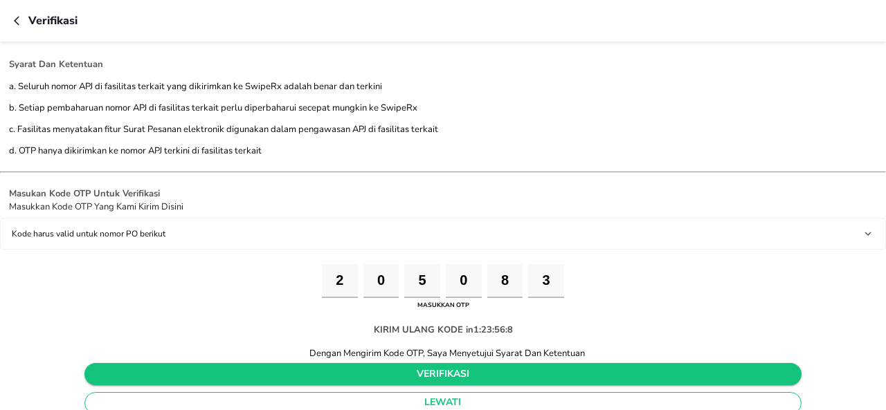
type input "3"
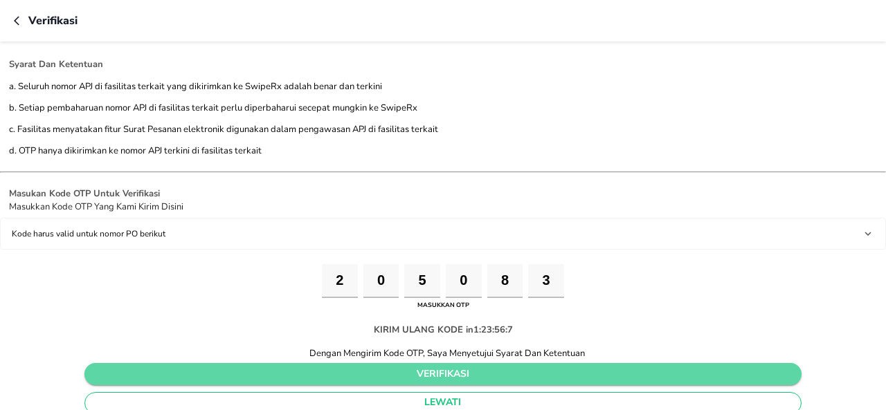
click at [258, 372] on span "verifikasi" at bounding box center [444, 374] width 696 height 17
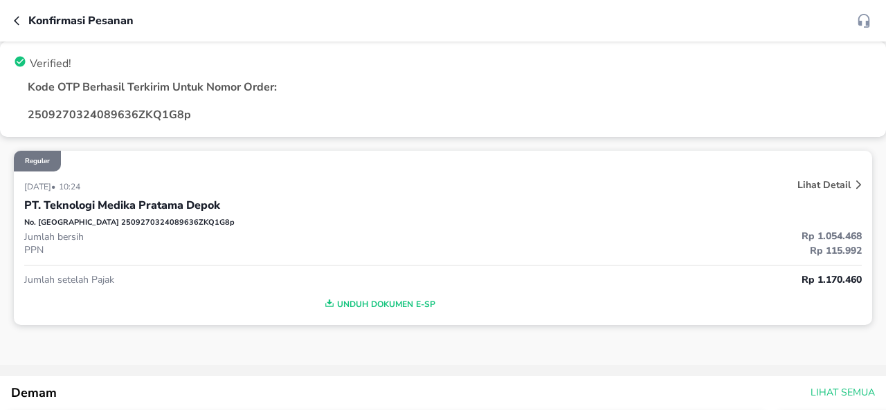
click at [20, 24] on icon "button" at bounding box center [19, 20] width 11 height 11
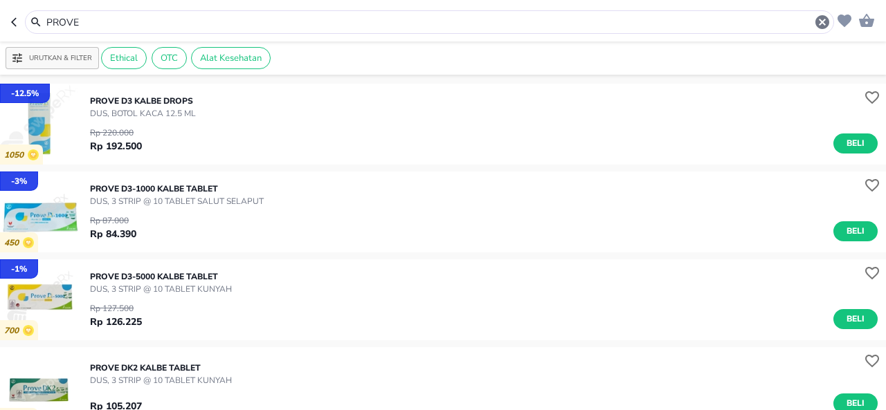
click at [461, 23] on input "PROVE" at bounding box center [429, 22] width 769 height 15
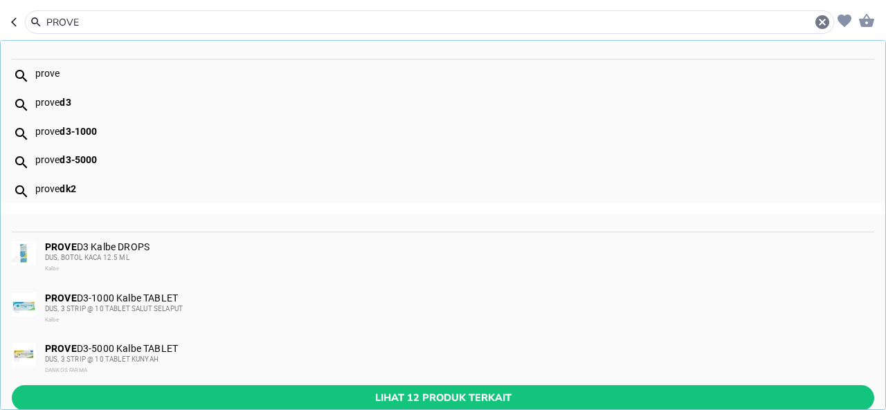
click at [461, 23] on input "PROVE" at bounding box center [429, 22] width 769 height 15
paste input "[MEDICAL_DATA]"
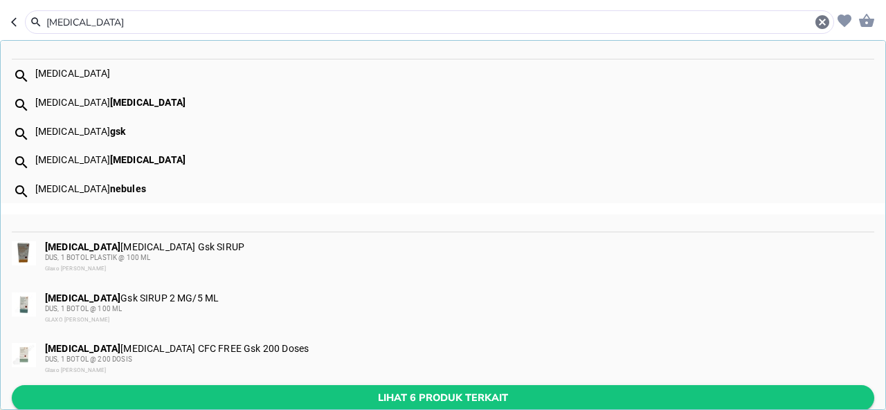
type input "[MEDICAL_DATA]"
click at [311, 391] on span "Lihat 6 produk terkait" at bounding box center [443, 398] width 840 height 17
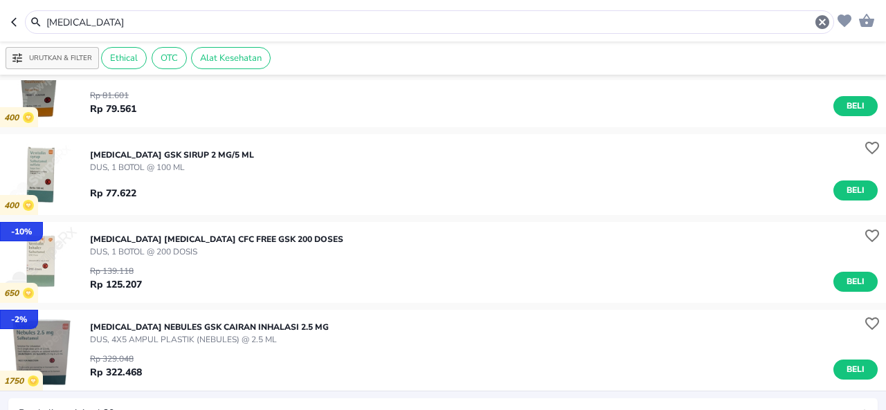
scroll to position [52, 0]
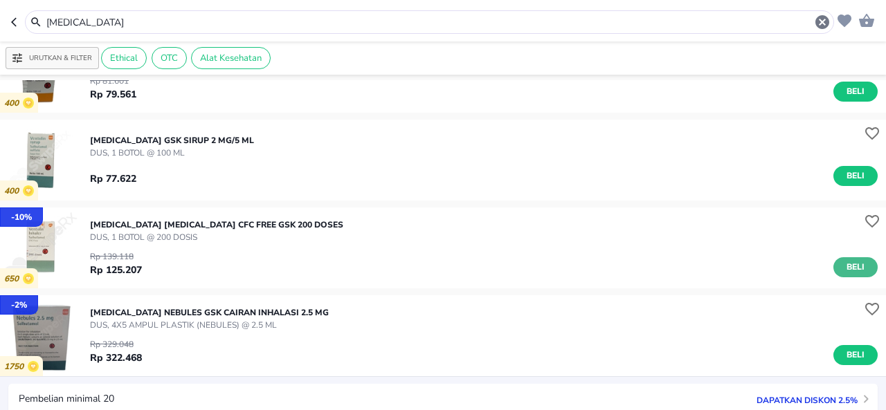
click at [844, 264] on span "Beli" at bounding box center [856, 267] width 24 height 15
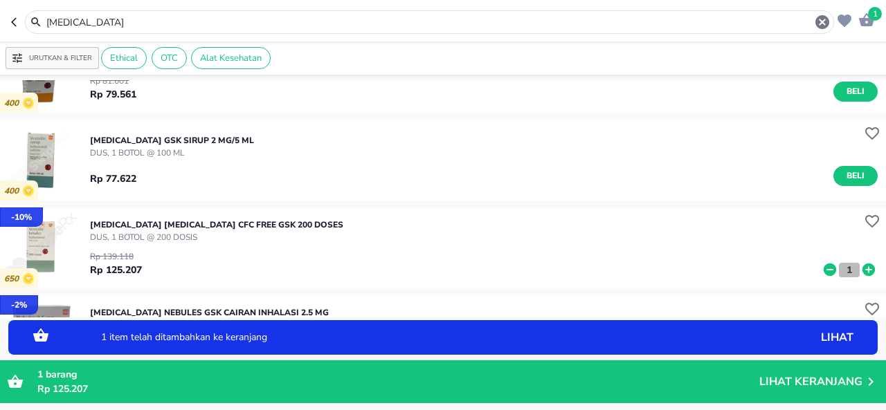
click at [844, 266] on p "1" at bounding box center [849, 270] width 12 height 15
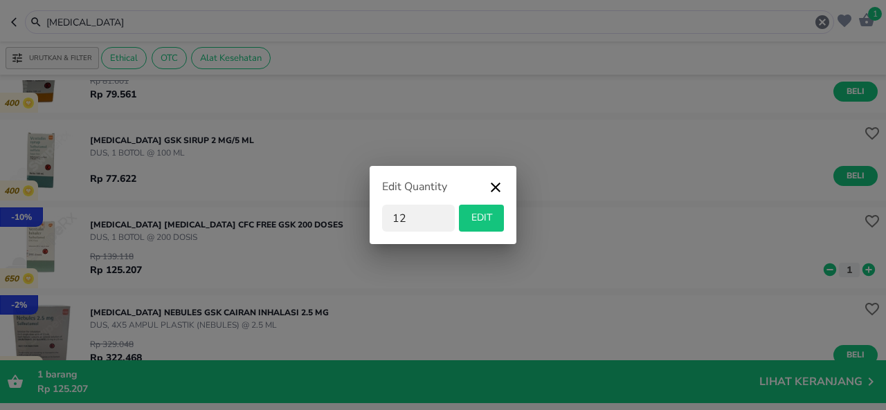
type input "12"
click at [489, 225] on span "EDIT" at bounding box center [481, 218] width 34 height 17
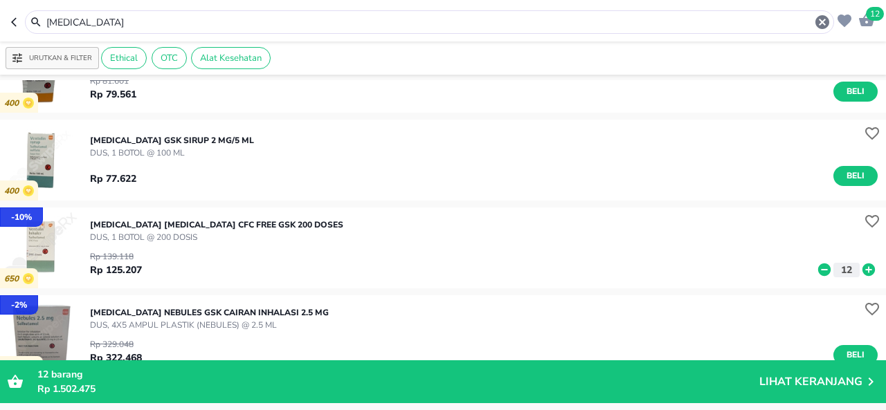
click at [281, 24] on input "[MEDICAL_DATA]" at bounding box center [429, 22] width 769 height 15
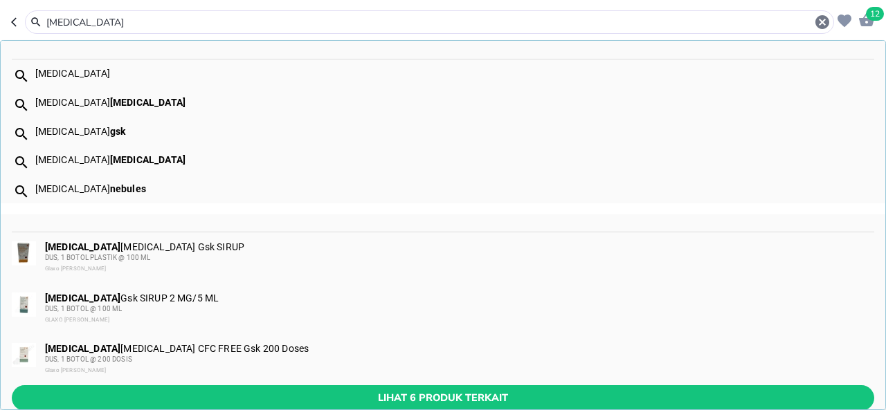
click at [281, 24] on input "[MEDICAL_DATA]" at bounding box center [429, 22] width 769 height 15
paste input "NEO ULTRASILINE"
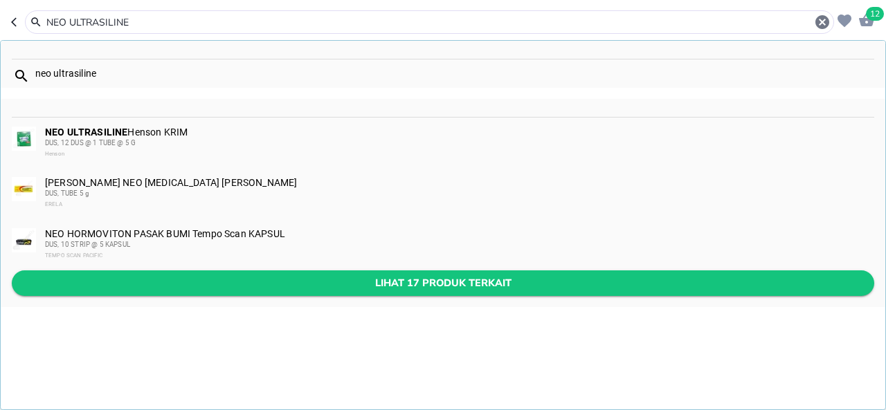
click at [327, 275] on span "Lihat 17 produk terkait" at bounding box center [443, 283] width 840 height 17
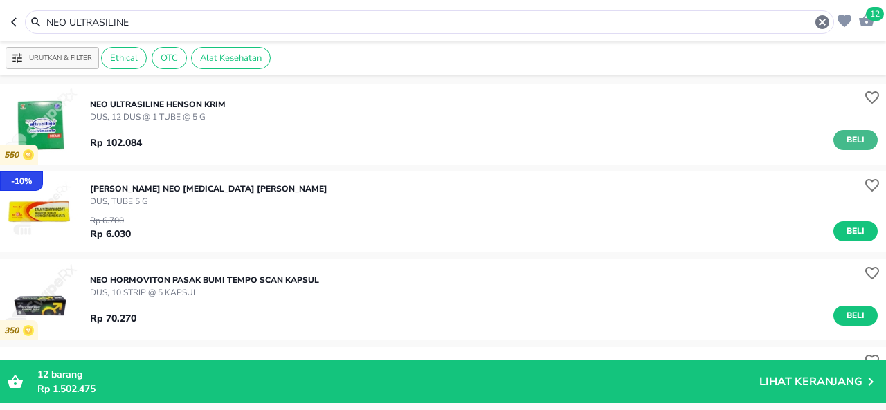
click at [833, 140] on button "Beli" at bounding box center [855, 140] width 44 height 20
click at [370, 25] on input "NEO ULTRASILINE" at bounding box center [429, 22] width 769 height 15
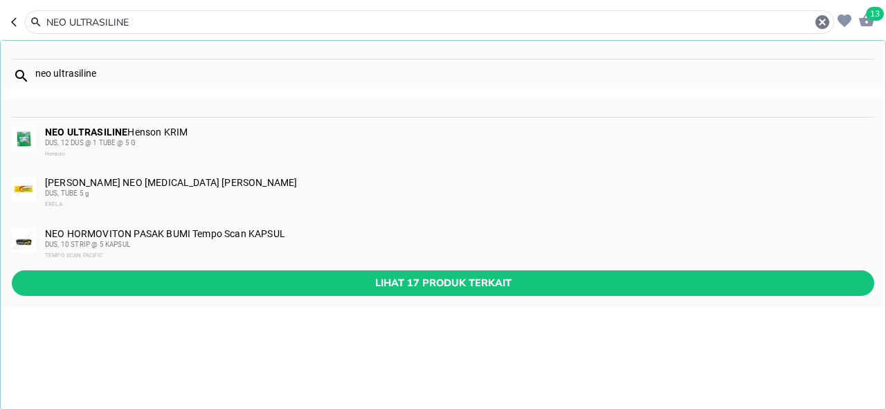
click at [370, 25] on input "NEO ULTRASILINE" at bounding box center [429, 22] width 769 height 15
paste input "LO [PERSON_NAME]"
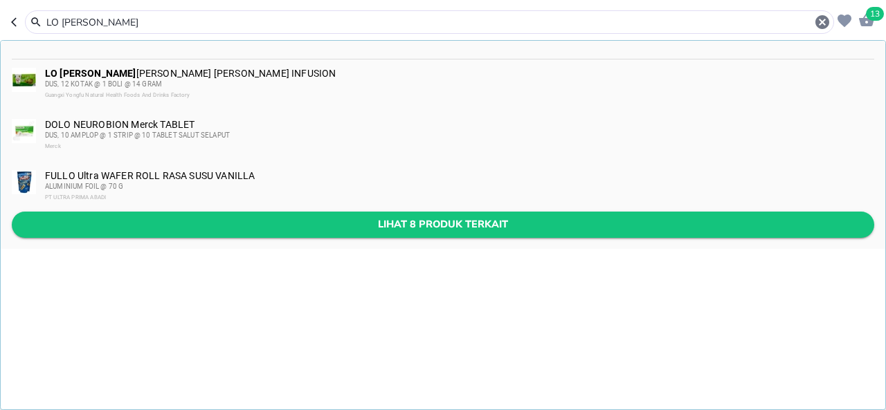
type input "LO [PERSON_NAME]"
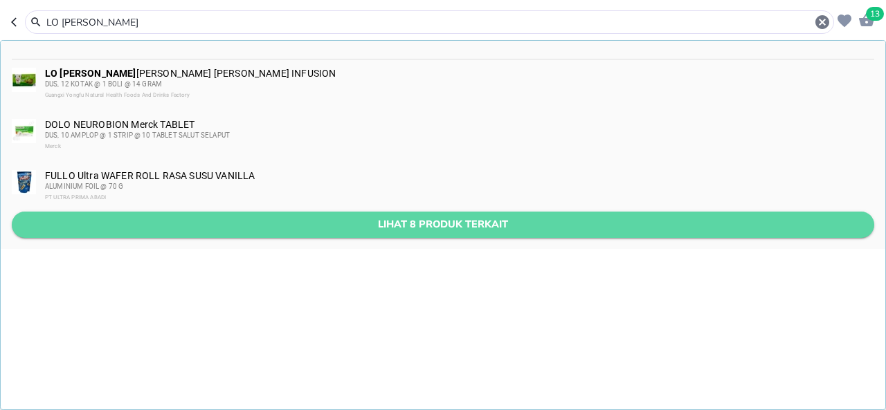
click at [399, 220] on span "Lihat 8 produk terkait" at bounding box center [443, 224] width 840 height 17
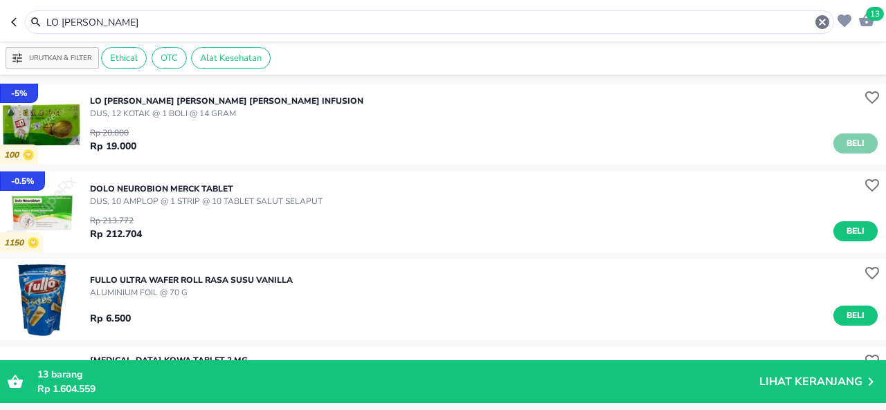
click at [844, 145] on span "Beli" at bounding box center [856, 143] width 24 height 15
click at [847, 139] on button "1" at bounding box center [849, 146] width 21 height 15
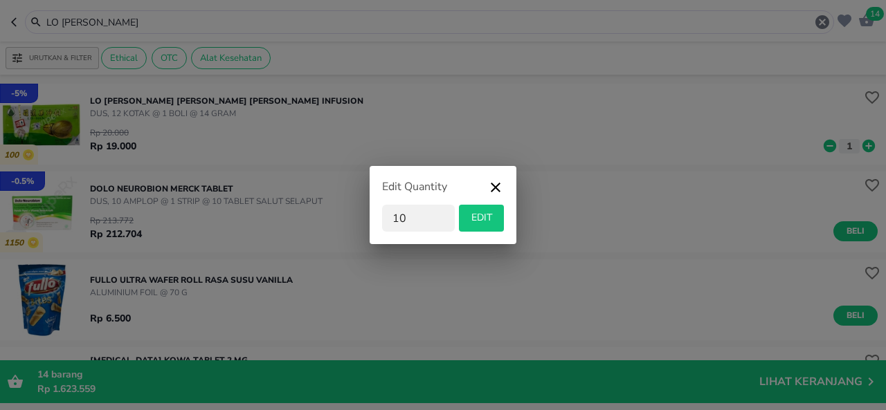
type input "10"
click at [502, 214] on button "EDIT" at bounding box center [481, 218] width 45 height 27
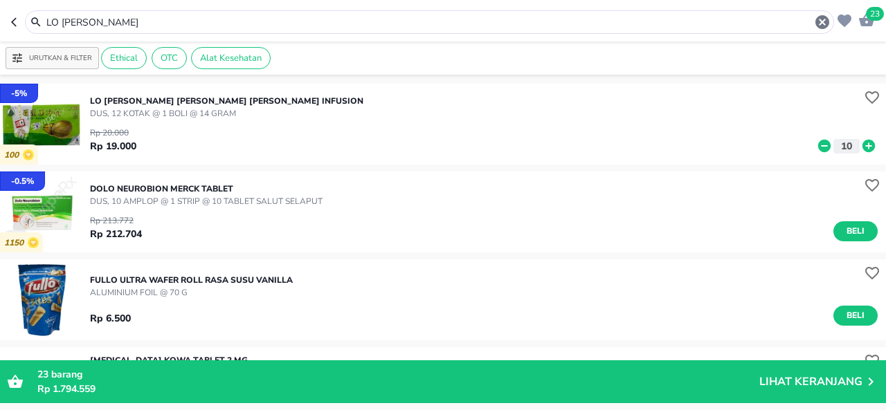
click at [875, 16] on span "23" at bounding box center [875, 14] width 18 height 14
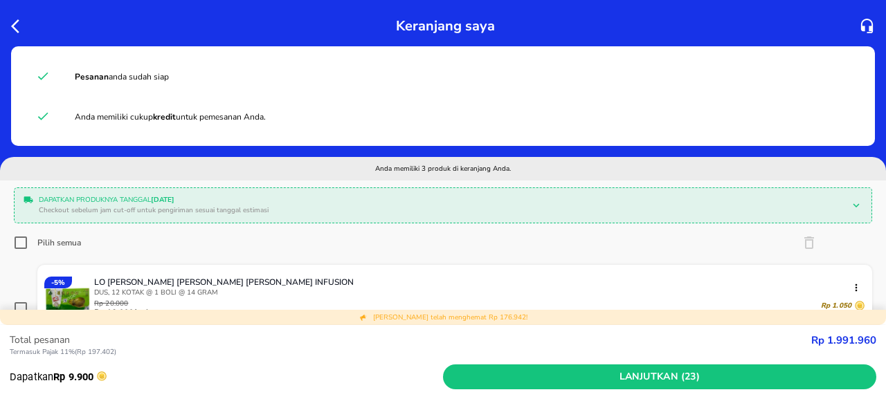
click at [7, 24] on div "Keranjang saya" at bounding box center [443, 23] width 886 height 46
click at [12, 24] on icon "button" at bounding box center [15, 26] width 8 height 14
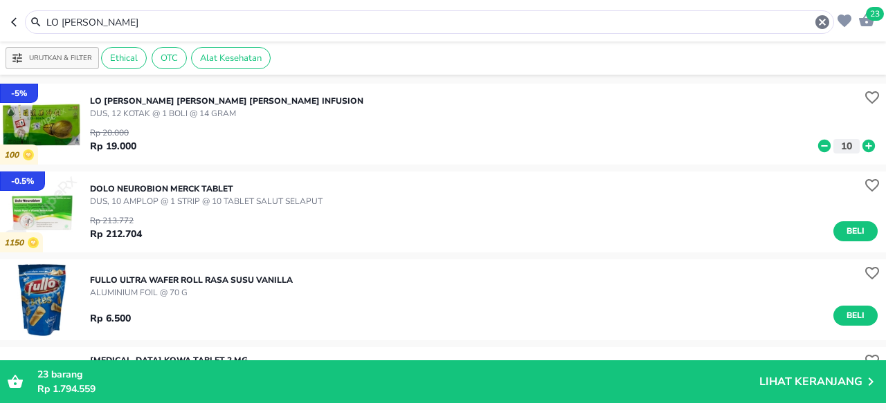
click at [354, 27] on input "LO [PERSON_NAME]" at bounding box center [429, 22] width 769 height 15
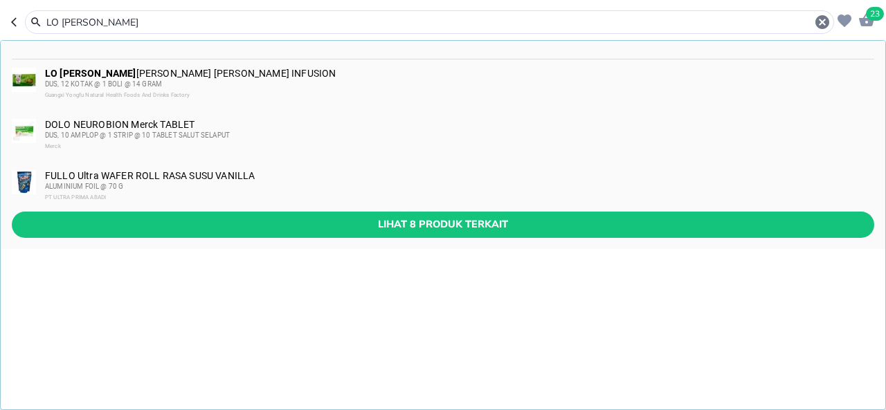
click at [354, 27] on input "LO [PERSON_NAME]" at bounding box center [429, 22] width 769 height 15
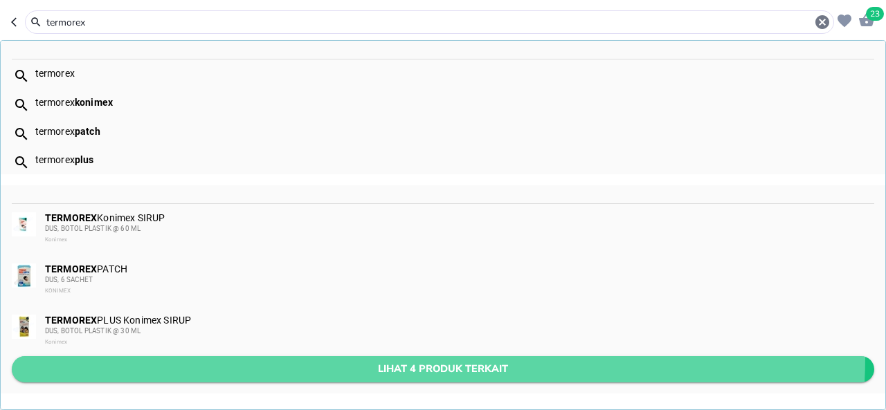
click at [418, 358] on button "Lihat 4 produk terkait" at bounding box center [443, 369] width 862 height 26
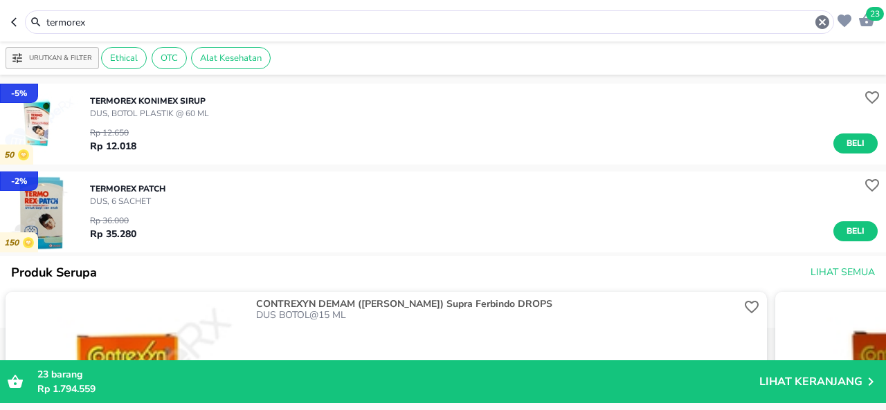
click at [590, 20] on input "termorex" at bounding box center [429, 22] width 769 height 15
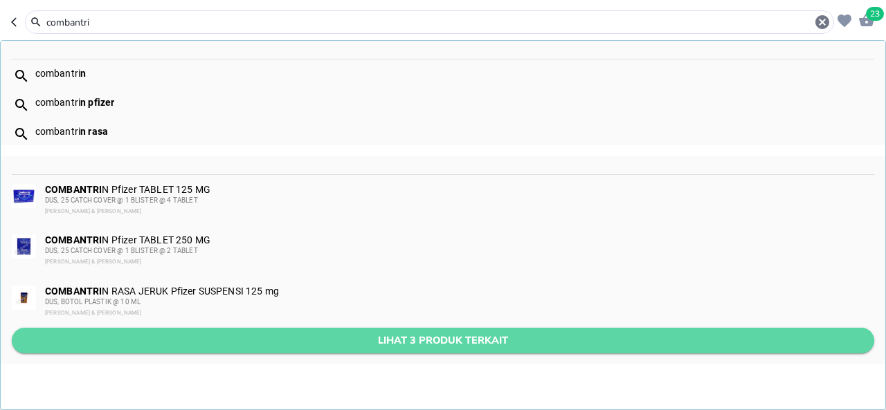
click at [507, 334] on span "Lihat 3 produk terkait" at bounding box center [443, 340] width 840 height 17
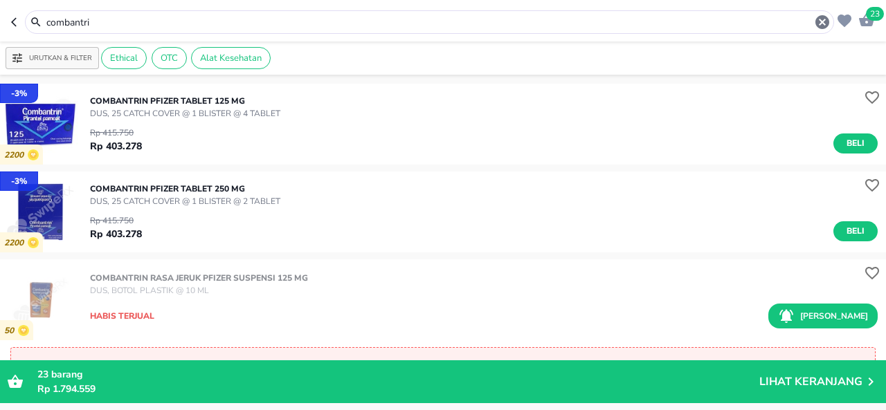
click at [525, 25] on input "combantri" at bounding box center [429, 22] width 769 height 15
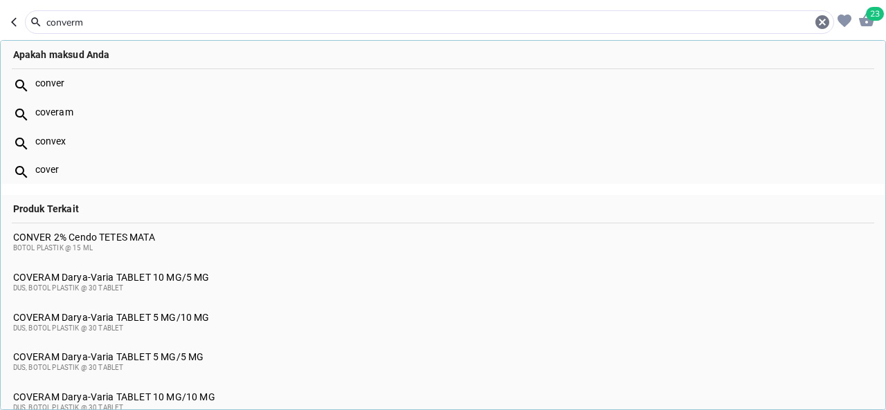
click at [525, 25] on input "converm" at bounding box center [429, 22] width 769 height 15
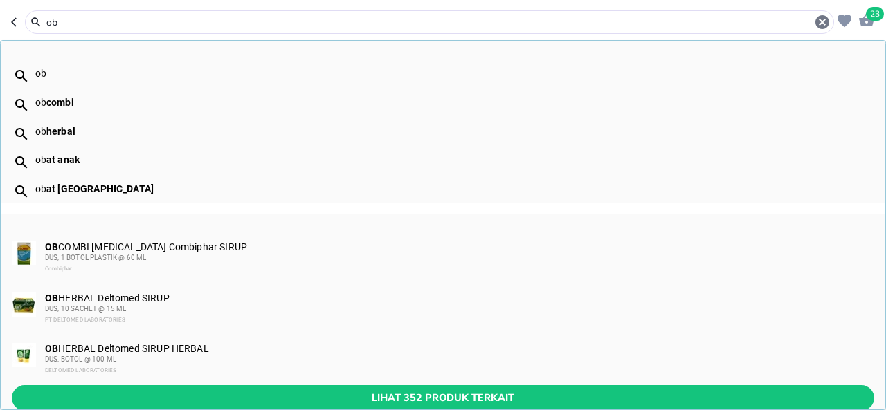
type input "o"
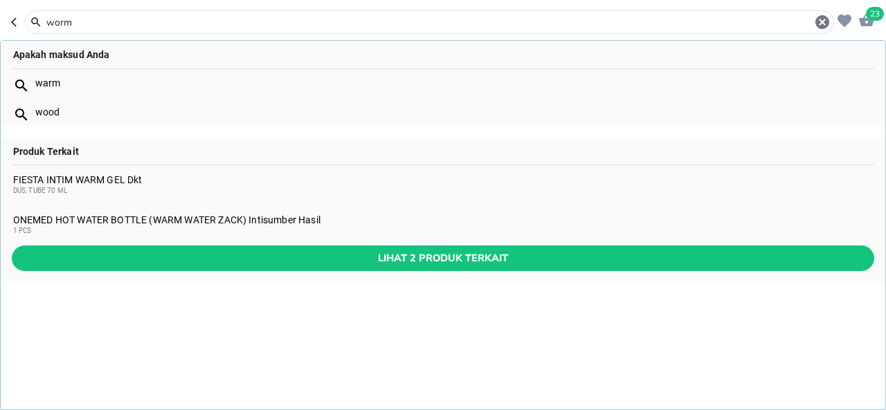
type input "worm"
click at [871, 26] on icon "button" at bounding box center [866, 20] width 17 height 17
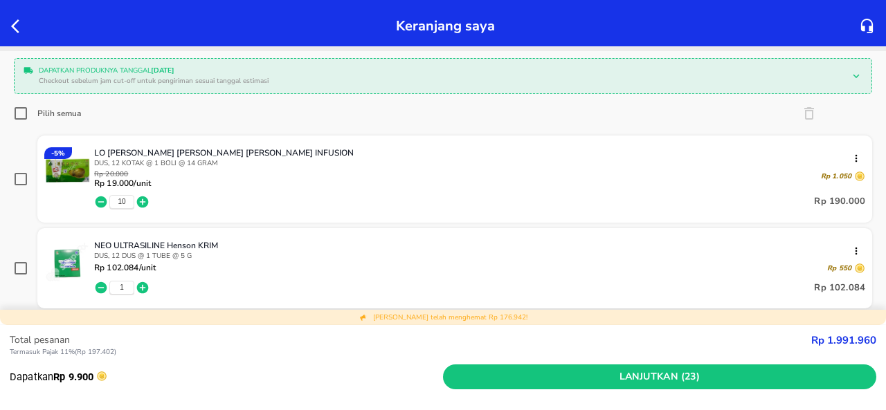
scroll to position [127, 0]
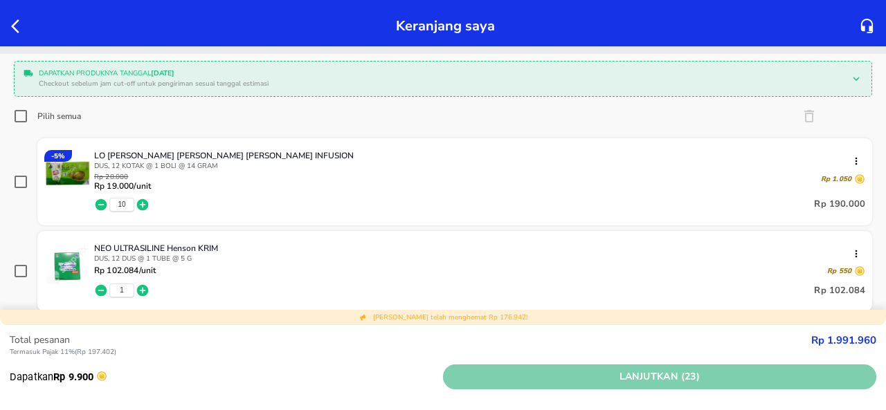
click at [532, 370] on span "Lanjutkan (23)" at bounding box center [659, 377] width 422 height 17
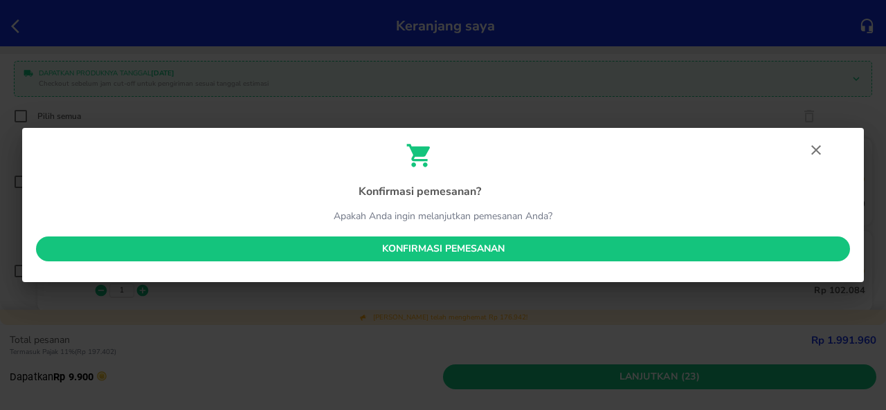
click at [516, 245] on span "Konfirmasi pemesanan" at bounding box center [443, 249] width 792 height 17
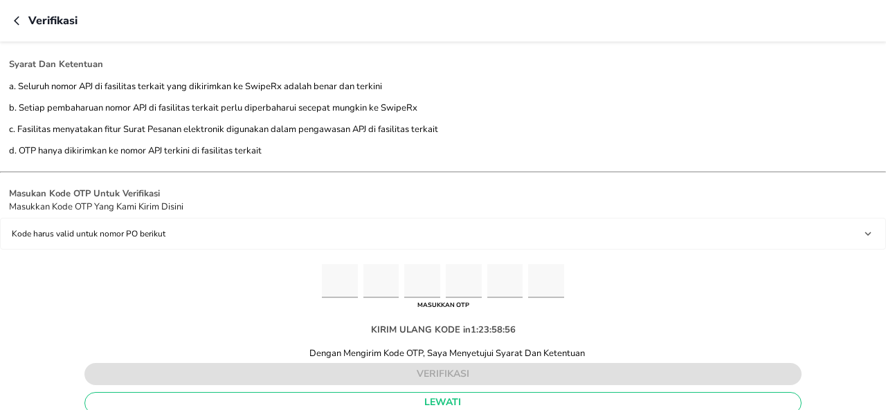
click at [342, 268] on input "Please enter OTP character 1" at bounding box center [340, 281] width 36 height 34
type input "4"
type input "1"
type input "3"
type input "0"
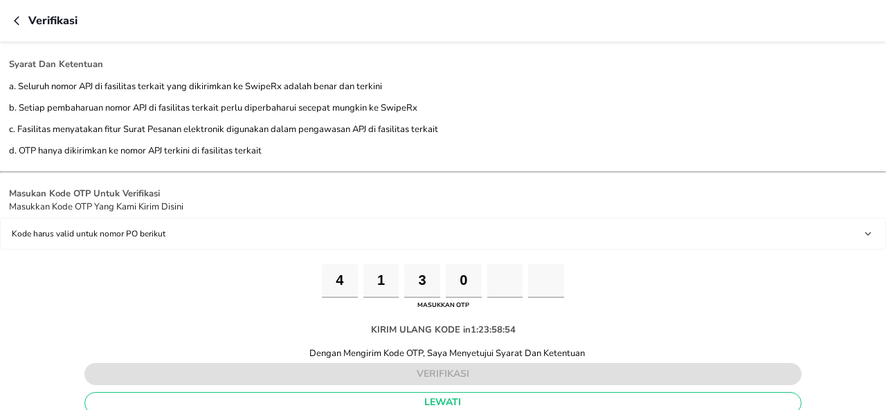
type input "0"
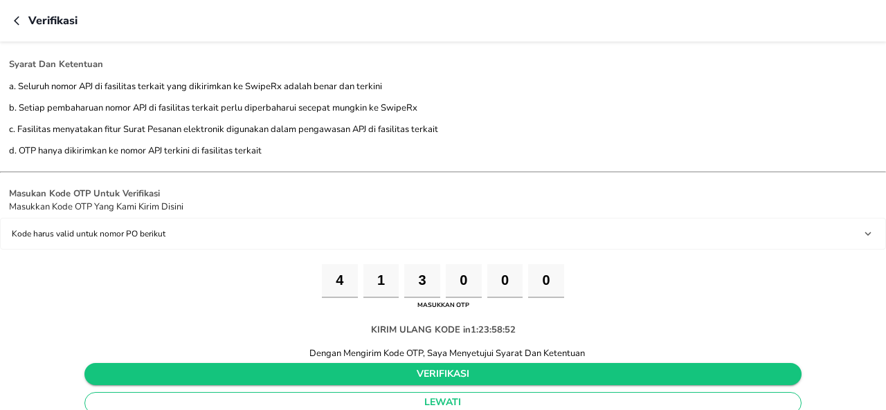
type input "0"
click at [365, 377] on span "verifikasi" at bounding box center [444, 374] width 696 height 17
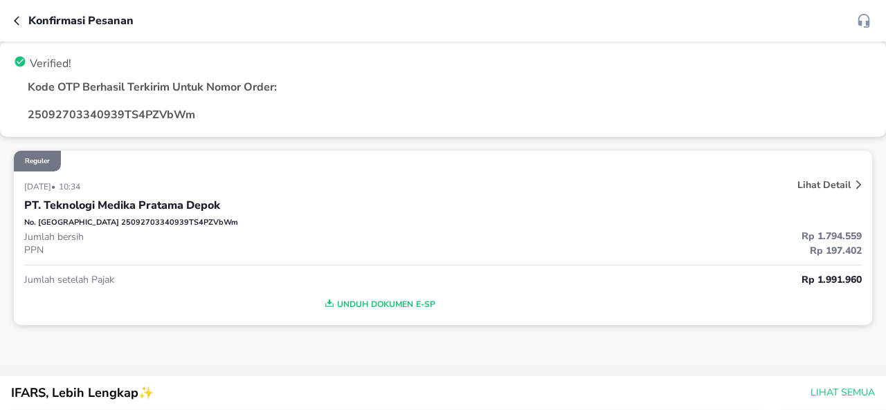
click at [18, 19] on icon "button" at bounding box center [19, 20] width 11 height 11
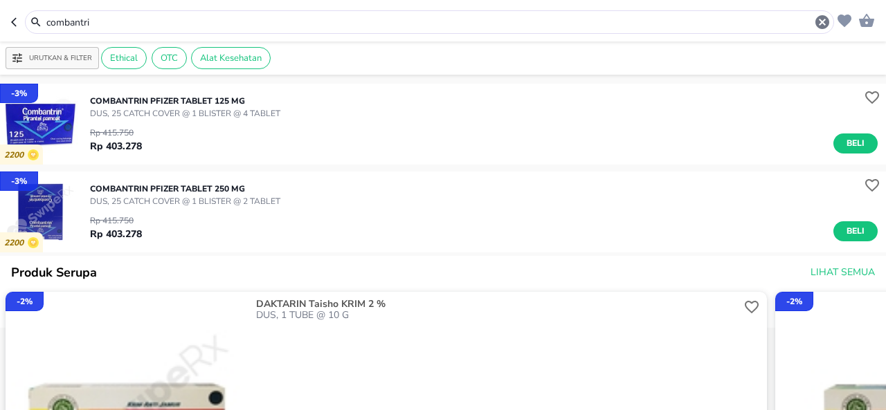
click at [118, 24] on input "combantri" at bounding box center [429, 22] width 769 height 15
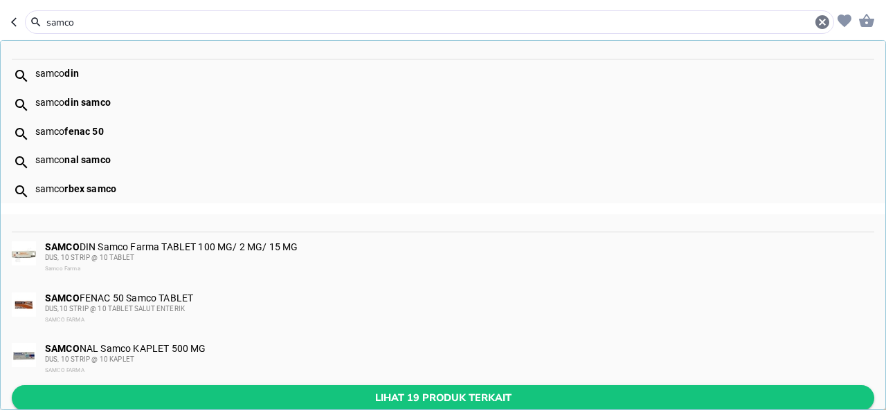
type input "samco"
click at [228, 385] on button "Lihat 19 produk terkait" at bounding box center [443, 398] width 862 height 26
